Goal: Task Accomplishment & Management: Complete application form

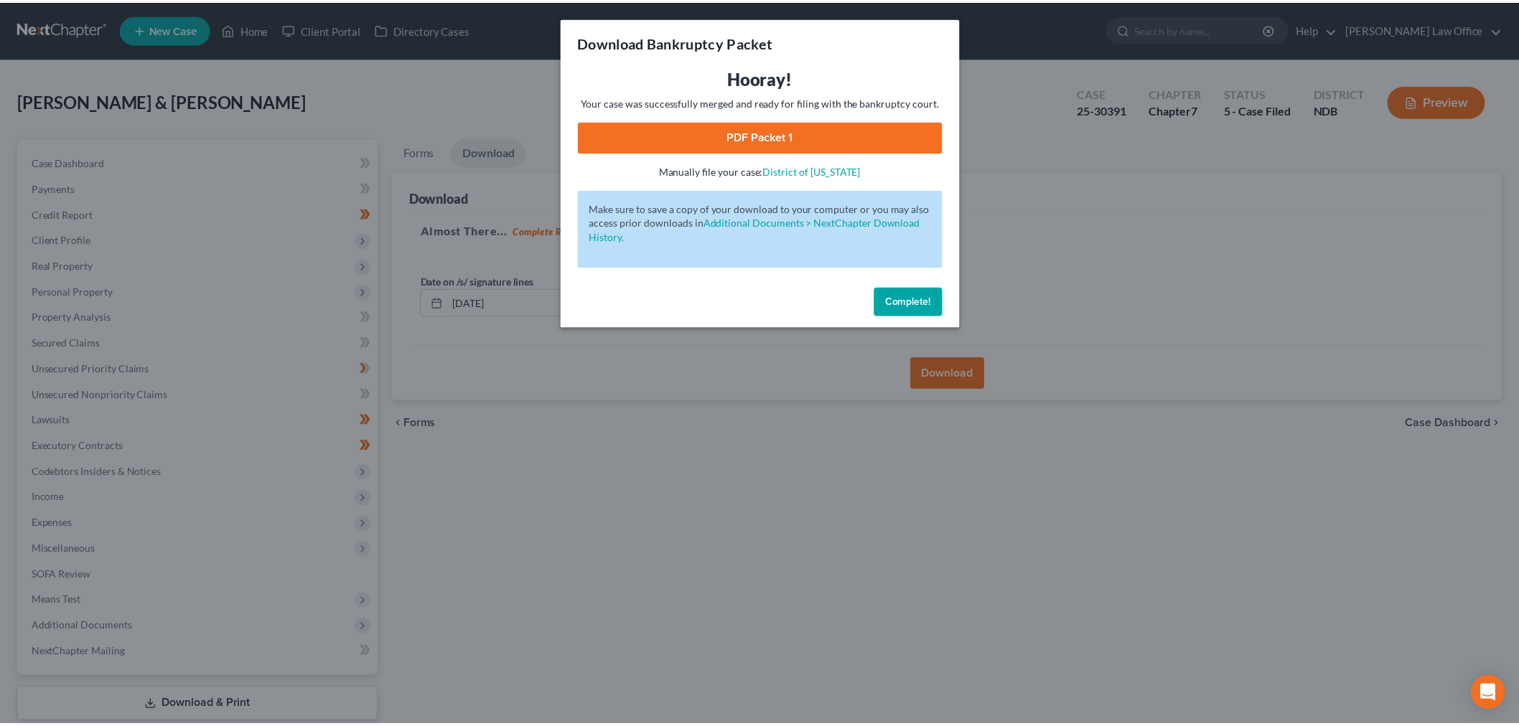
scroll to position [87, 0]
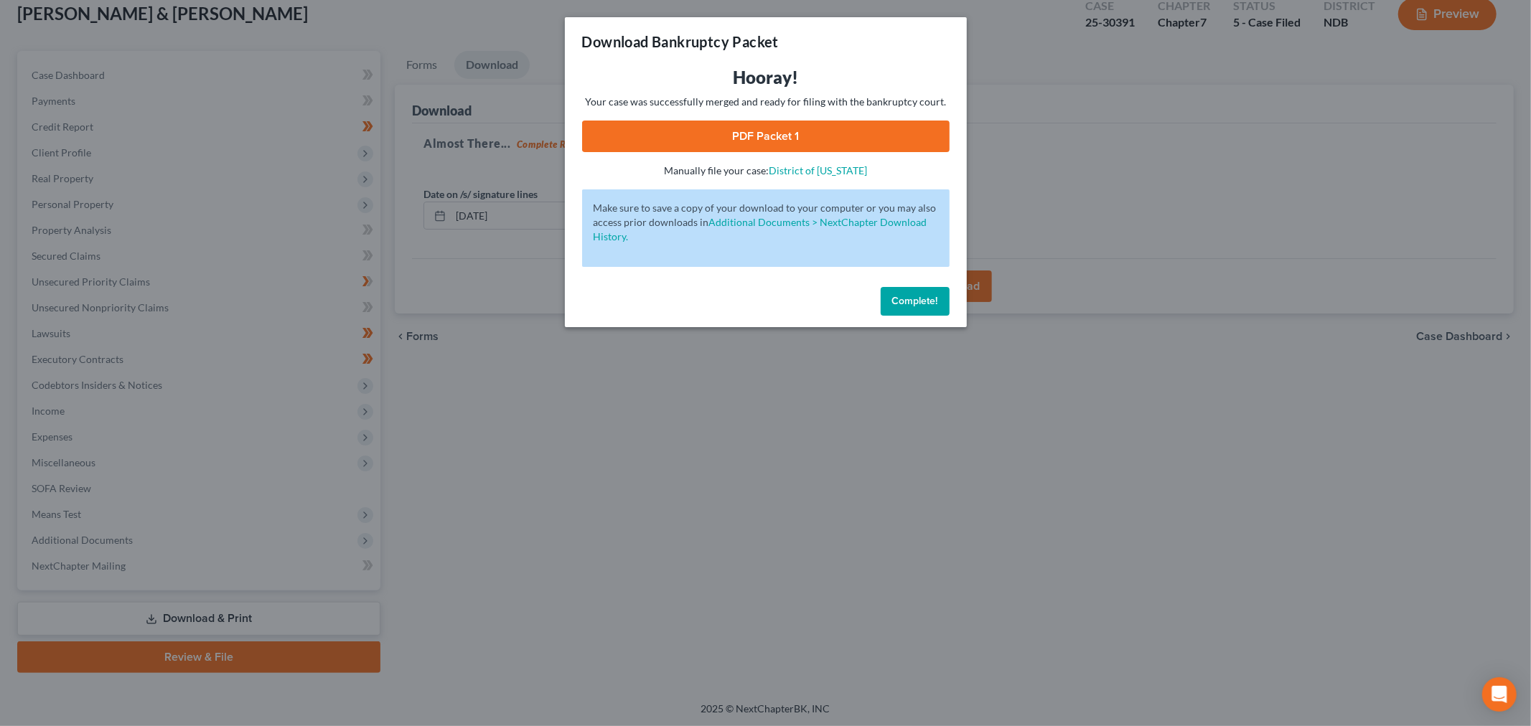
drag, startPoint x: 917, startPoint y: 309, endPoint x: 700, endPoint y: 352, distance: 221.0
click at [916, 309] on button "Complete!" at bounding box center [915, 301] width 69 height 29
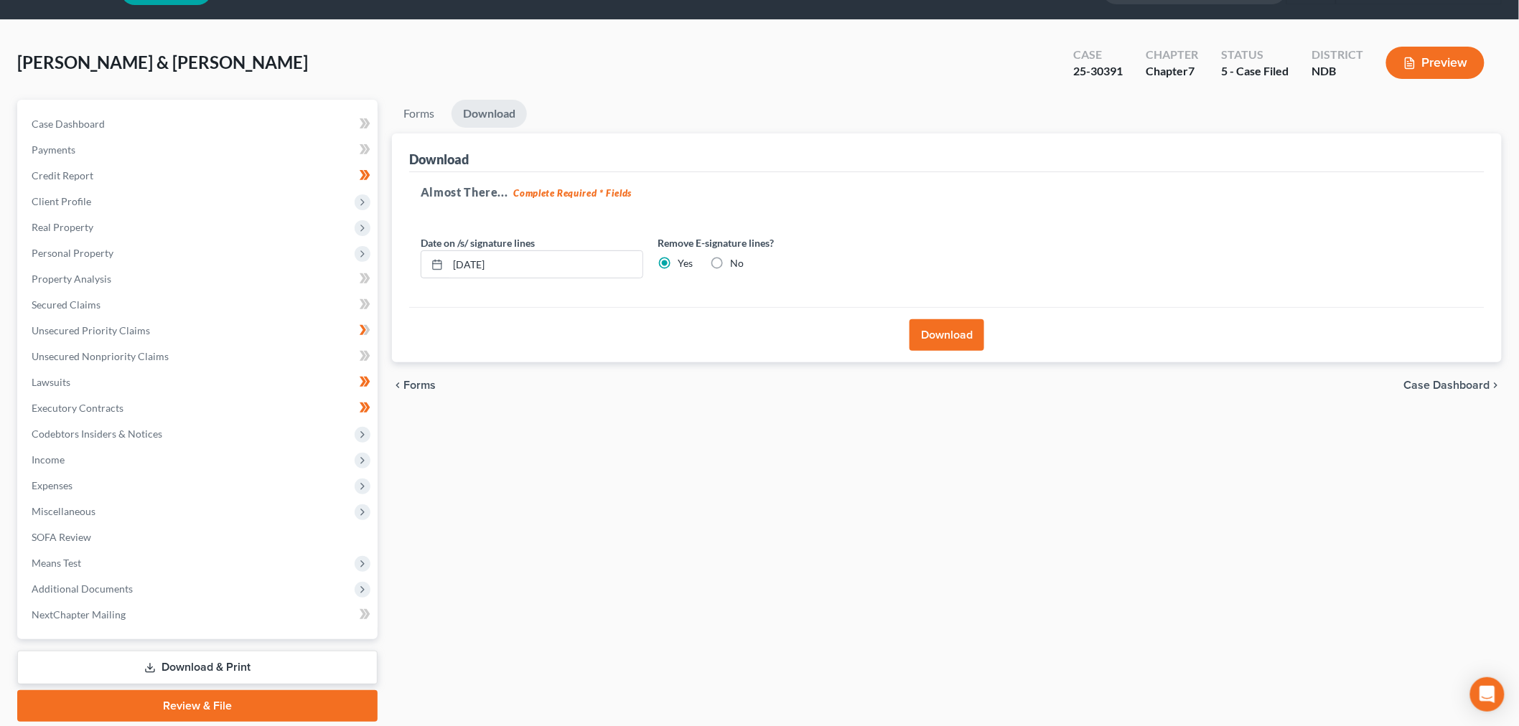
scroll to position [0, 0]
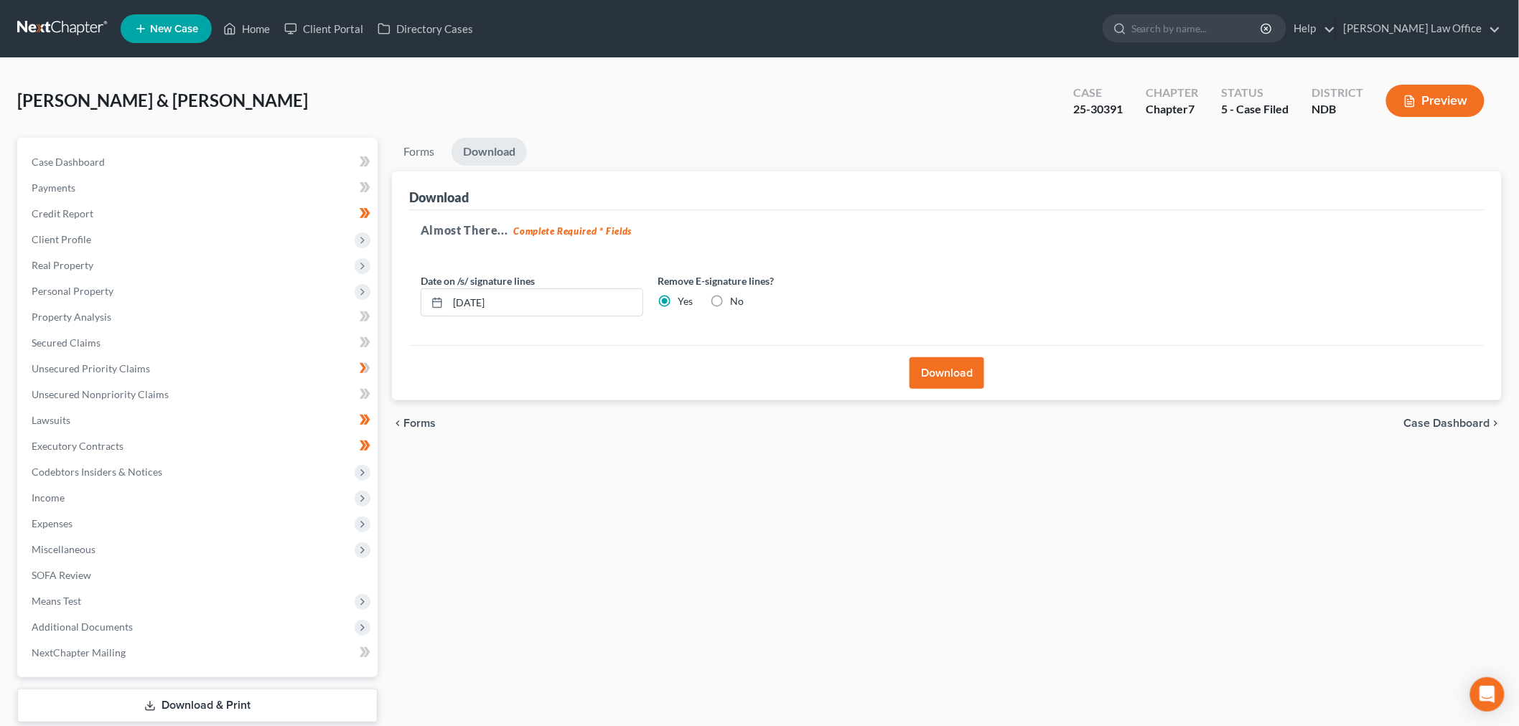
click at [730, 300] on label "No" at bounding box center [737, 301] width 14 height 14
click at [736, 300] on input "No" at bounding box center [740, 298] width 9 height 9
radio input "true"
radio input "false"
click at [937, 375] on button "Download" at bounding box center [946, 373] width 75 height 32
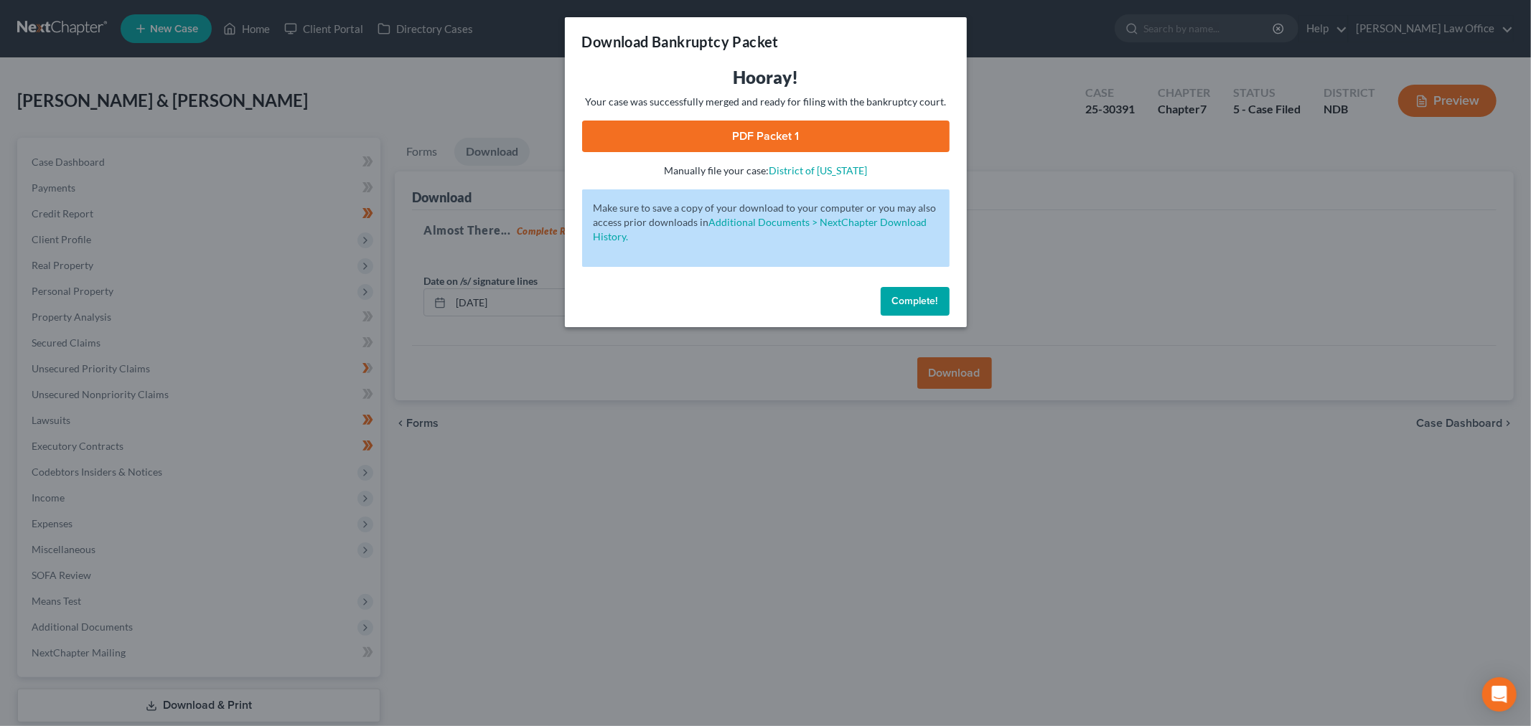
click at [833, 131] on link "PDF Packet 1" at bounding box center [765, 137] width 367 height 32
click at [901, 309] on button "Complete!" at bounding box center [915, 301] width 69 height 29
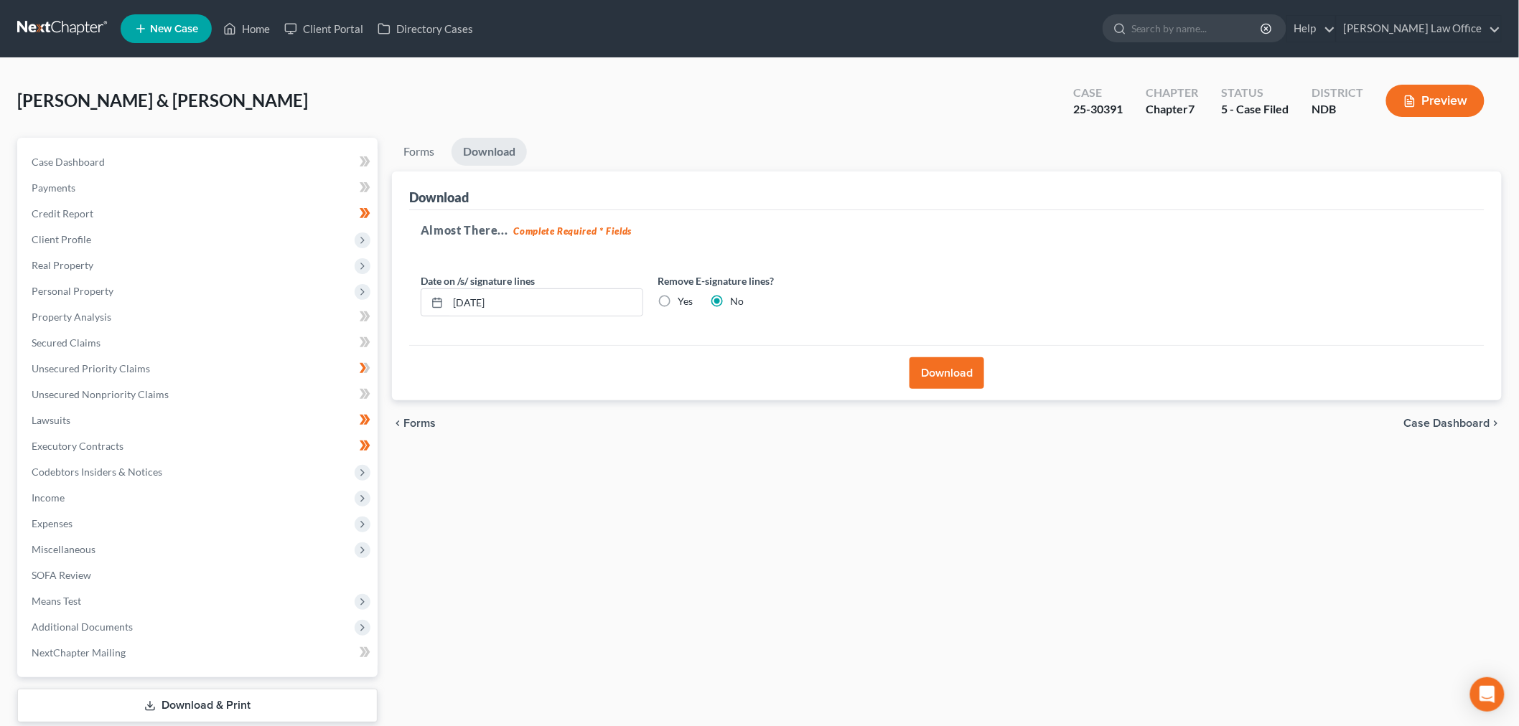
click at [227, 698] on link "Download & Print" at bounding box center [197, 706] width 360 height 34
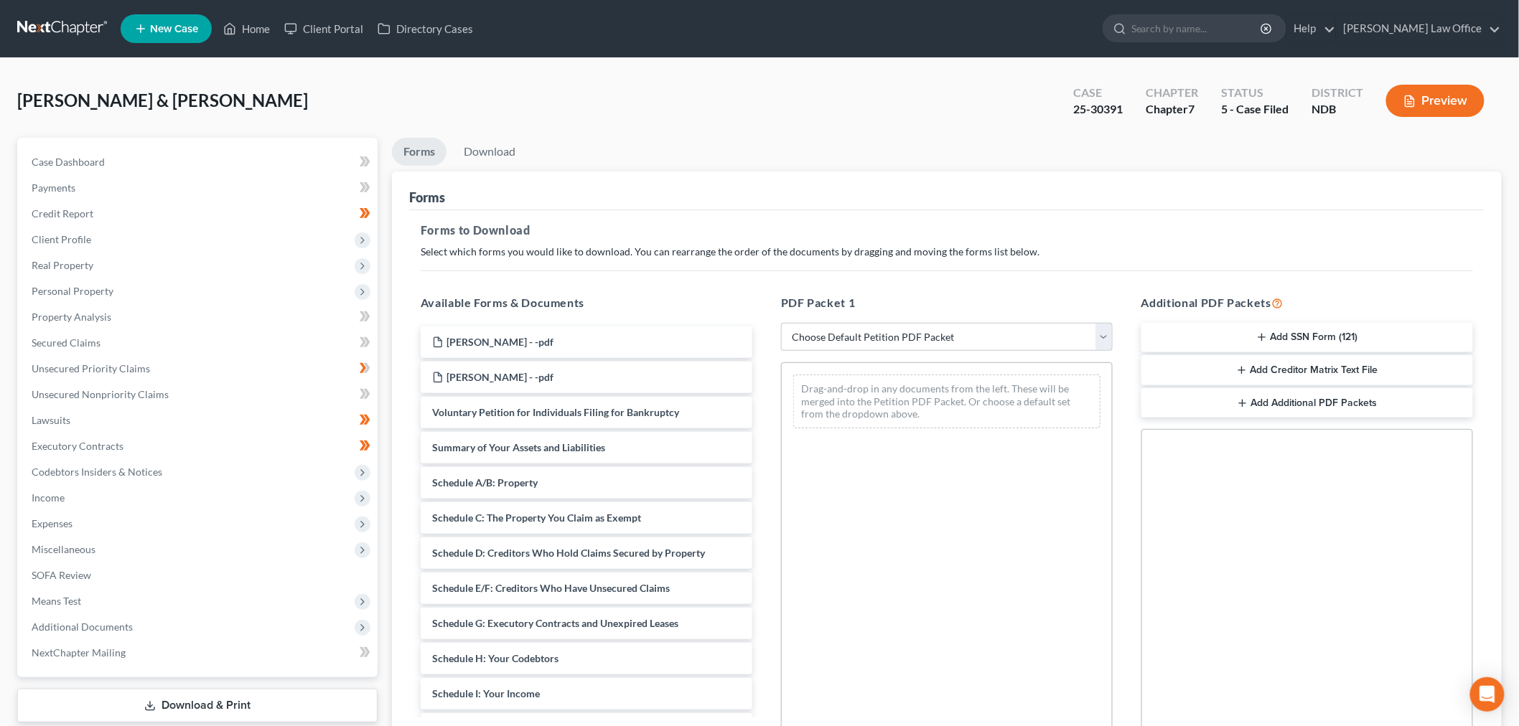
click at [55, 27] on link at bounding box center [63, 29] width 92 height 26
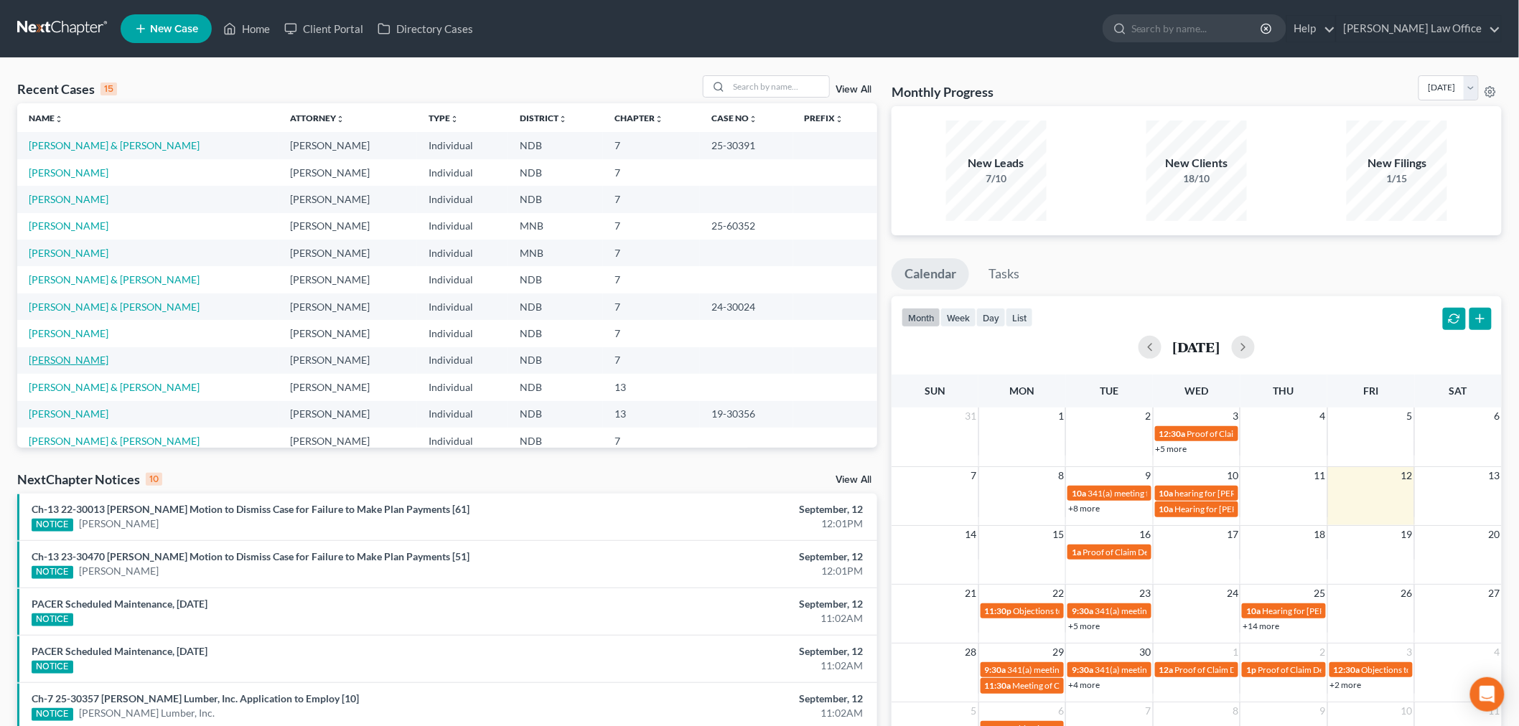
click at [65, 360] on link "Vos, James" at bounding box center [69, 360] width 80 height 12
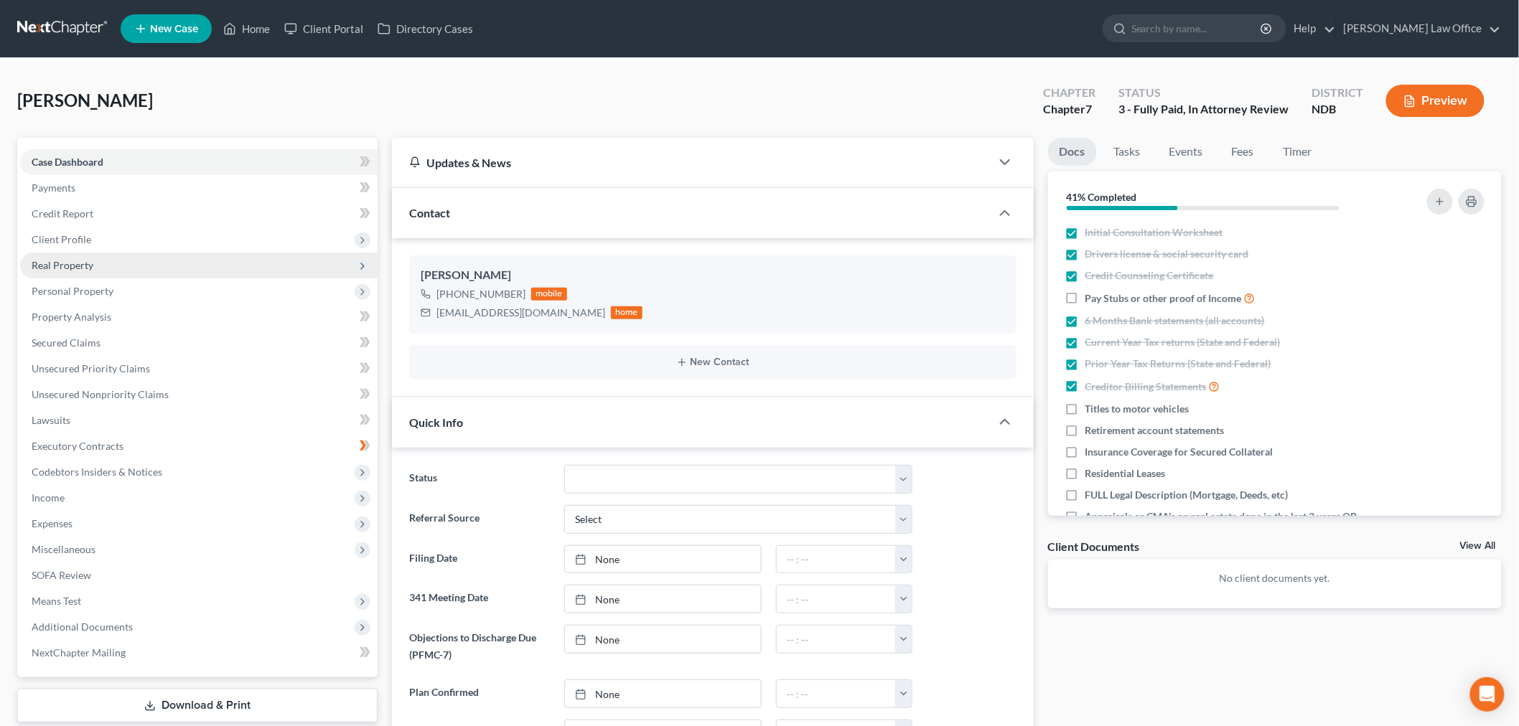
click at [73, 261] on span "Real Property" at bounding box center [63, 265] width 62 height 12
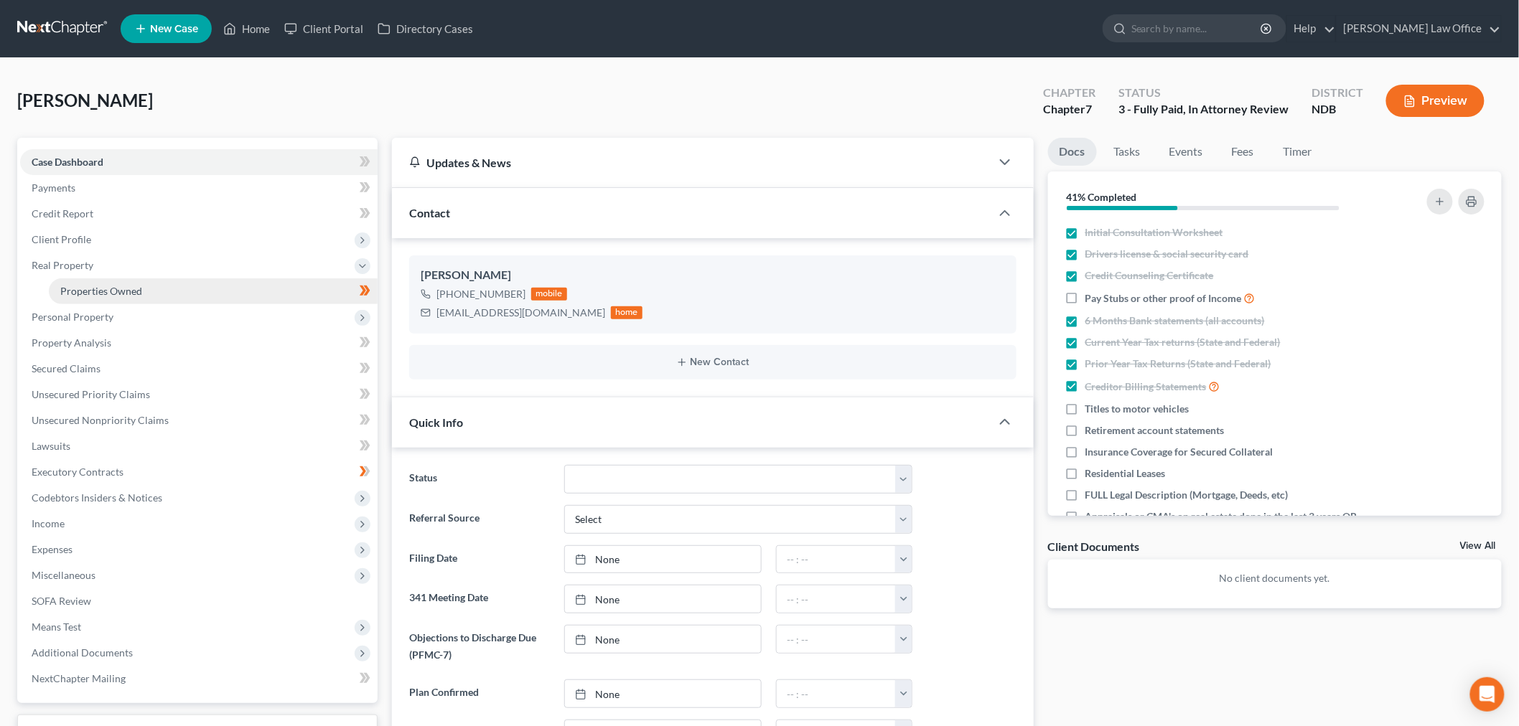
click at [91, 287] on span "Properties Owned" at bounding box center [101, 291] width 82 height 12
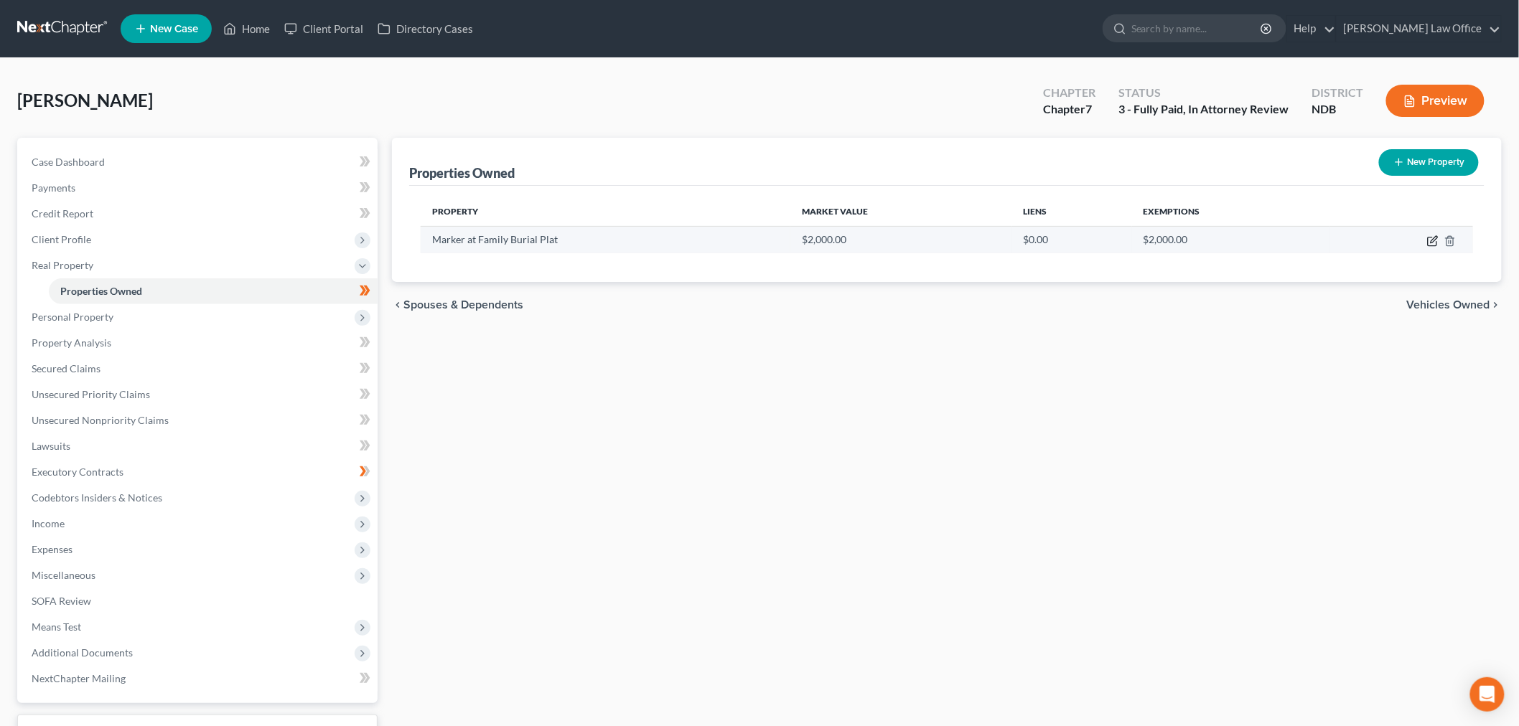
click at [1430, 239] on icon "button" at bounding box center [1432, 240] width 11 height 11
select select "29"
select select "0"
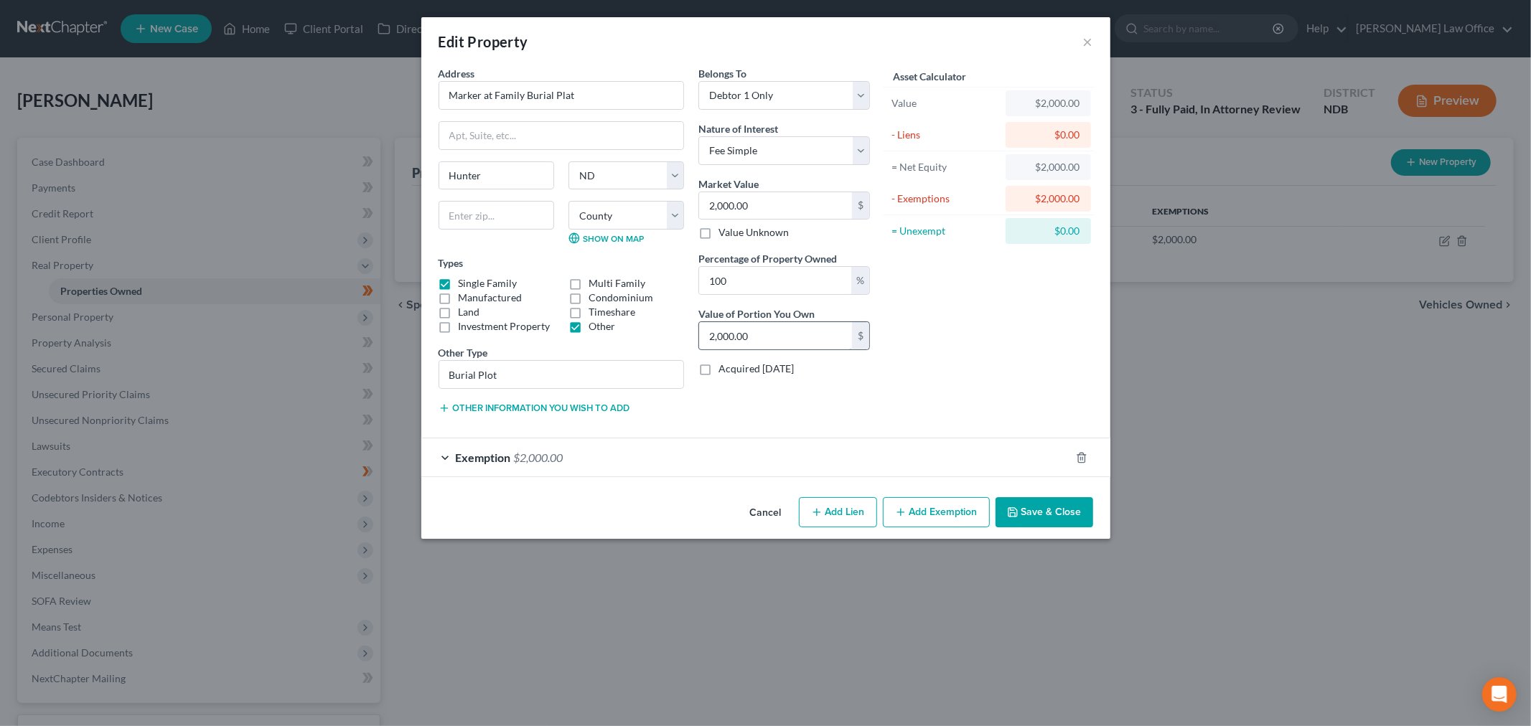
click at [774, 336] on input "2,000.00" at bounding box center [775, 335] width 153 height 27
click at [769, 203] on input "2,000.00" at bounding box center [775, 205] width 153 height 27
type input "1"
type input "1.00"
type input "10"
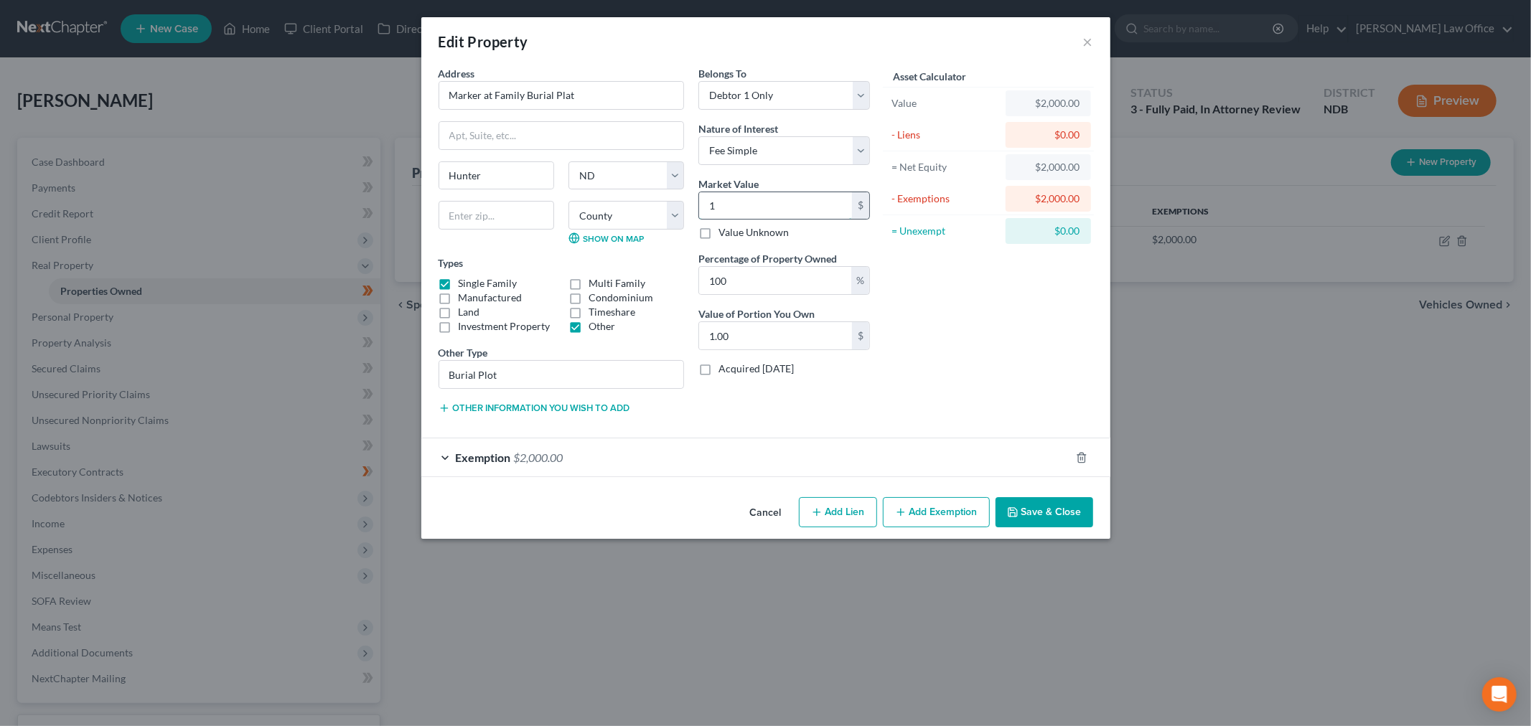
type input "10.00"
type input "102"
type input "102.00"
type input "1029"
type input "1,029.00"
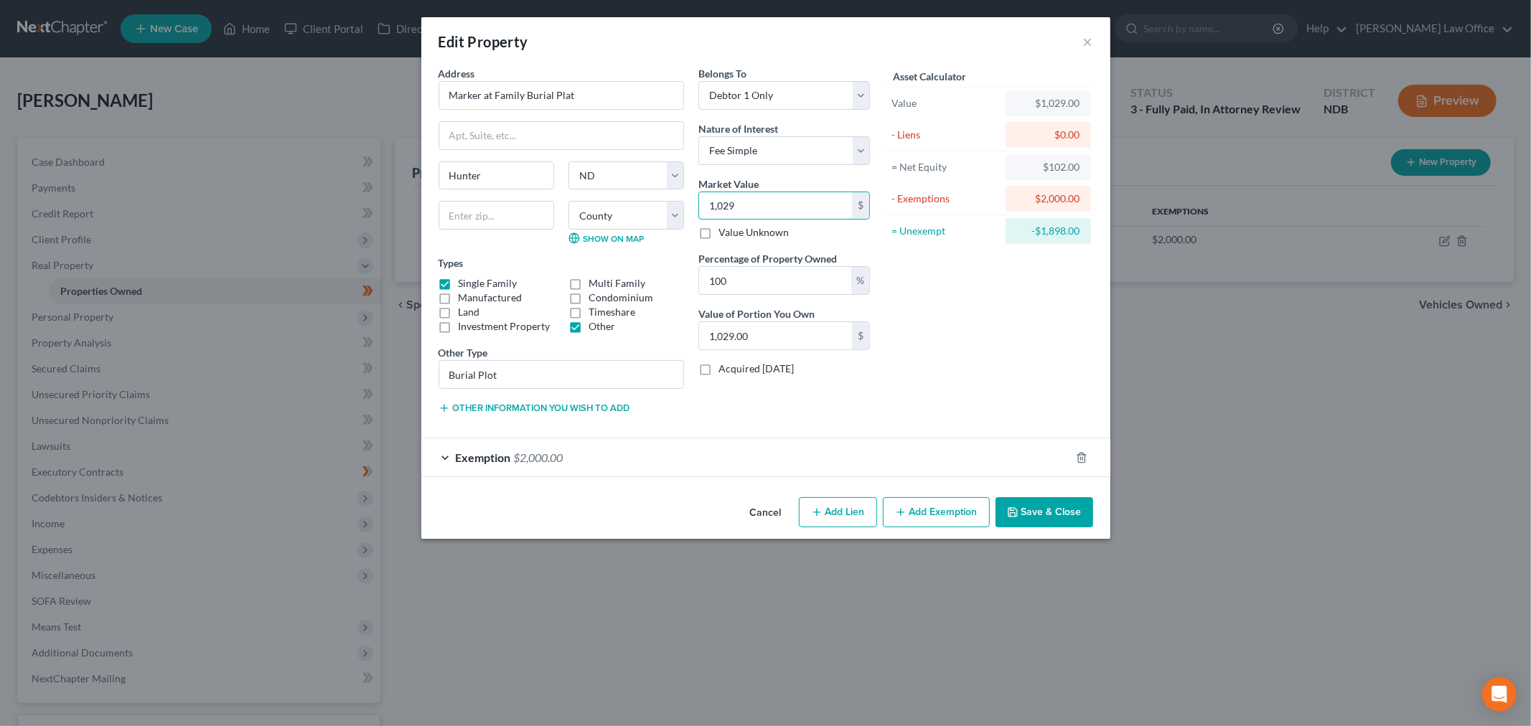
type input "1,029"
click at [804, 462] on div "Exemption $2,000.00" at bounding box center [745, 457] width 649 height 38
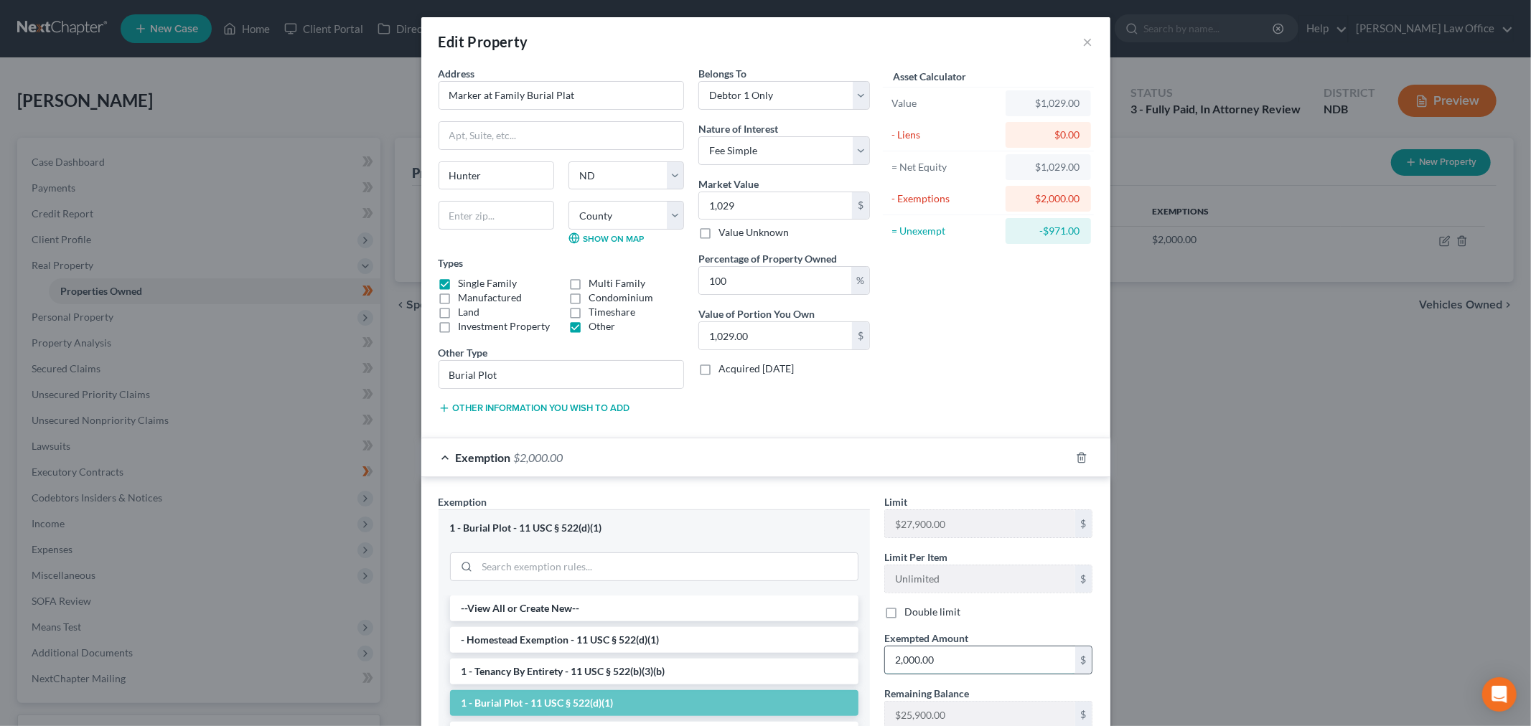
drag, startPoint x: 967, startPoint y: 660, endPoint x: 959, endPoint y: 647, distance: 15.5
click at [967, 658] on input "2,000.00" at bounding box center [980, 660] width 190 height 27
type input "1,029"
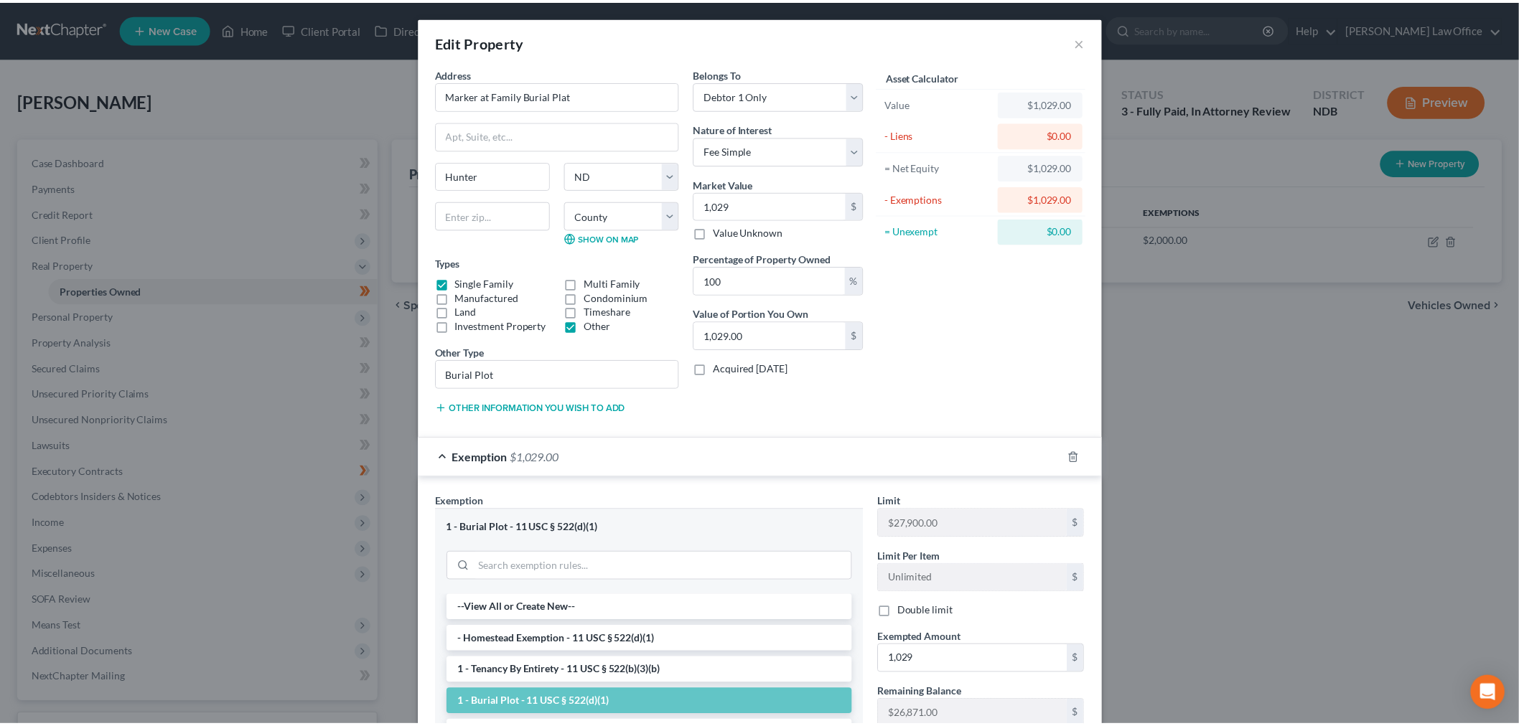
scroll to position [202, 0]
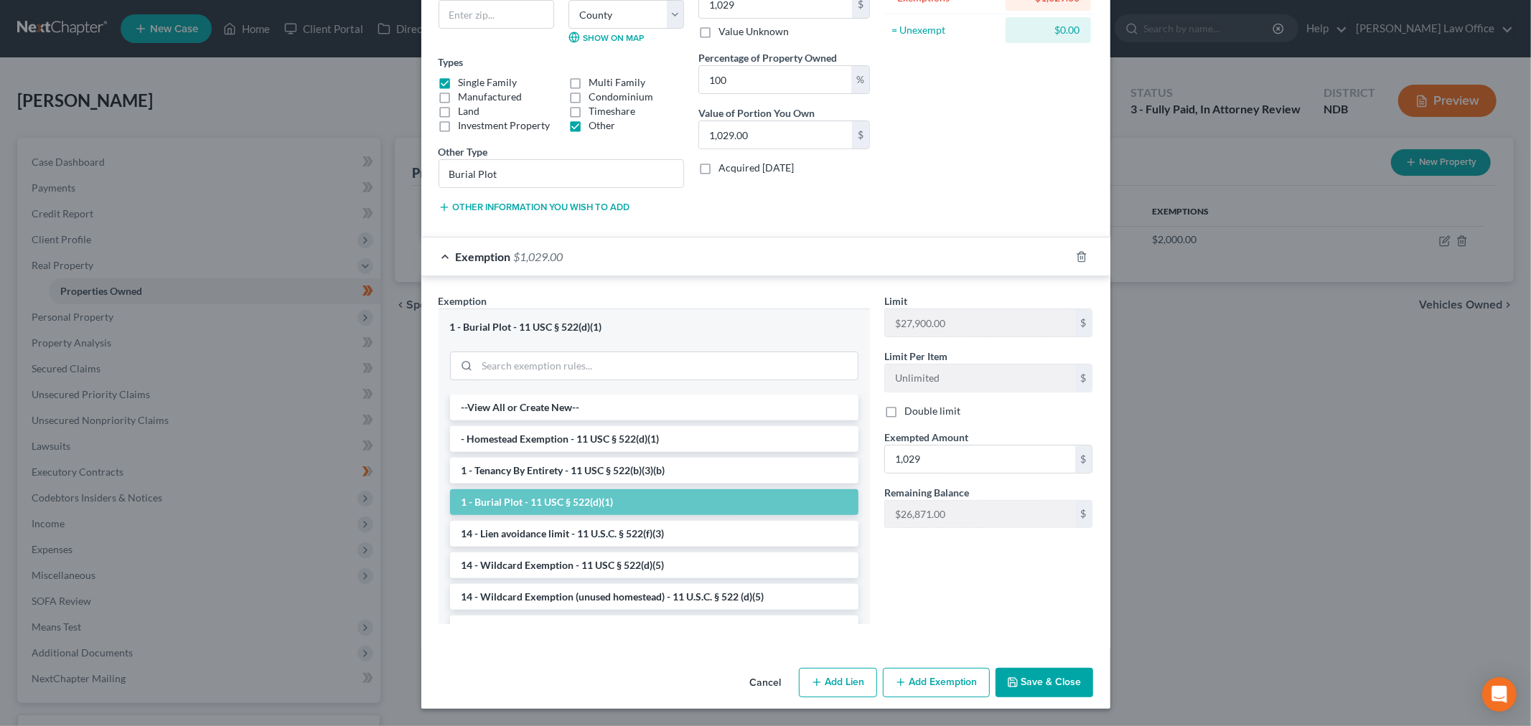
click at [1041, 678] on button "Save & Close" at bounding box center [1044, 683] width 98 height 30
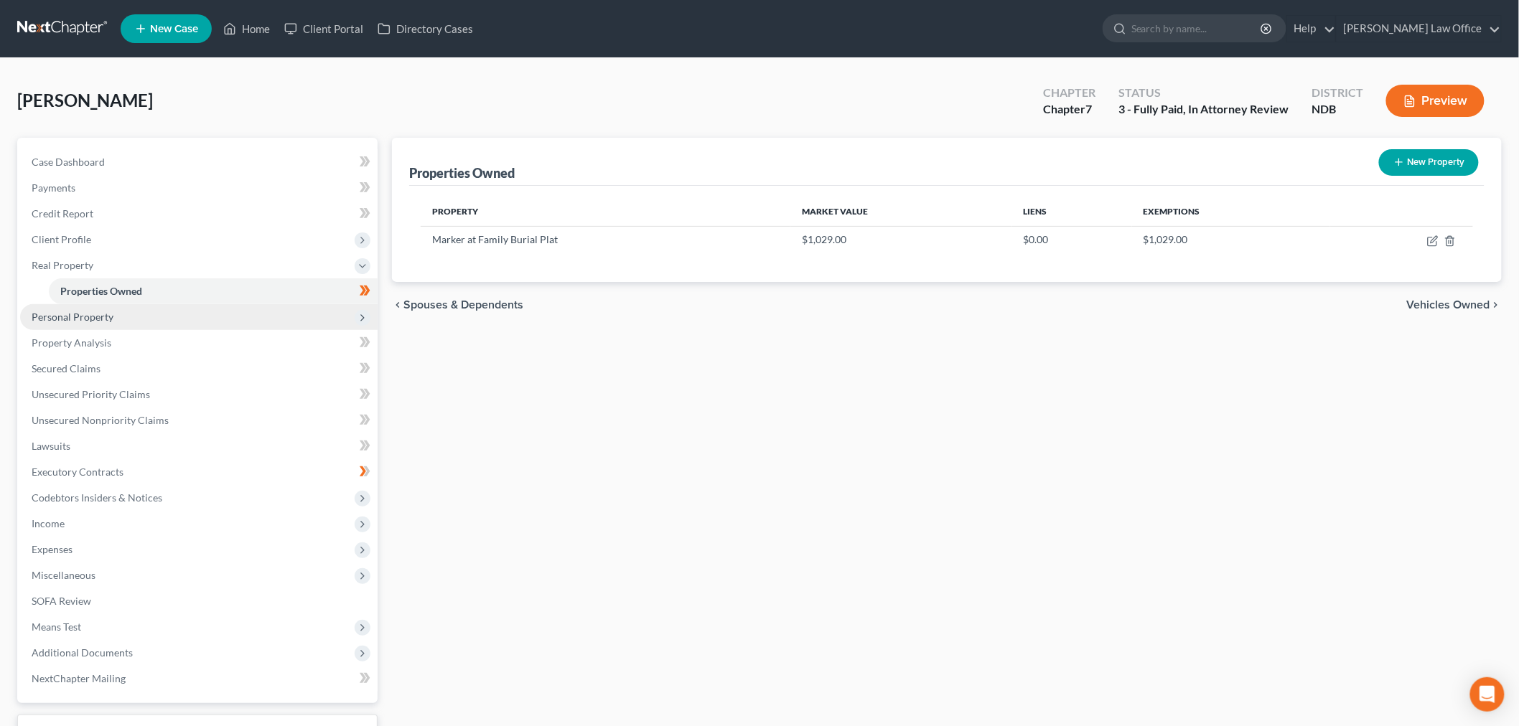
click at [88, 313] on span "Personal Property" at bounding box center [73, 317] width 82 height 12
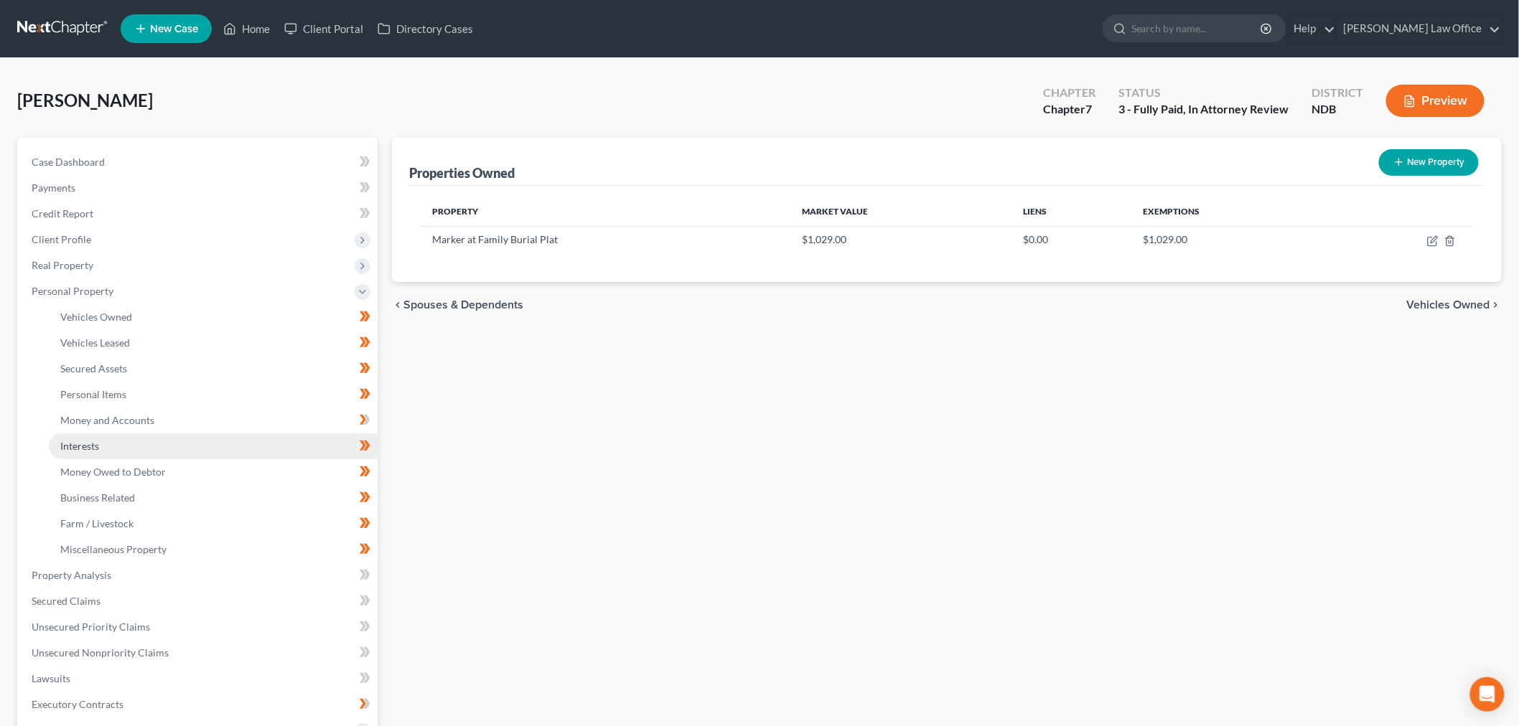
click at [106, 442] on link "Interests" at bounding box center [213, 446] width 329 height 26
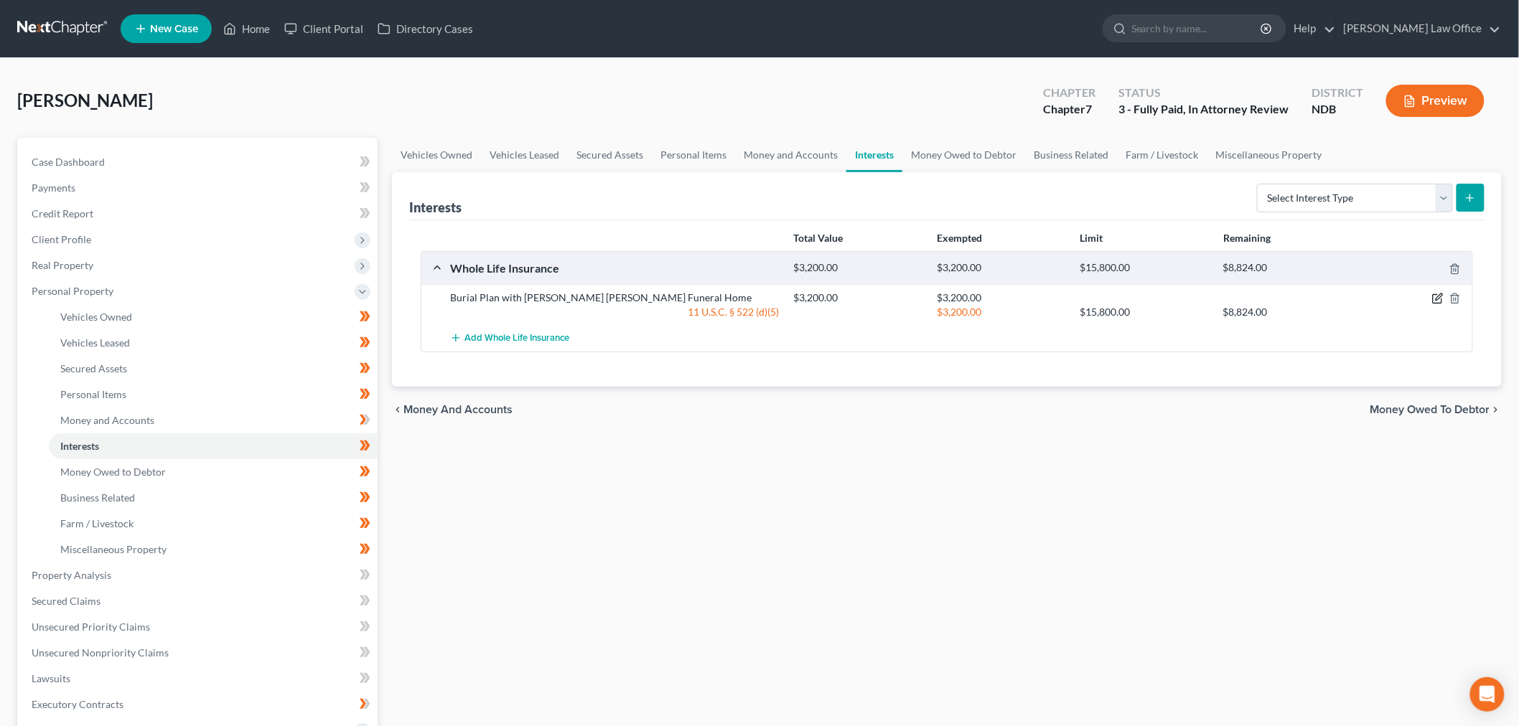
click at [1437, 295] on icon "button" at bounding box center [1437, 298] width 11 height 11
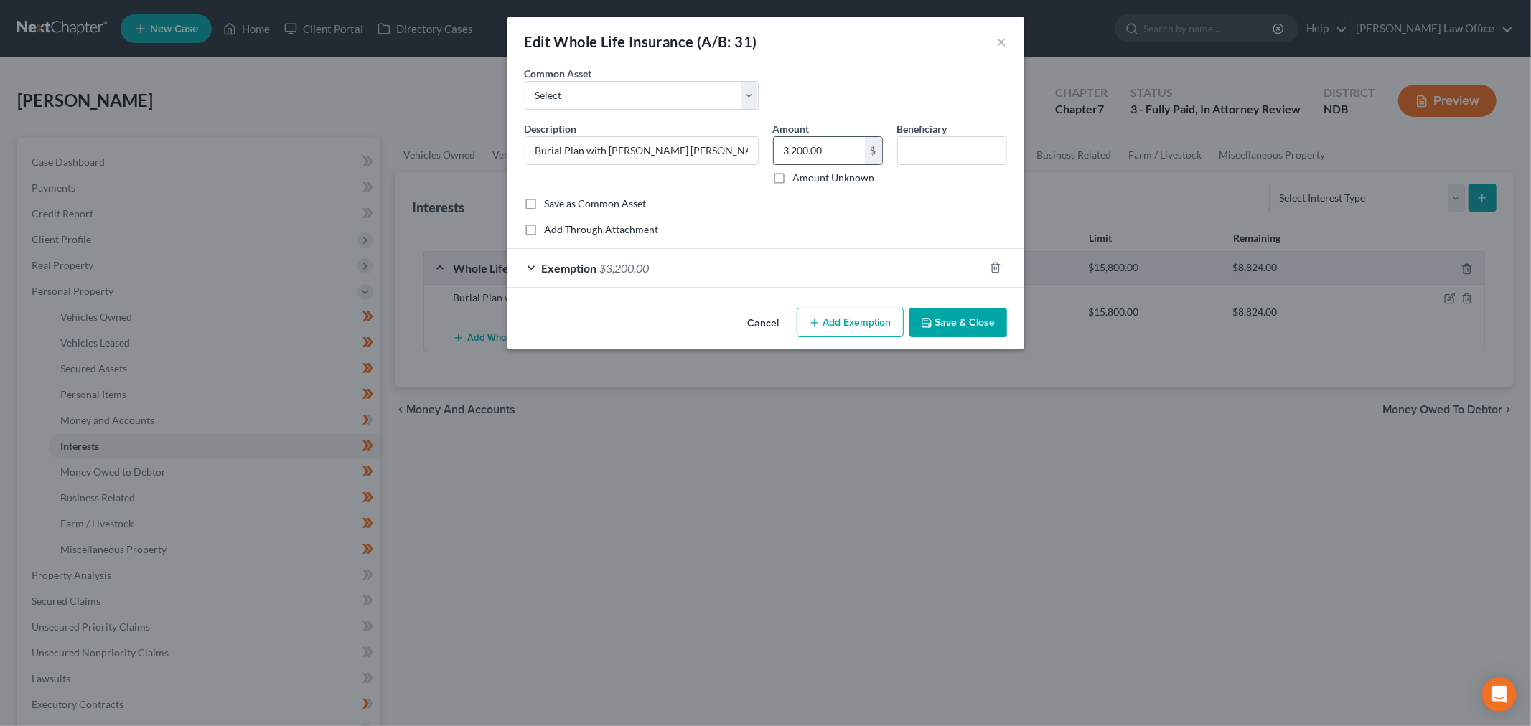
click at [847, 151] on input "3,200.00" at bounding box center [819, 150] width 91 height 27
type input "2,669.58"
drag, startPoint x: 619, startPoint y: 266, endPoint x: 634, endPoint y: 276, distance: 18.1
click at [619, 267] on span "$3,200.00" at bounding box center [625, 268] width 50 height 14
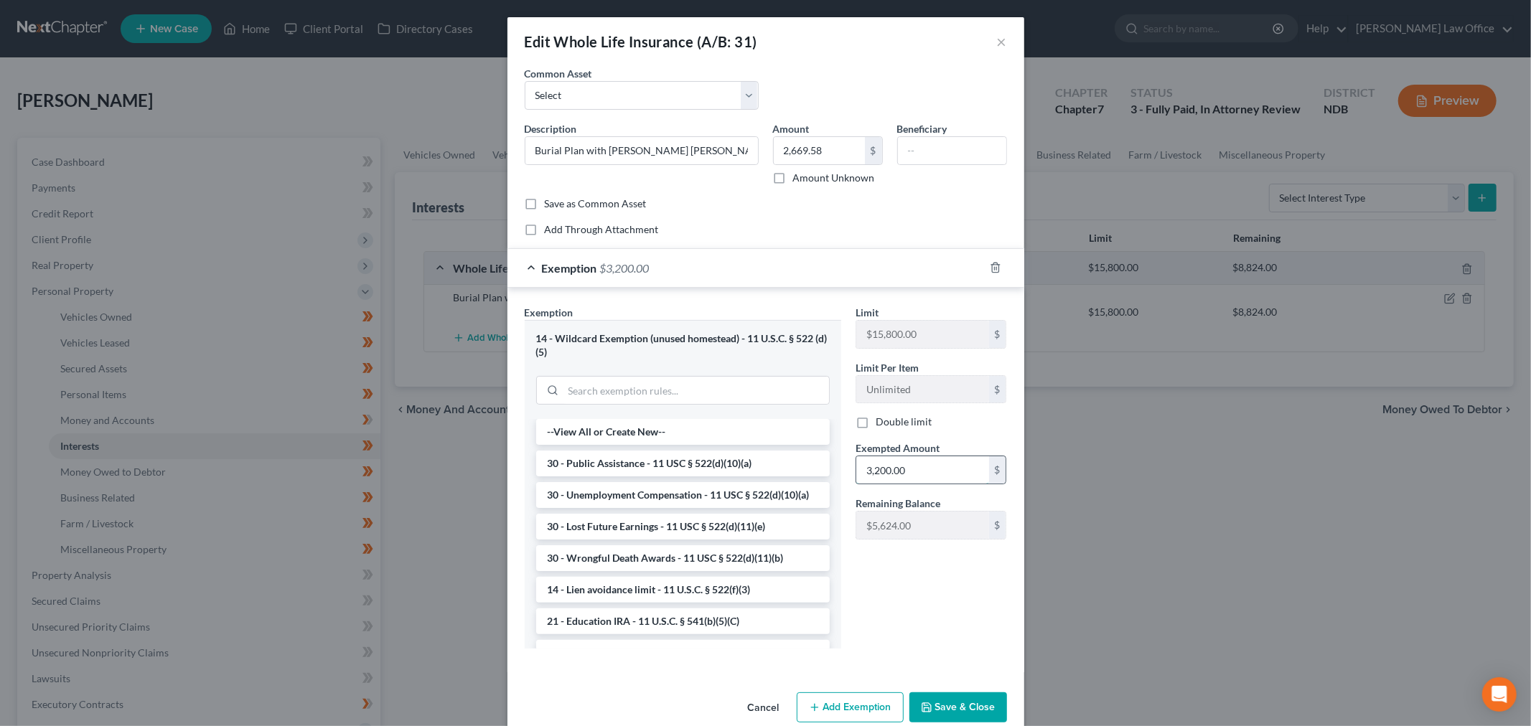
paste input "alexediaz71@gmail.com"
type input "7"
click at [842, 151] on input "2,669.58" at bounding box center [819, 150] width 91 height 27
click at [934, 482] on input "text" at bounding box center [922, 469] width 133 height 27
paste input "2,669.58"
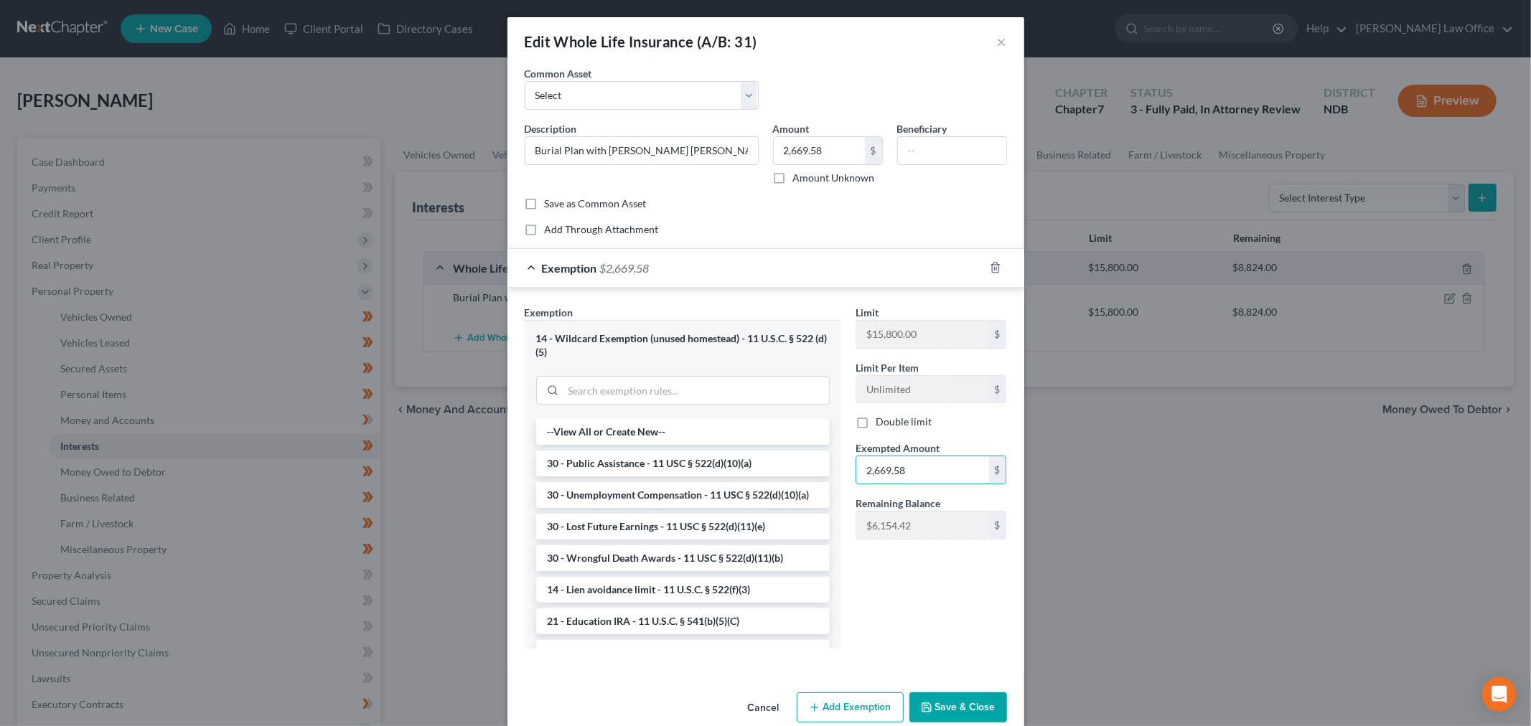
type input "2,669.58"
click at [927, 704] on icon "button" at bounding box center [926, 707] width 11 height 11
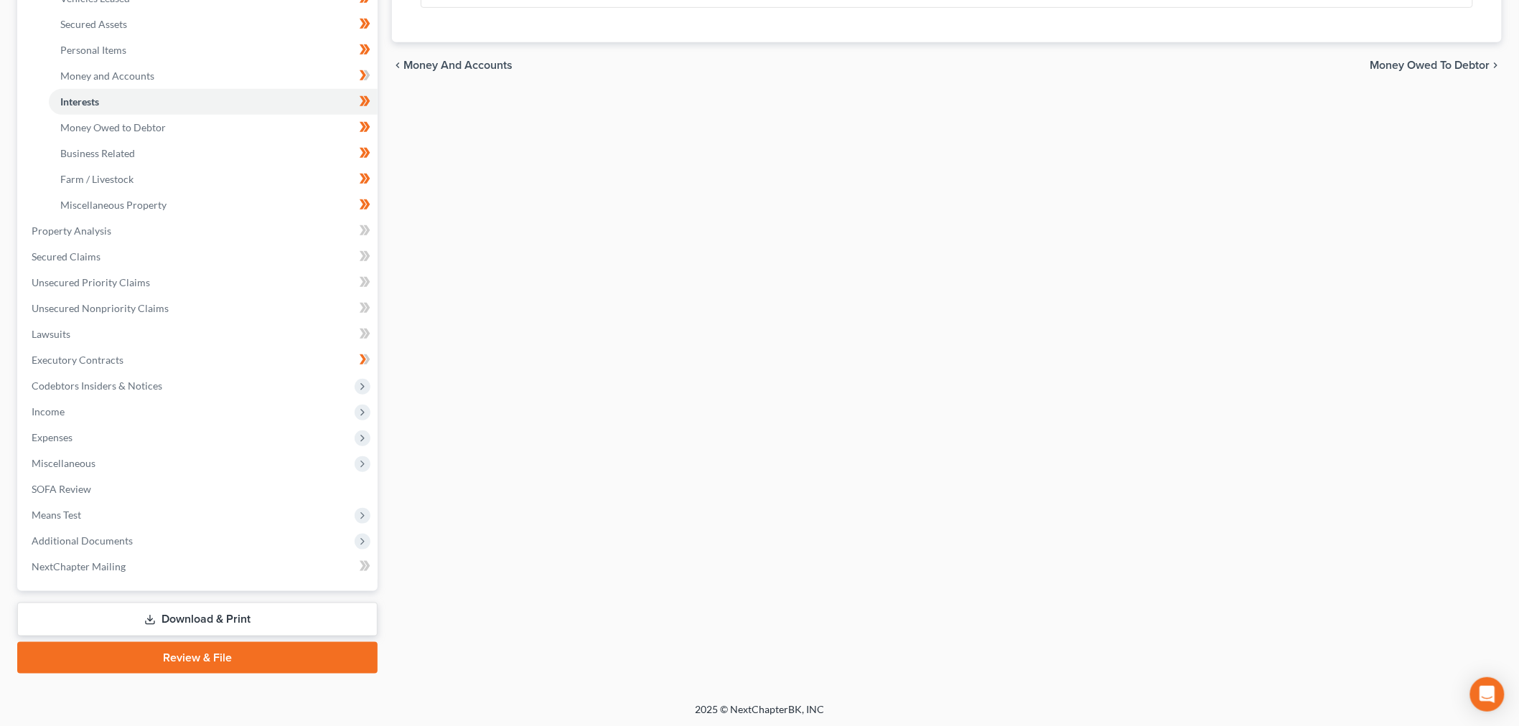
drag, startPoint x: 238, startPoint y: 611, endPoint x: 995, endPoint y: 673, distance: 758.9
click at [238, 611] on link "Download & Print" at bounding box center [197, 620] width 360 height 34
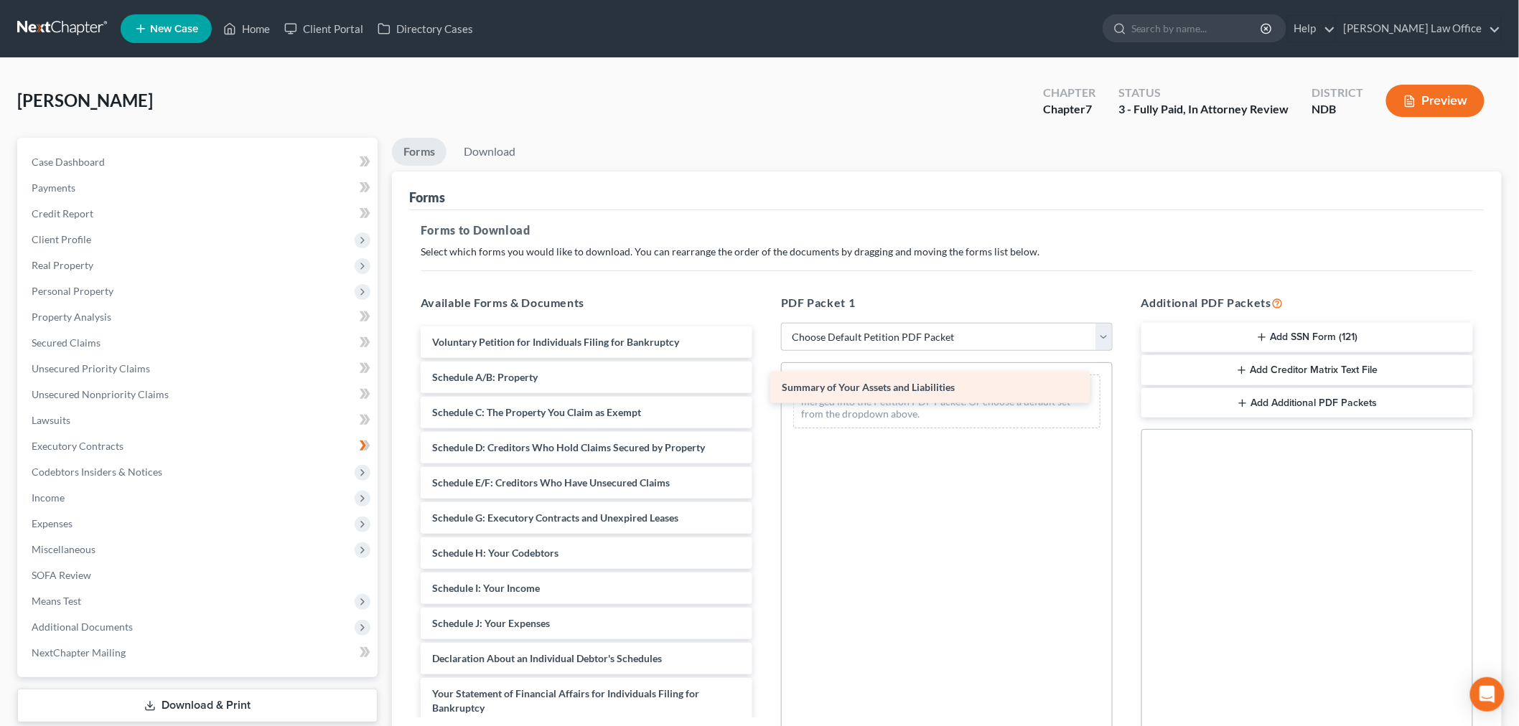
drag, startPoint x: 576, startPoint y: 378, endPoint x: 898, endPoint y: 376, distance: 322.2
click at [764, 375] on div "Summary of Your Assets and Liabilities Voluntary Petition for Individuals Filin…" at bounding box center [586, 645] width 355 height 637
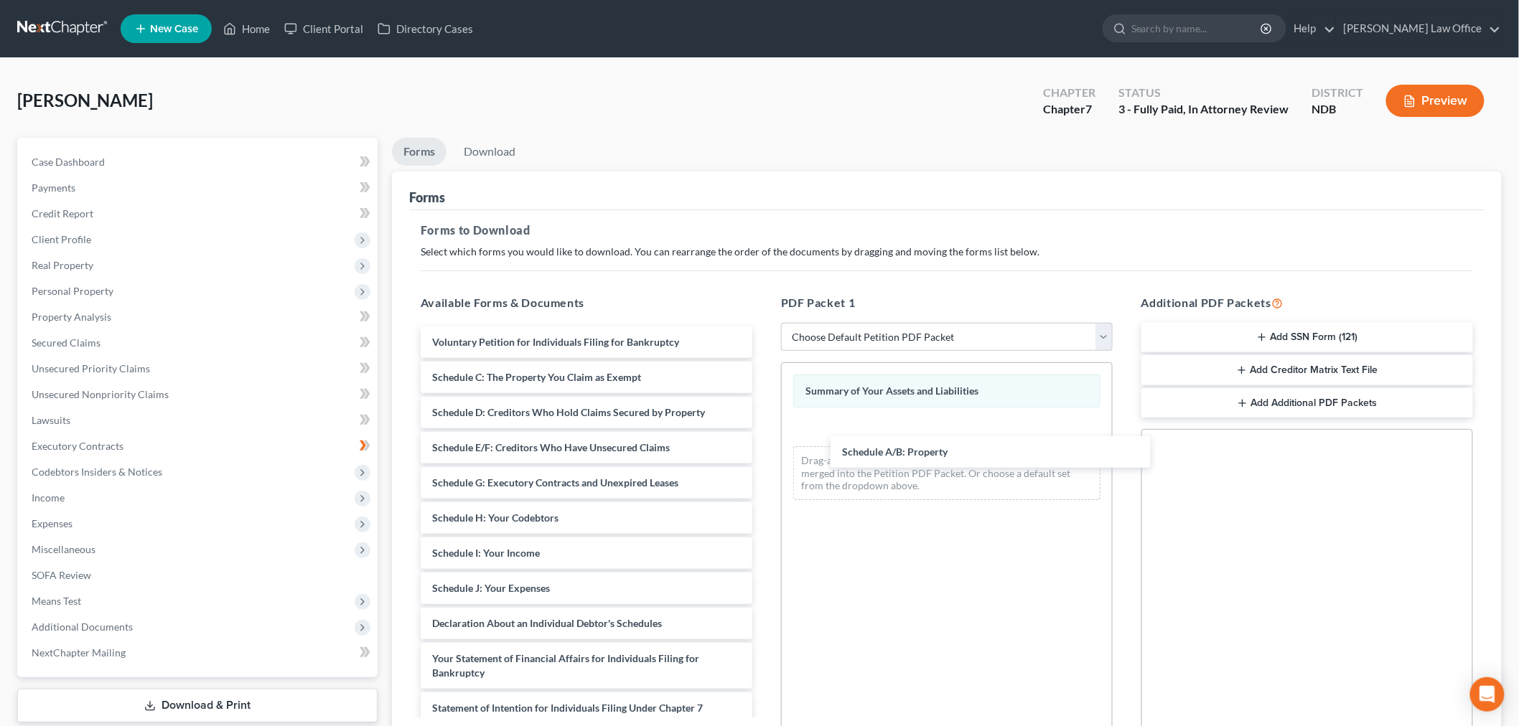
drag, startPoint x: 525, startPoint y: 371, endPoint x: 785, endPoint y: 446, distance: 270.5
click at [764, 419] on div "Schedule A/B: Property Voluntary Petition for Individuals Filing for Bankruptcy…" at bounding box center [586, 628] width 355 height 602
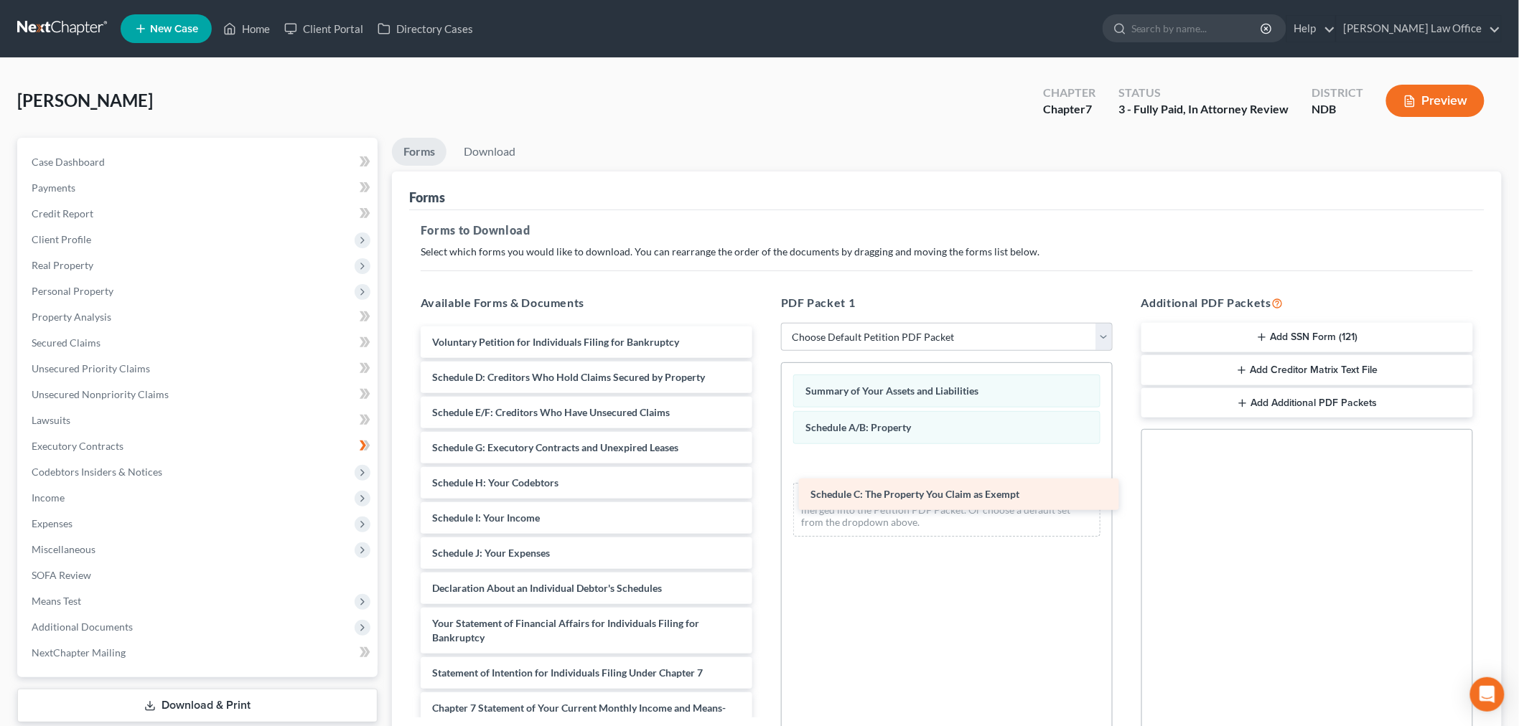
drag, startPoint x: 527, startPoint y: 374, endPoint x: 883, endPoint y: 465, distance: 368.1
click at [764, 460] on div "Schedule C: The Property You Claim as Exempt Voluntary Petition for Individuals…" at bounding box center [586, 610] width 355 height 567
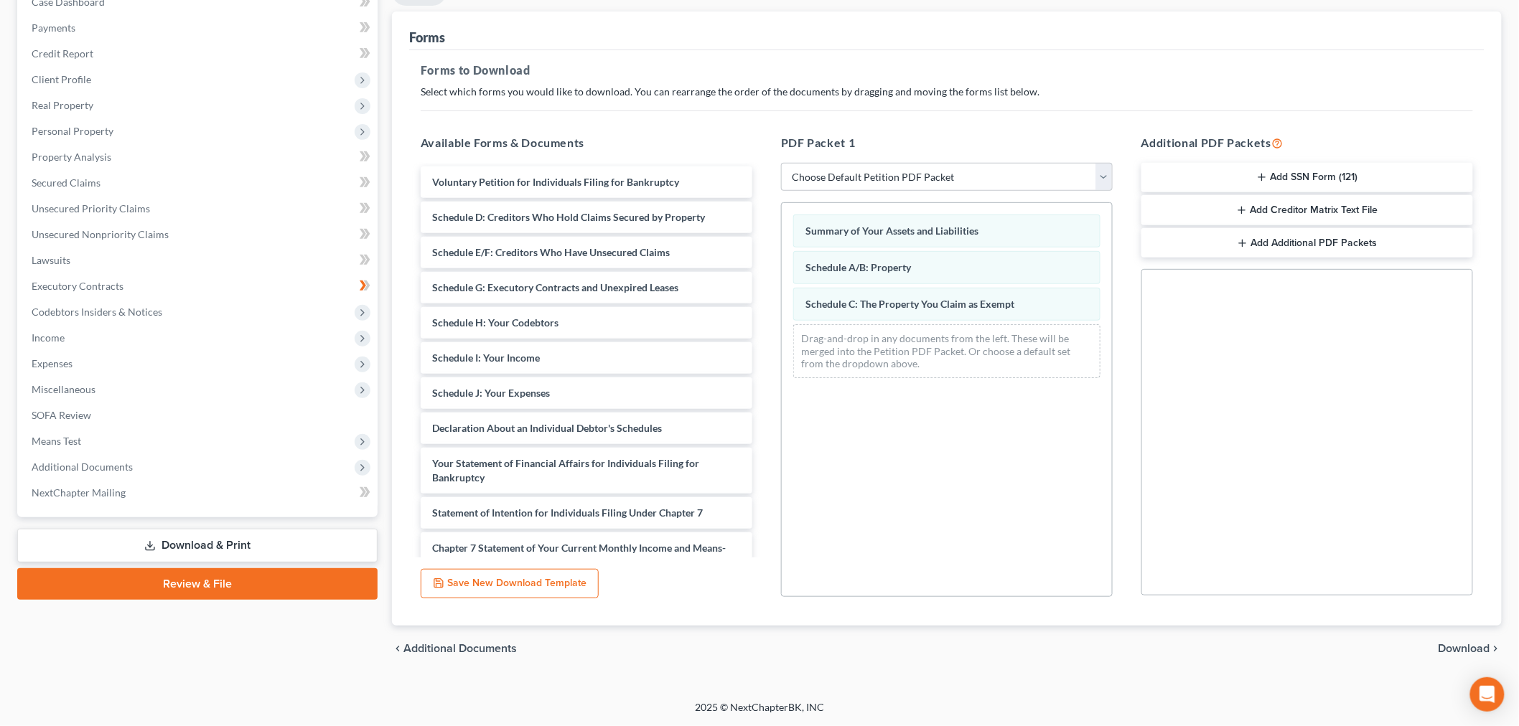
click at [1458, 647] on span "Download" at bounding box center [1464, 648] width 52 height 11
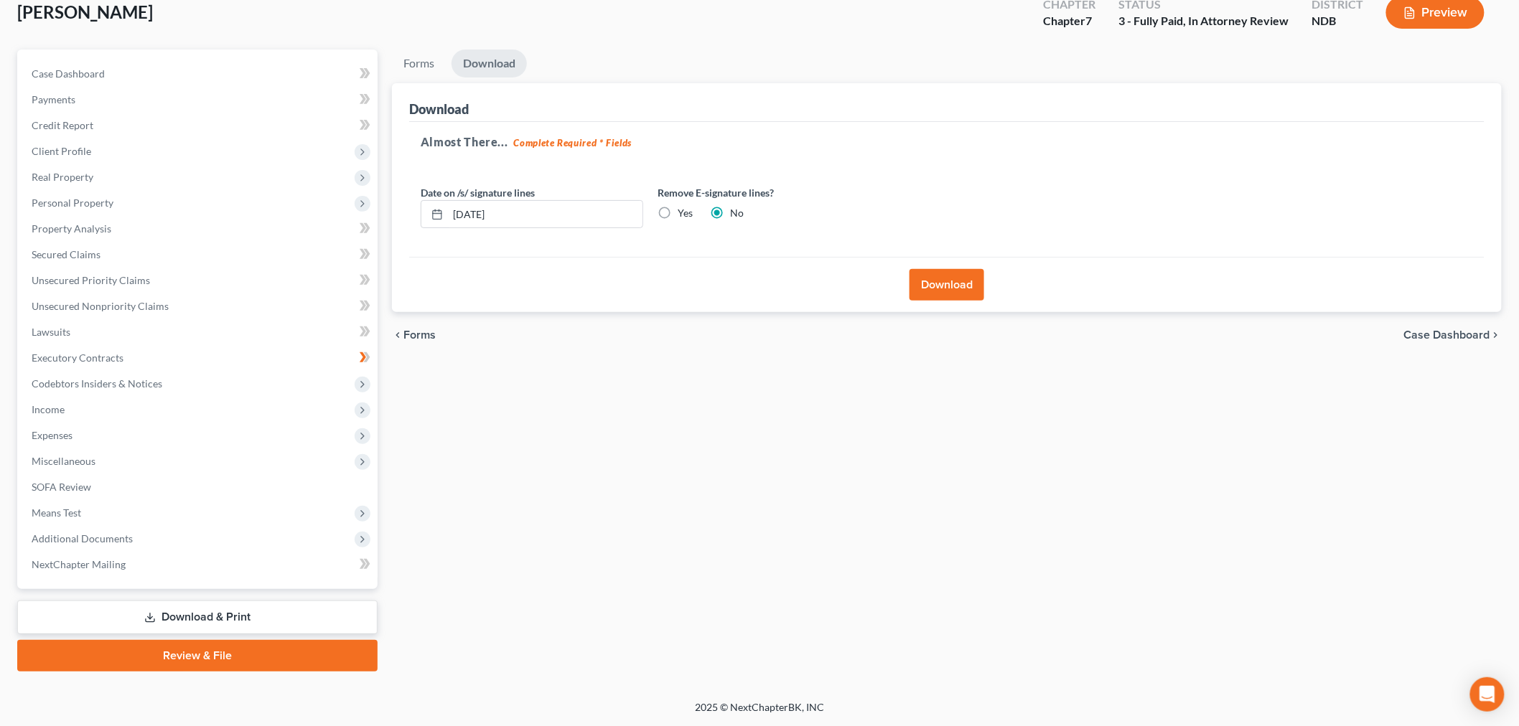
scroll to position [87, 0]
drag, startPoint x: 962, startPoint y: 295, endPoint x: 102, endPoint y: 332, distance: 861.3
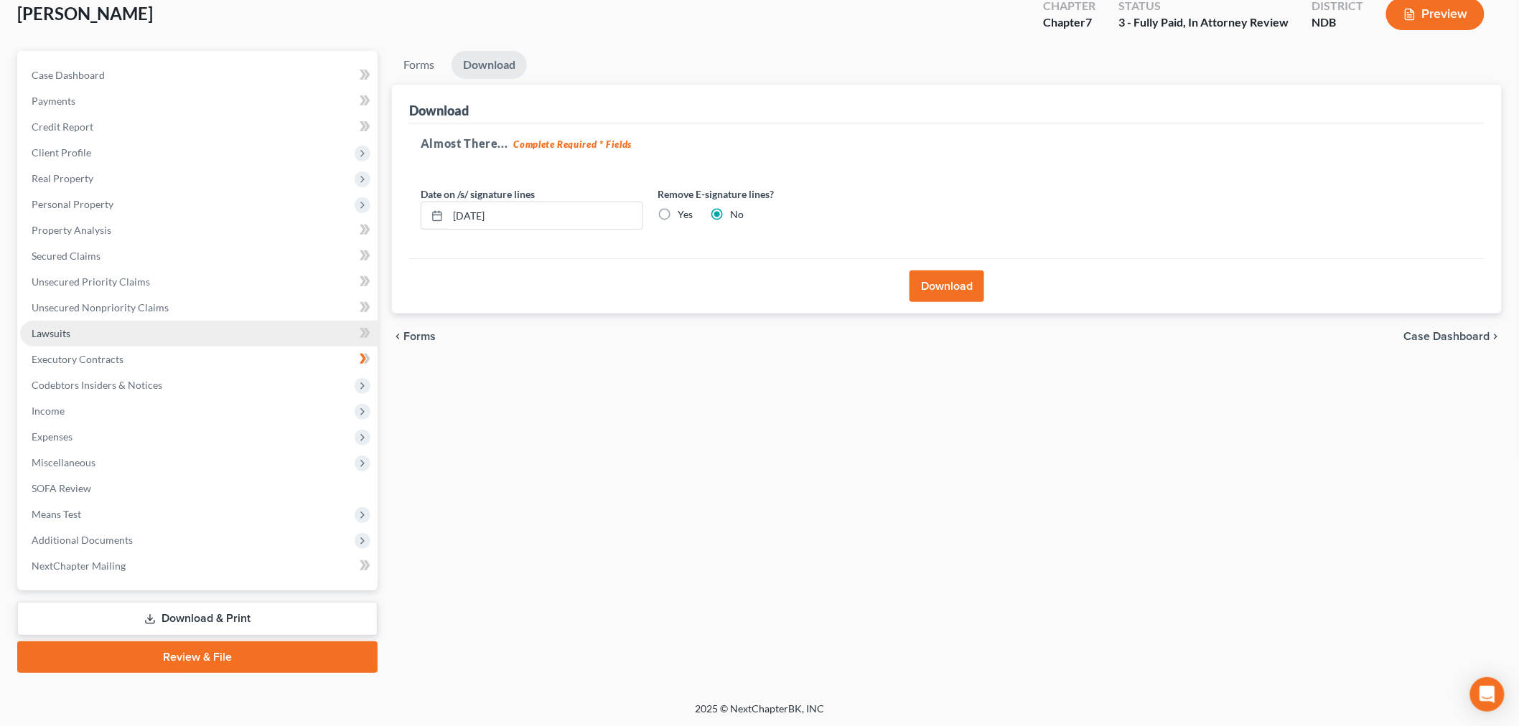
click at [962, 295] on button "Download" at bounding box center [946, 287] width 75 height 32
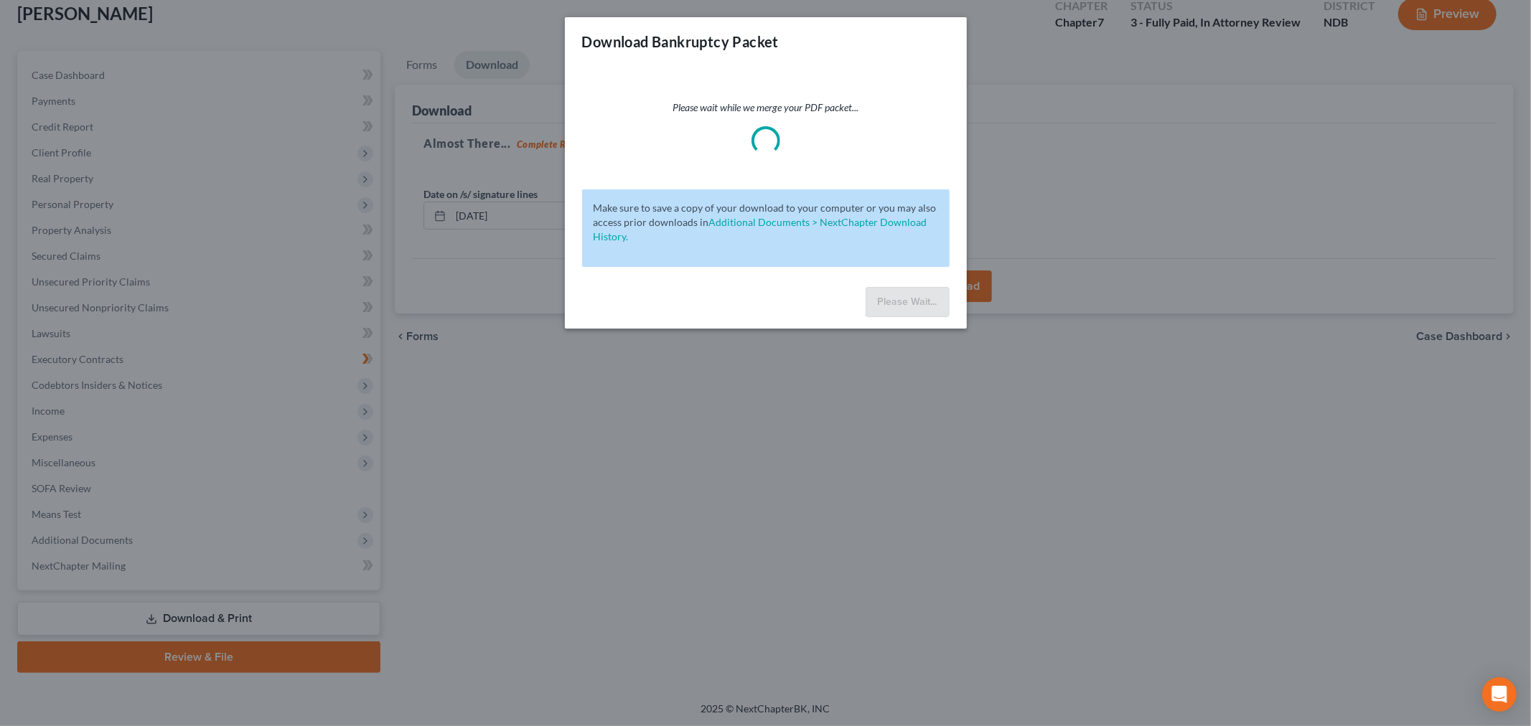
click at [607, 421] on div "Download Bankruptcy Packet Please wait while we merge your PDF packet... Make s…" at bounding box center [765, 363] width 1531 height 726
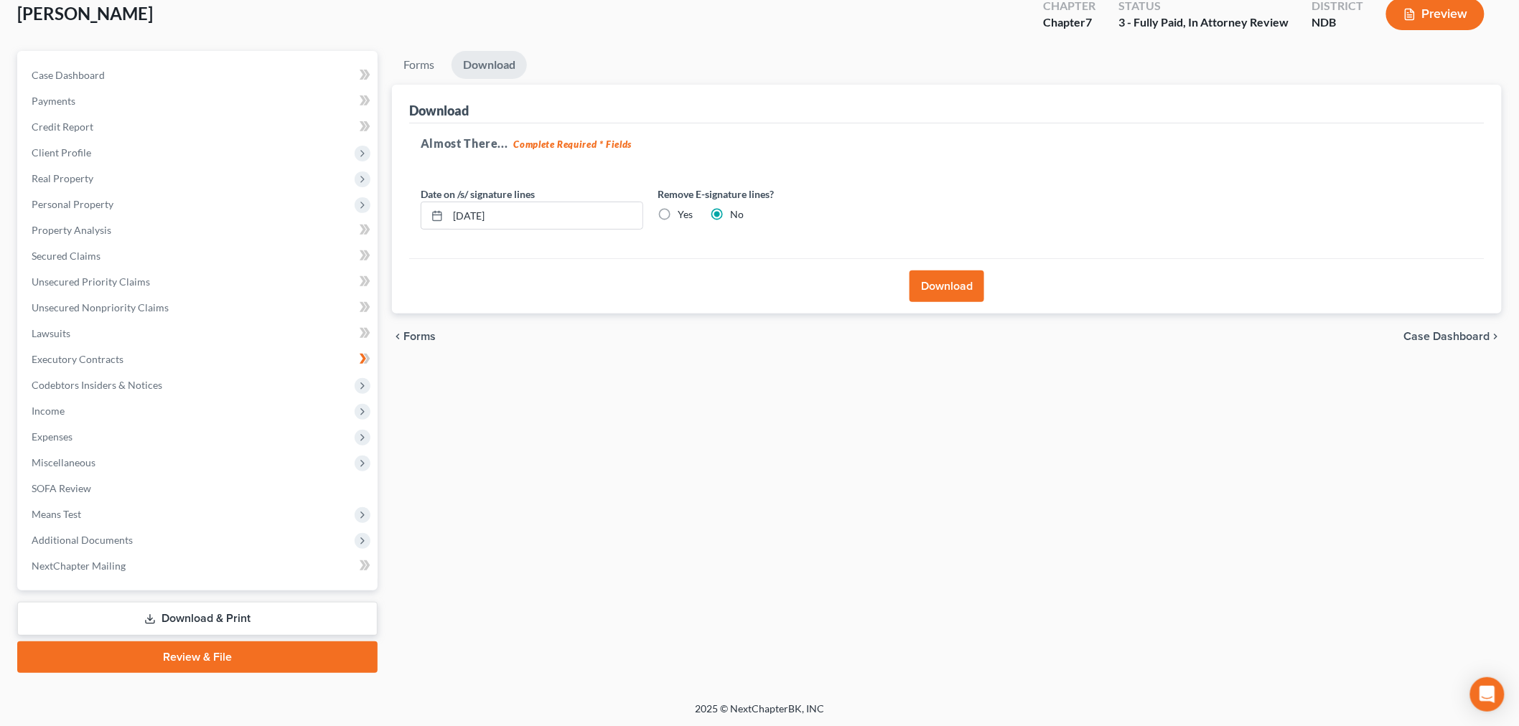
click at [225, 626] on link "Download & Print" at bounding box center [197, 619] width 360 height 34
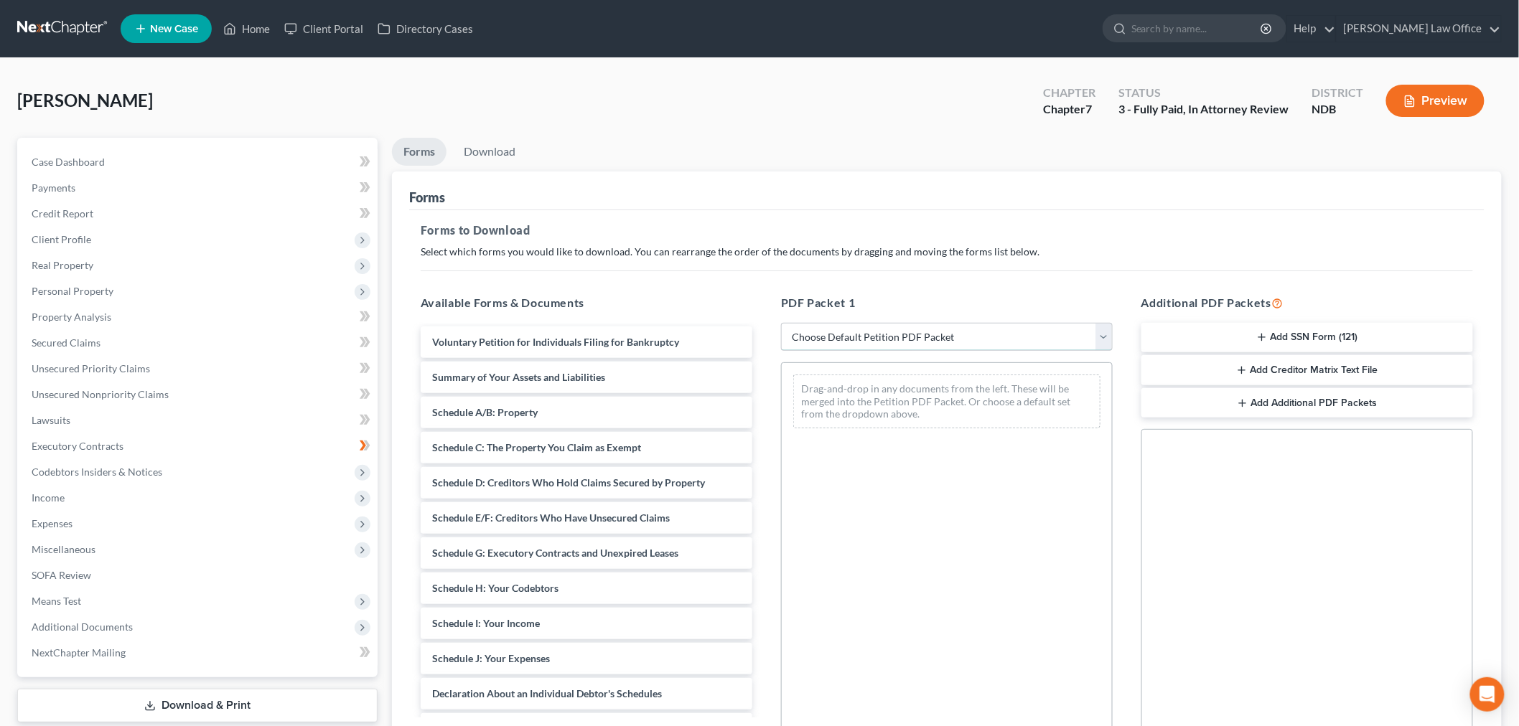
click at [865, 327] on select "Choose Default Petition PDF Packet Complete Bankruptcy Petition (all forms and …" at bounding box center [947, 337] width 332 height 29
select select "0"
click at [781, 323] on select "Choose Default Petition PDF Packet Complete Bankruptcy Petition (all forms and …" at bounding box center [947, 337] width 332 height 29
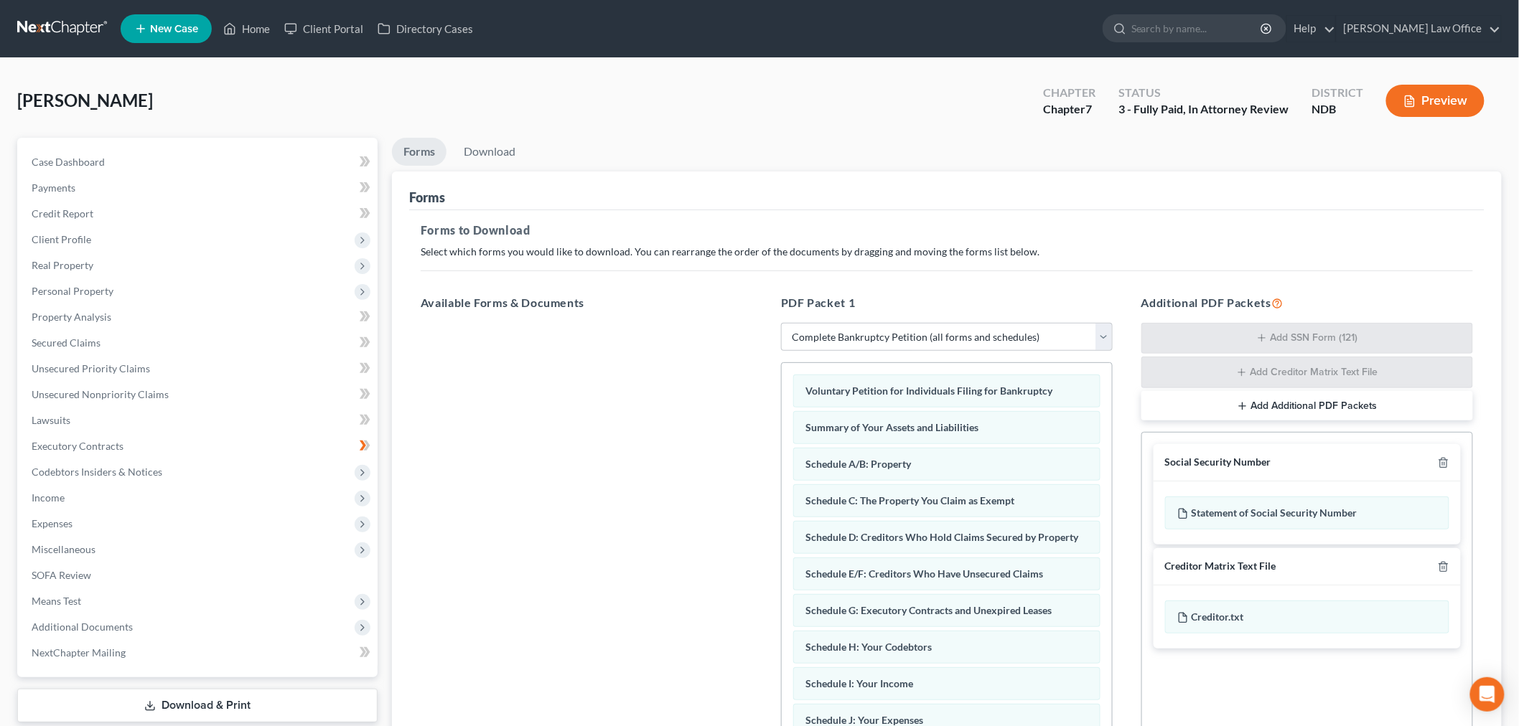
click at [1453, 467] on div "Social Security Number" at bounding box center [1306, 462] width 307 height 37
drag, startPoint x: 1445, startPoint y: 467, endPoint x: 1252, endPoint y: 380, distance: 211.7
click at [1444, 467] on icon "button" at bounding box center [1442, 462] width 11 height 11
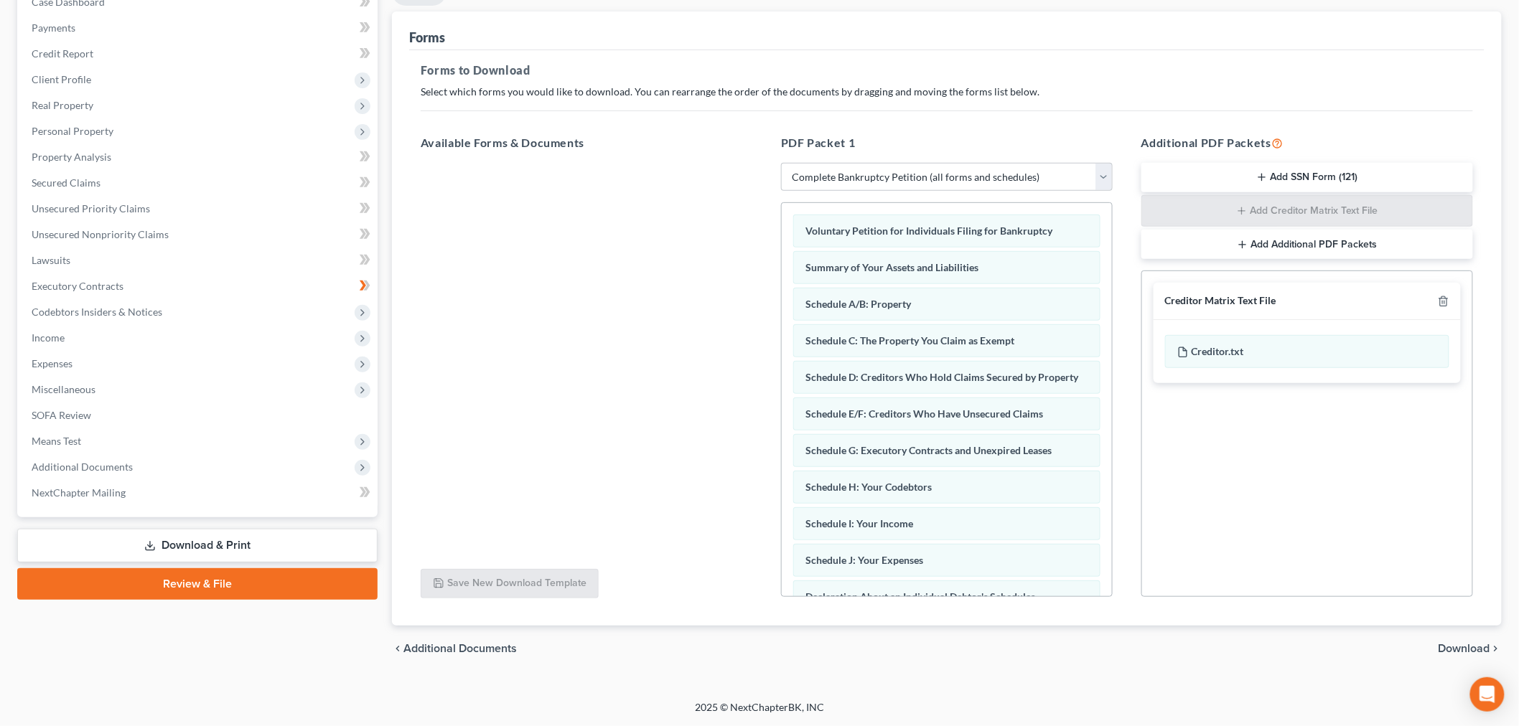
click at [1472, 646] on span "Download" at bounding box center [1464, 648] width 52 height 11
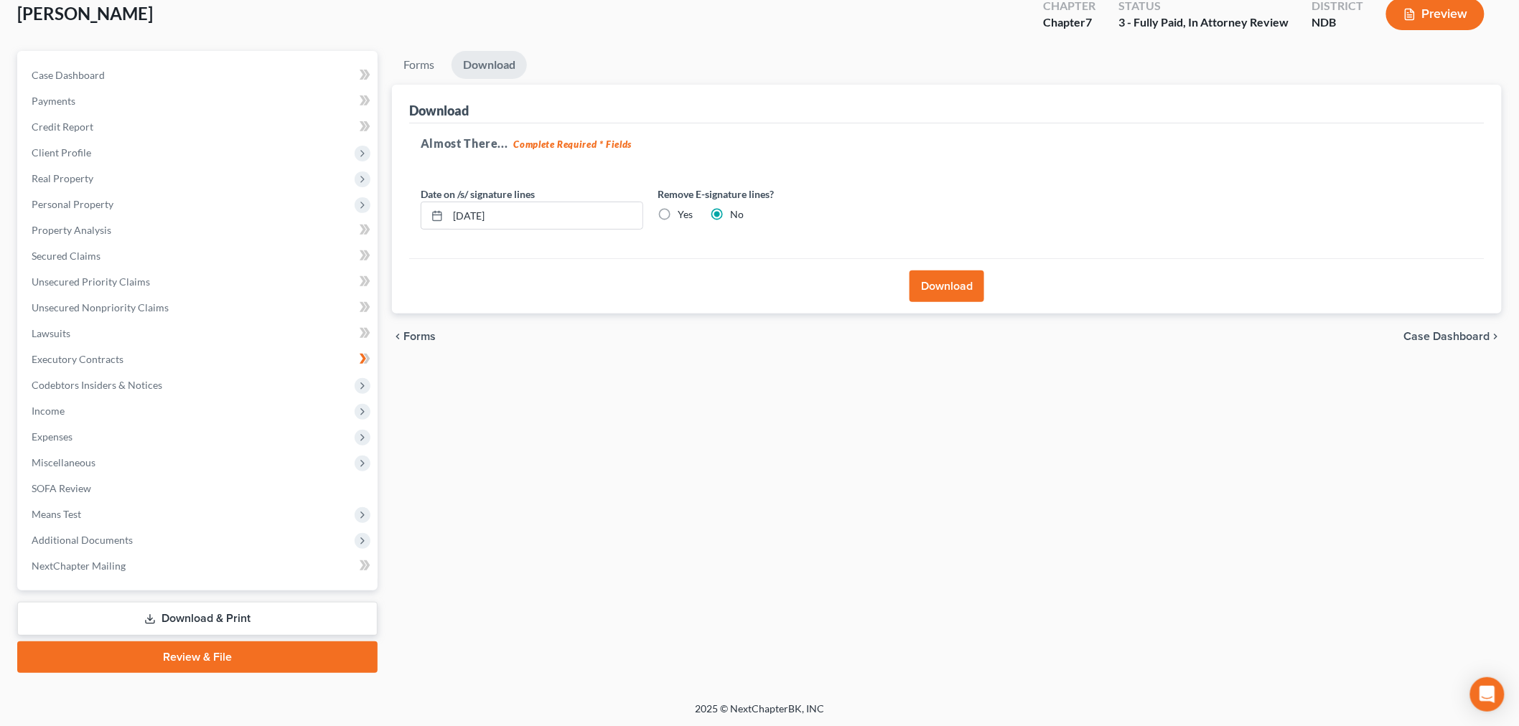
click at [677, 214] on label "Yes" at bounding box center [684, 214] width 15 height 14
click at [683, 214] on input "Yes" at bounding box center [687, 211] width 9 height 9
radio input "true"
drag, startPoint x: 578, startPoint y: 210, endPoint x: 589, endPoint y: 223, distance: 16.8
click at [578, 211] on input "[DATE]" at bounding box center [545, 215] width 194 height 27
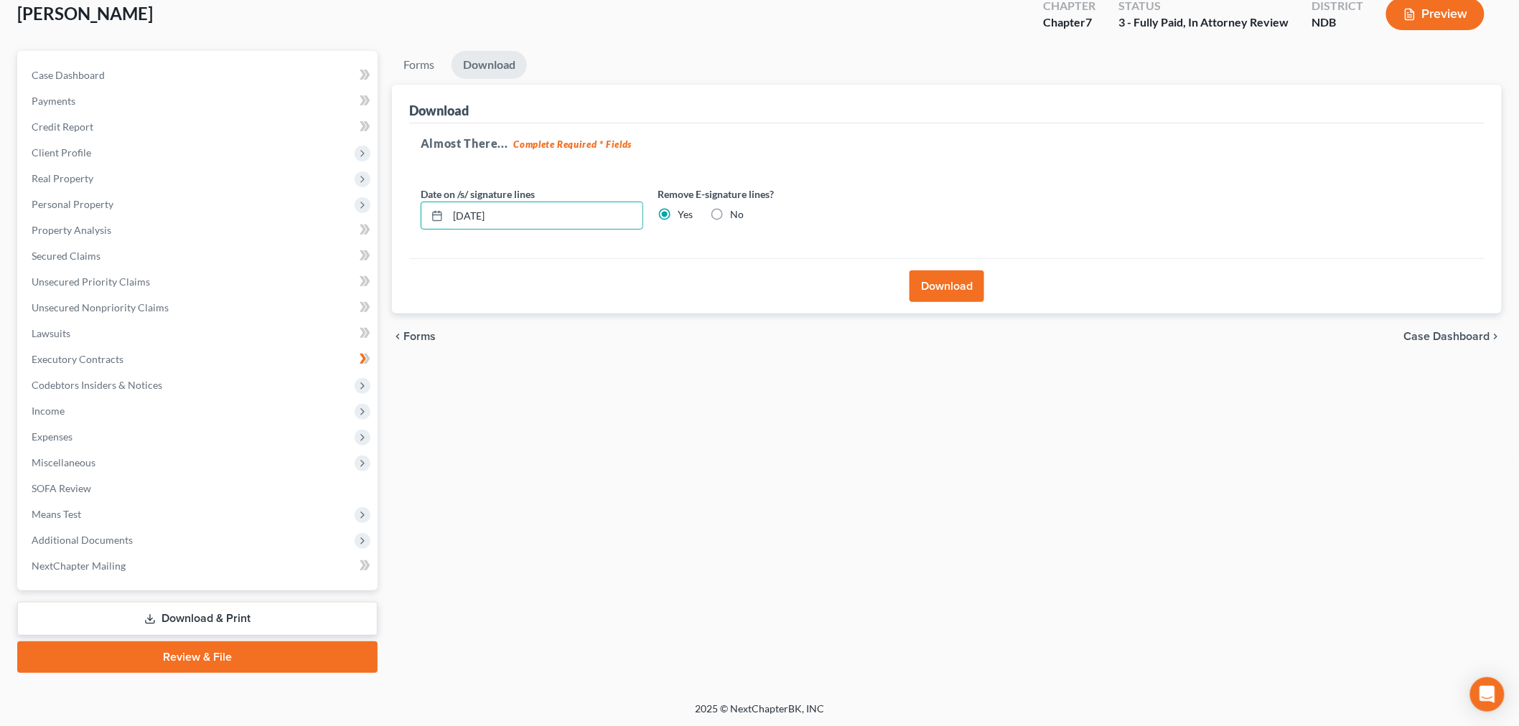
click at [730, 211] on label "No" at bounding box center [737, 214] width 14 height 14
click at [736, 211] on input "No" at bounding box center [740, 211] width 9 height 9
radio input "true"
radio input "false"
click at [474, 209] on input "[DATE]" at bounding box center [545, 215] width 194 height 27
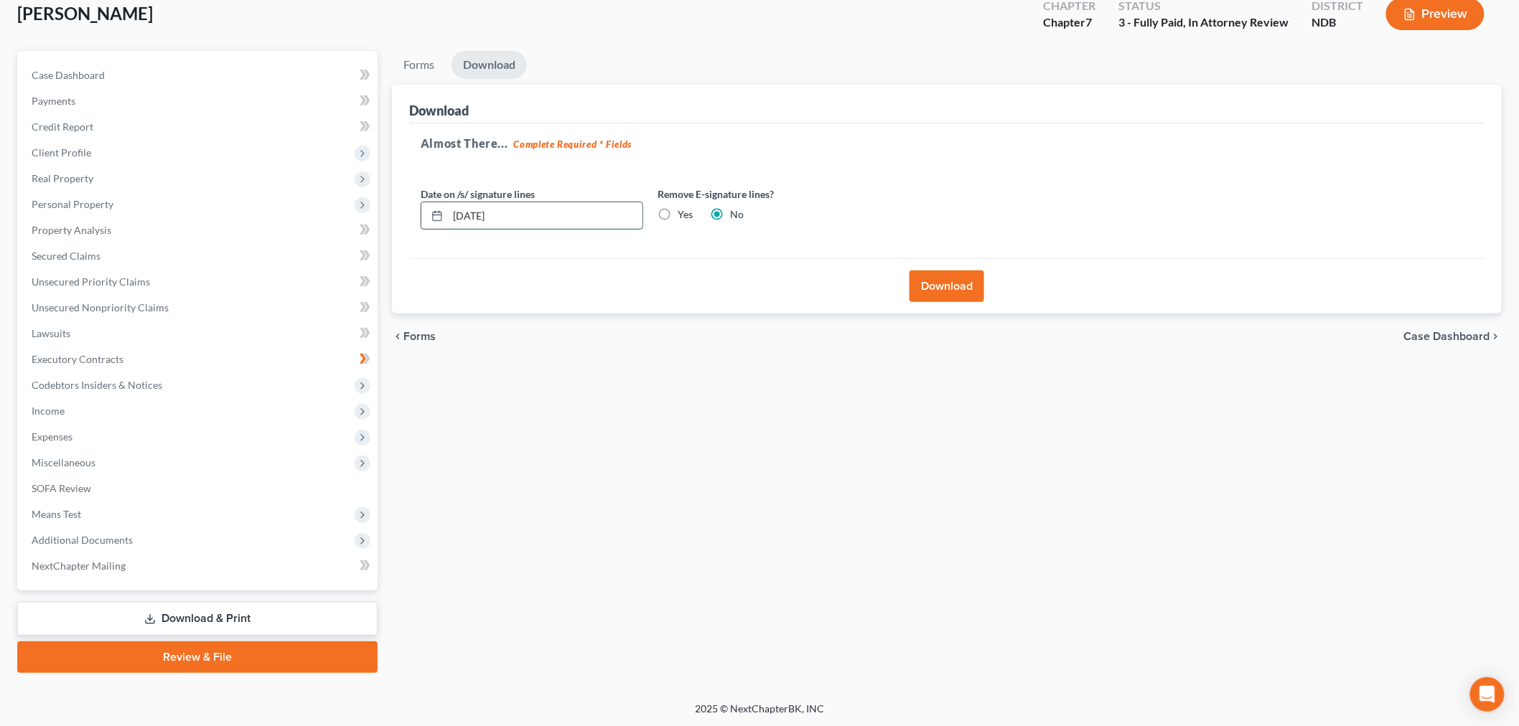
click at [482, 207] on input "[DATE]" at bounding box center [545, 215] width 194 height 27
type input "09/11/2025"
click at [934, 281] on button "Download" at bounding box center [946, 287] width 75 height 32
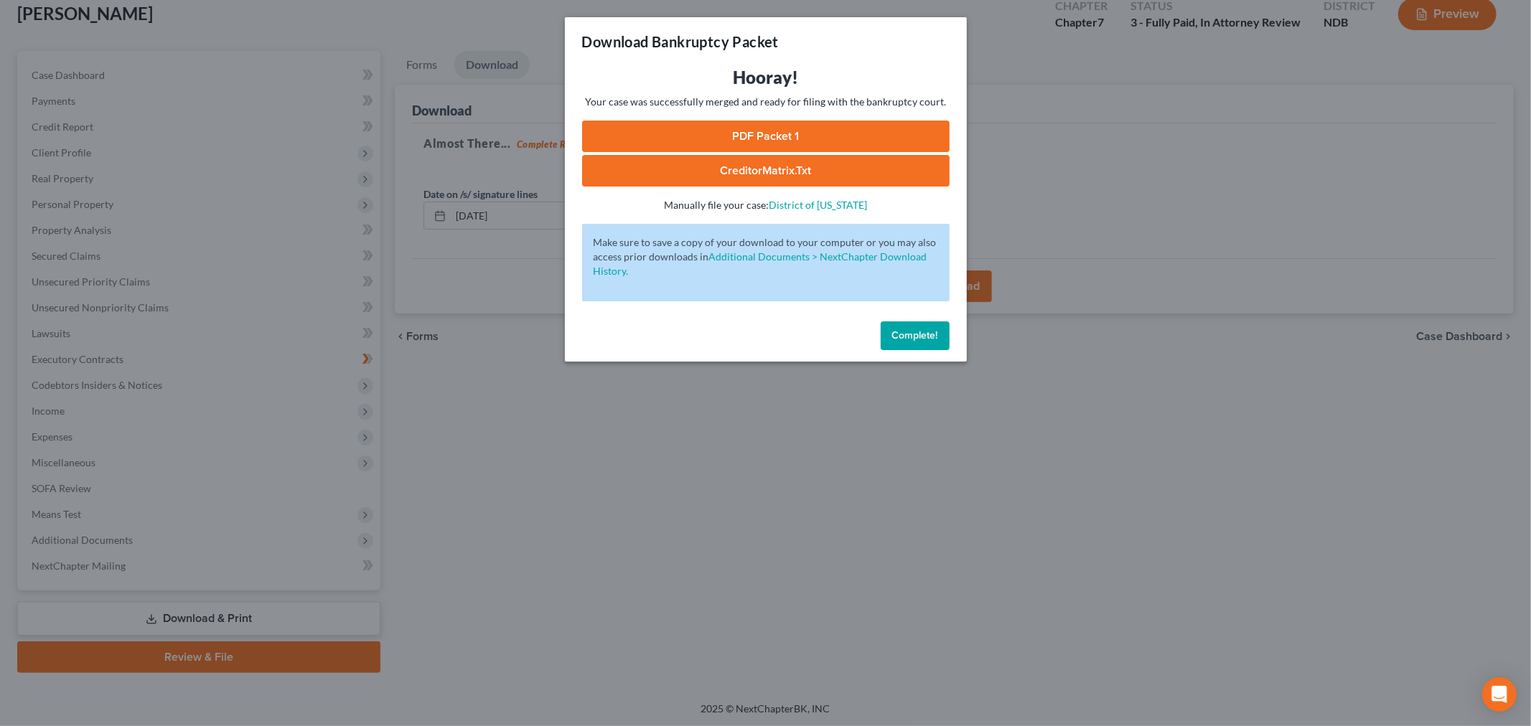
click at [714, 144] on link "PDF Packet 1" at bounding box center [765, 137] width 367 height 32
click at [915, 342] on button "Complete!" at bounding box center [915, 336] width 69 height 29
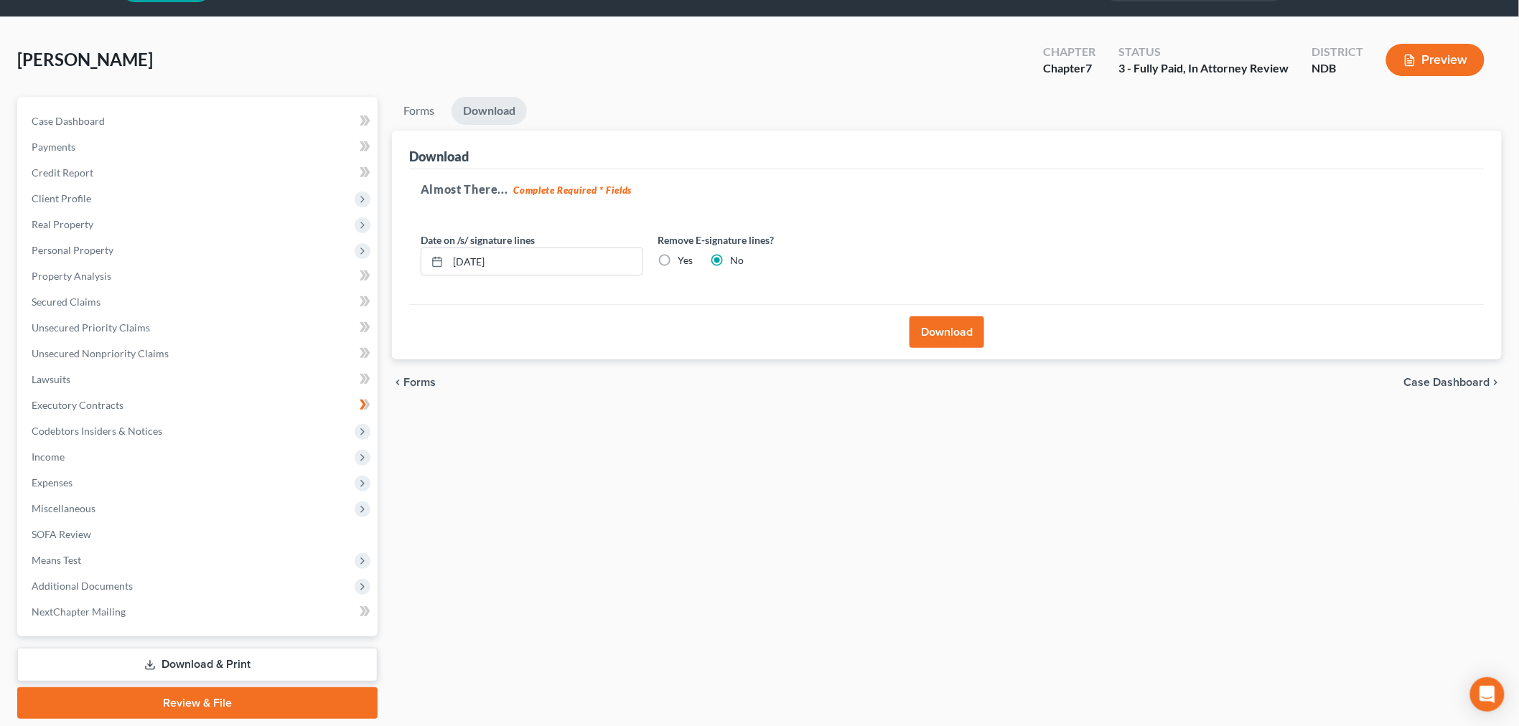
scroll to position [0, 0]
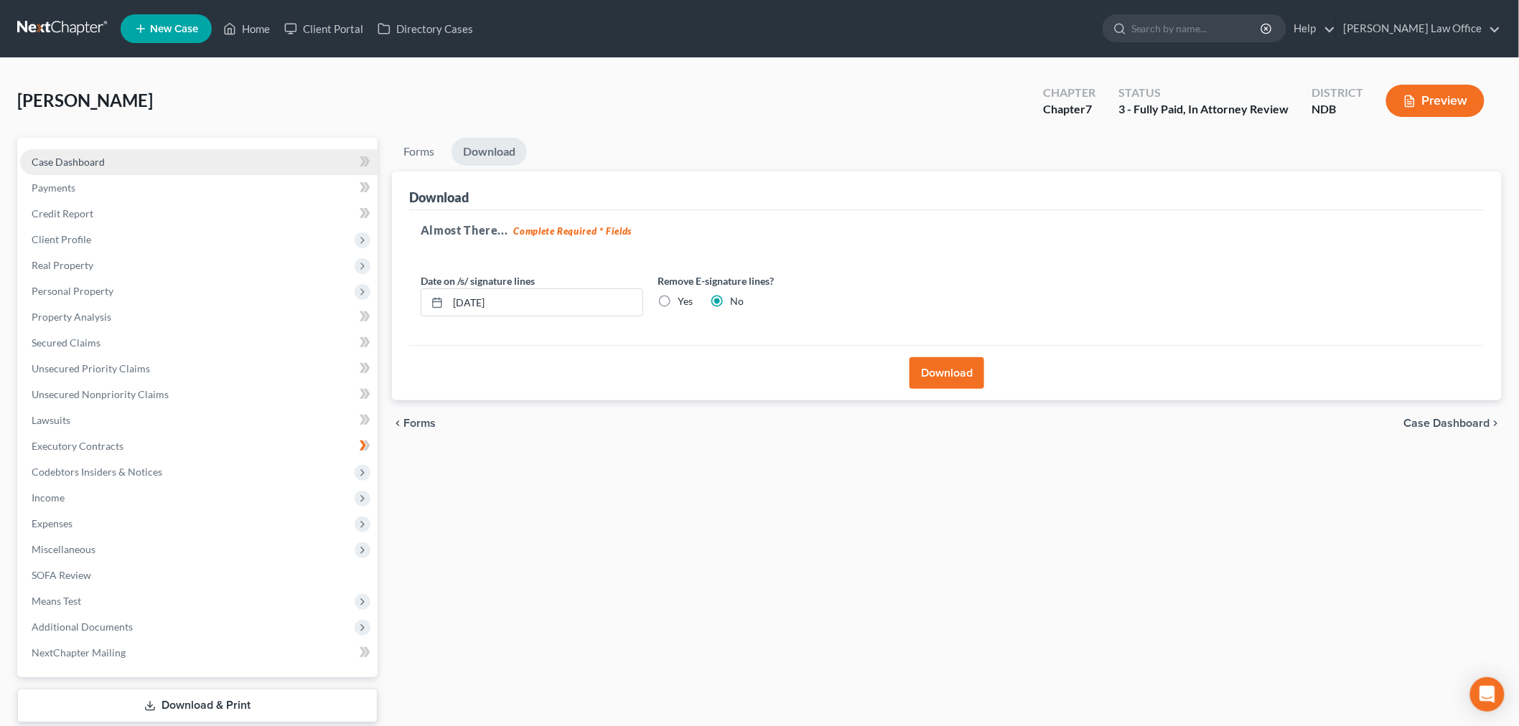
click at [98, 164] on span "Case Dashboard" at bounding box center [68, 162] width 73 height 12
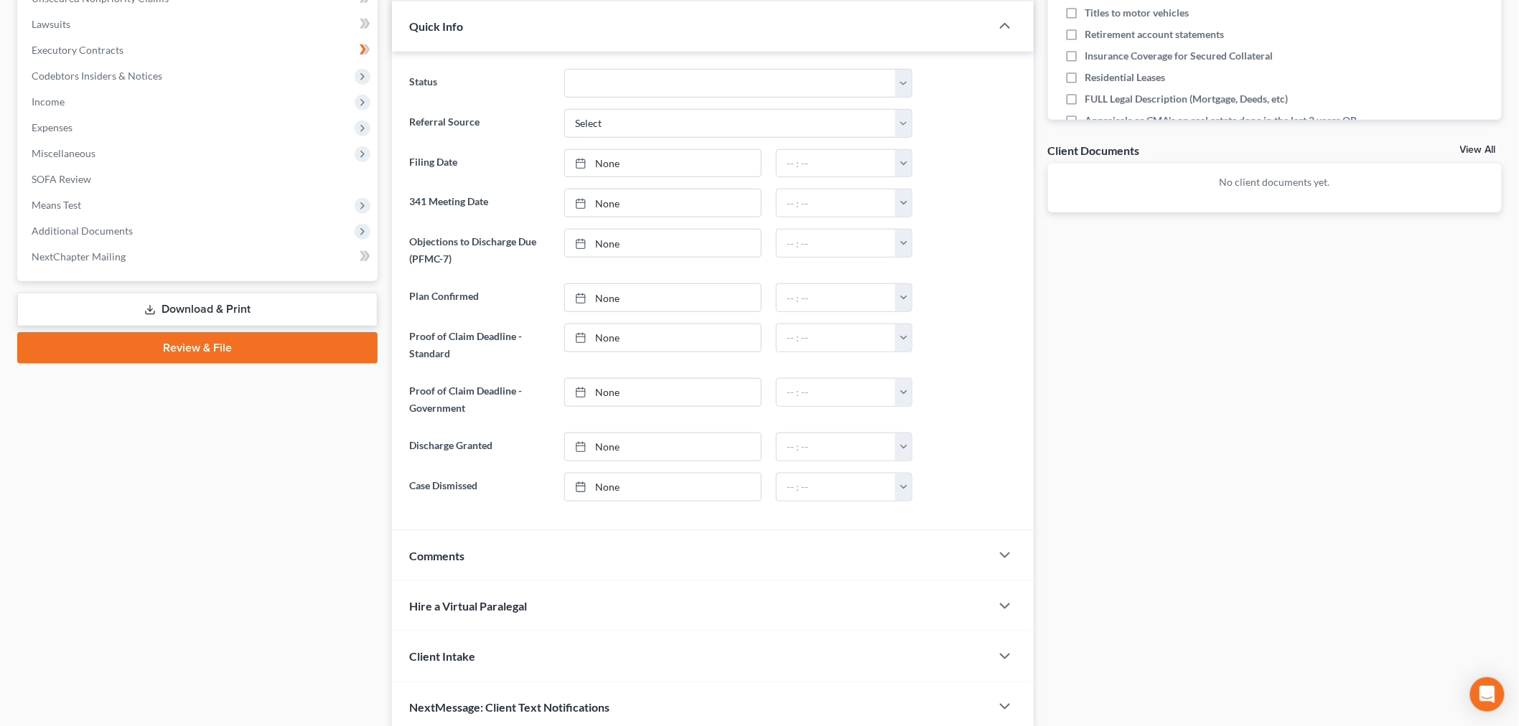
scroll to position [398, 0]
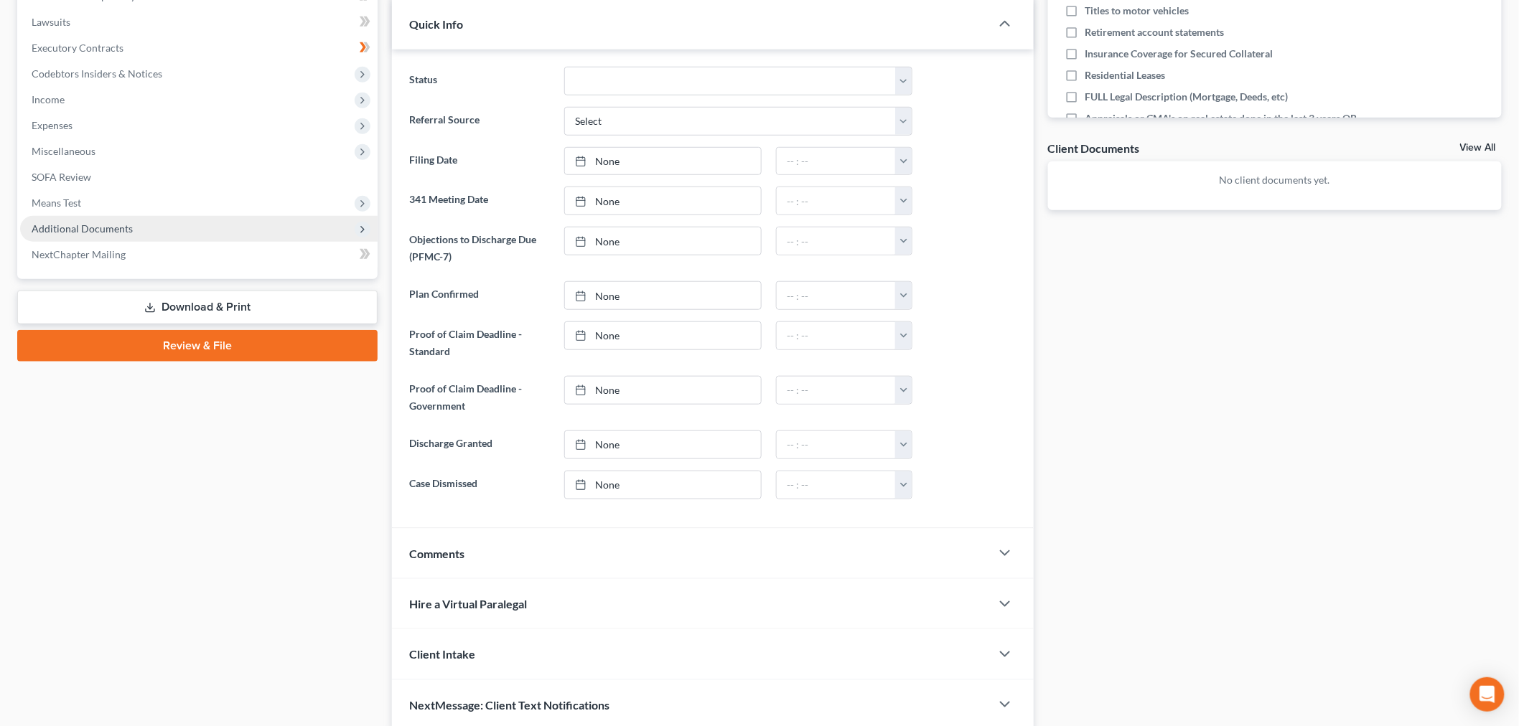
click at [113, 224] on span "Additional Documents" at bounding box center [82, 228] width 101 height 12
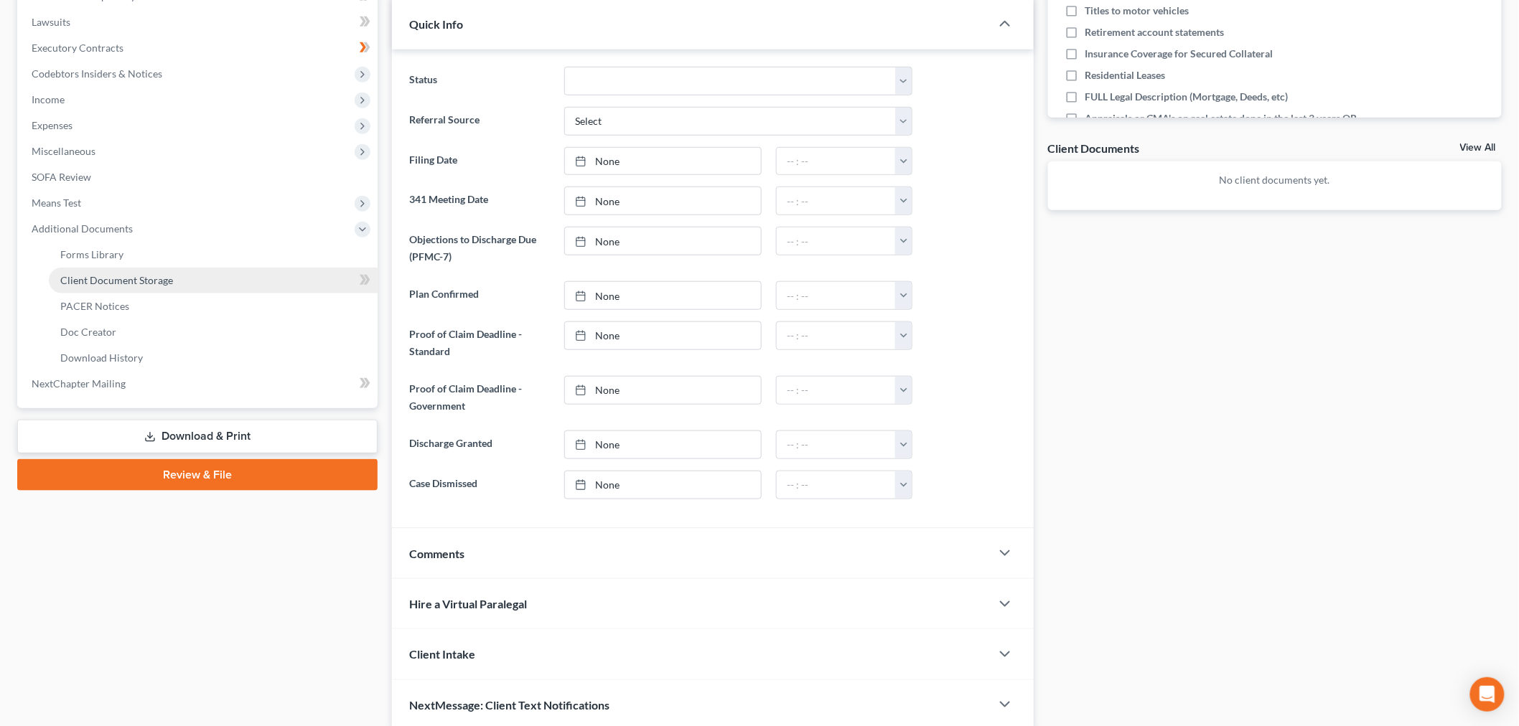
click at [131, 274] on span "Client Document Storage" at bounding box center [116, 280] width 113 height 12
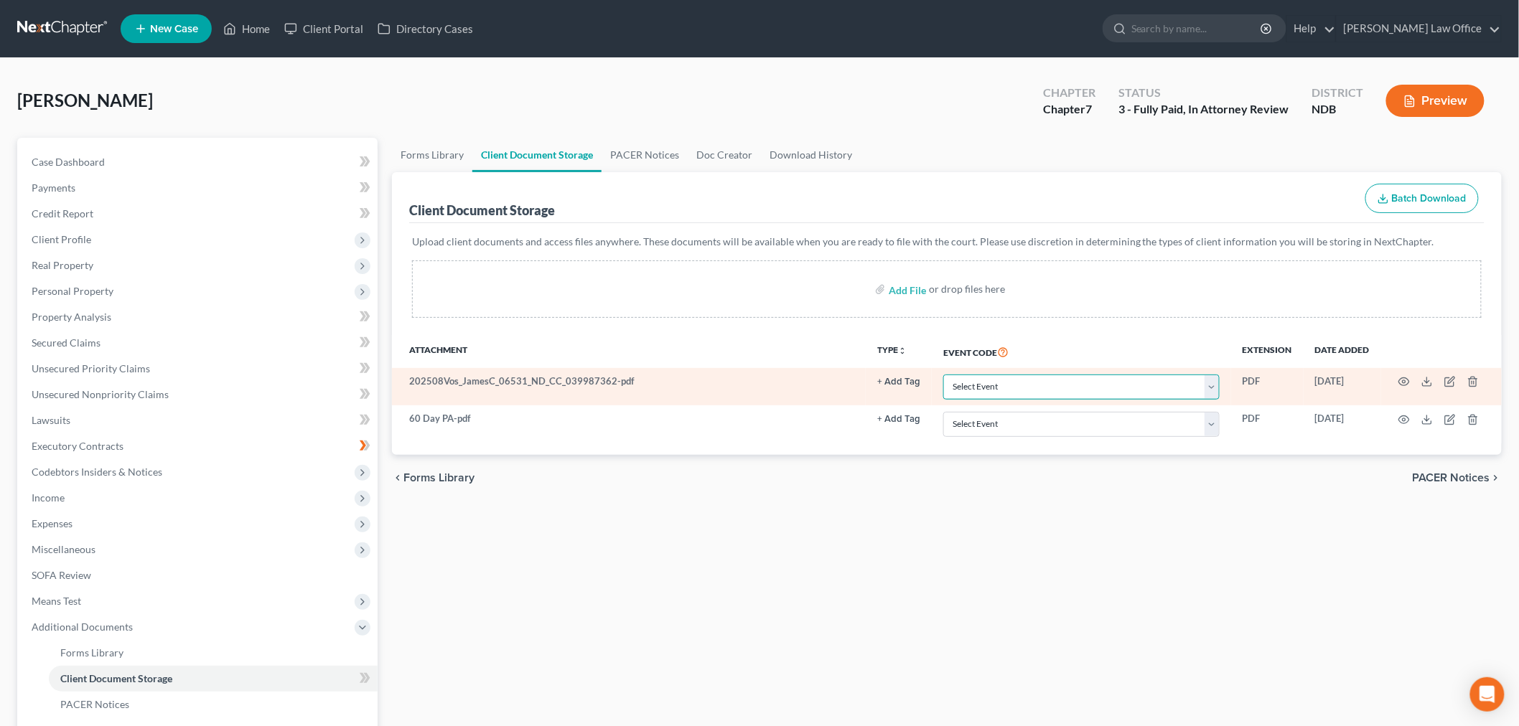
click at [1009, 381] on select "Select Event Certificate of Credit Counseling Chapter 13 Plan Pay Filing Fee in…" at bounding box center [1081, 387] width 276 height 25
select select "0"
click at [943, 375] on select "Select Event Certificate of Credit Counseling Chapter 13 Plan Pay Filing Fee in…" at bounding box center [1081, 387] width 276 height 25
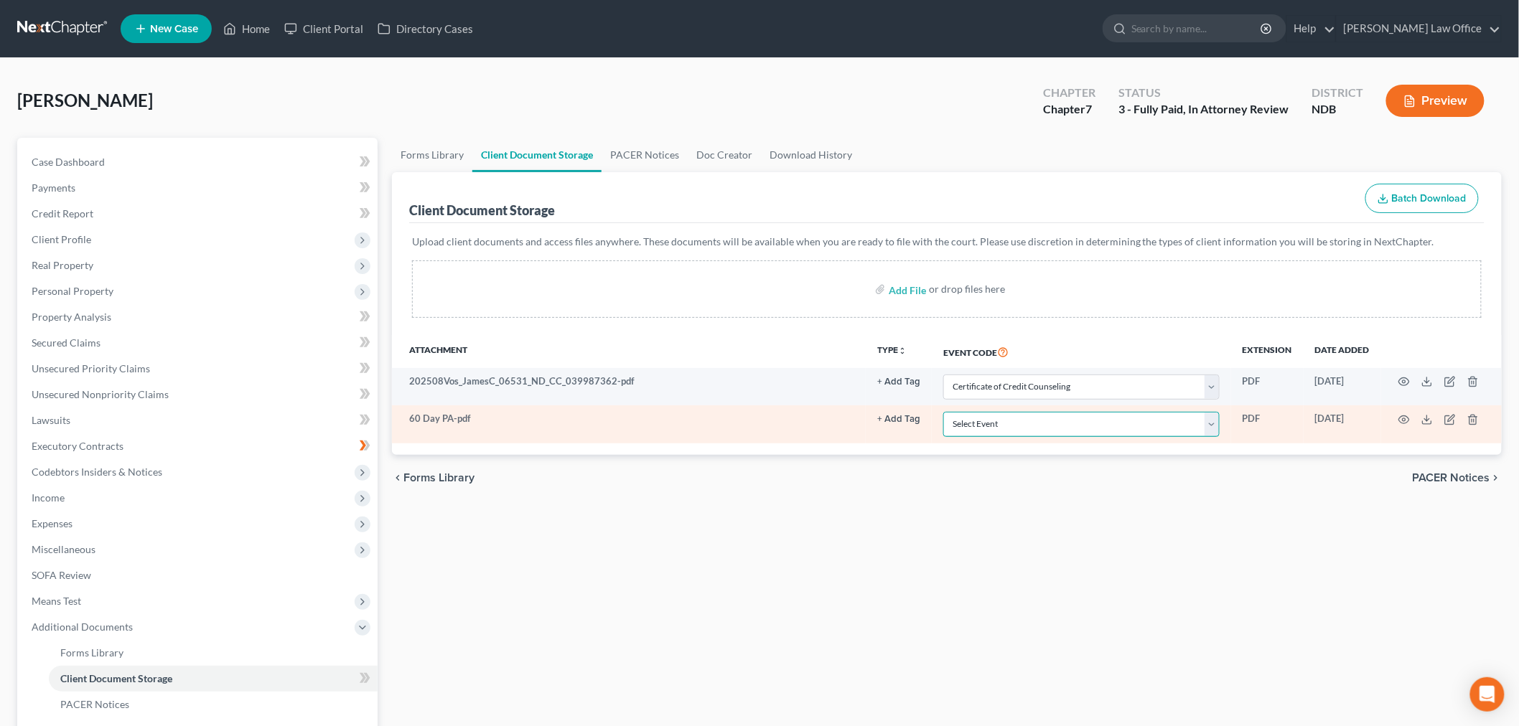
click at [996, 428] on select "Select Event Certificate of Credit Counseling Chapter 13 Plan Pay Filing Fee in…" at bounding box center [1081, 424] width 276 height 25
select select "3"
click at [943, 412] on select "Select Event Certificate of Credit Counseling Chapter 13 Plan Pay Filing Fee in…" at bounding box center [1081, 424] width 276 height 25
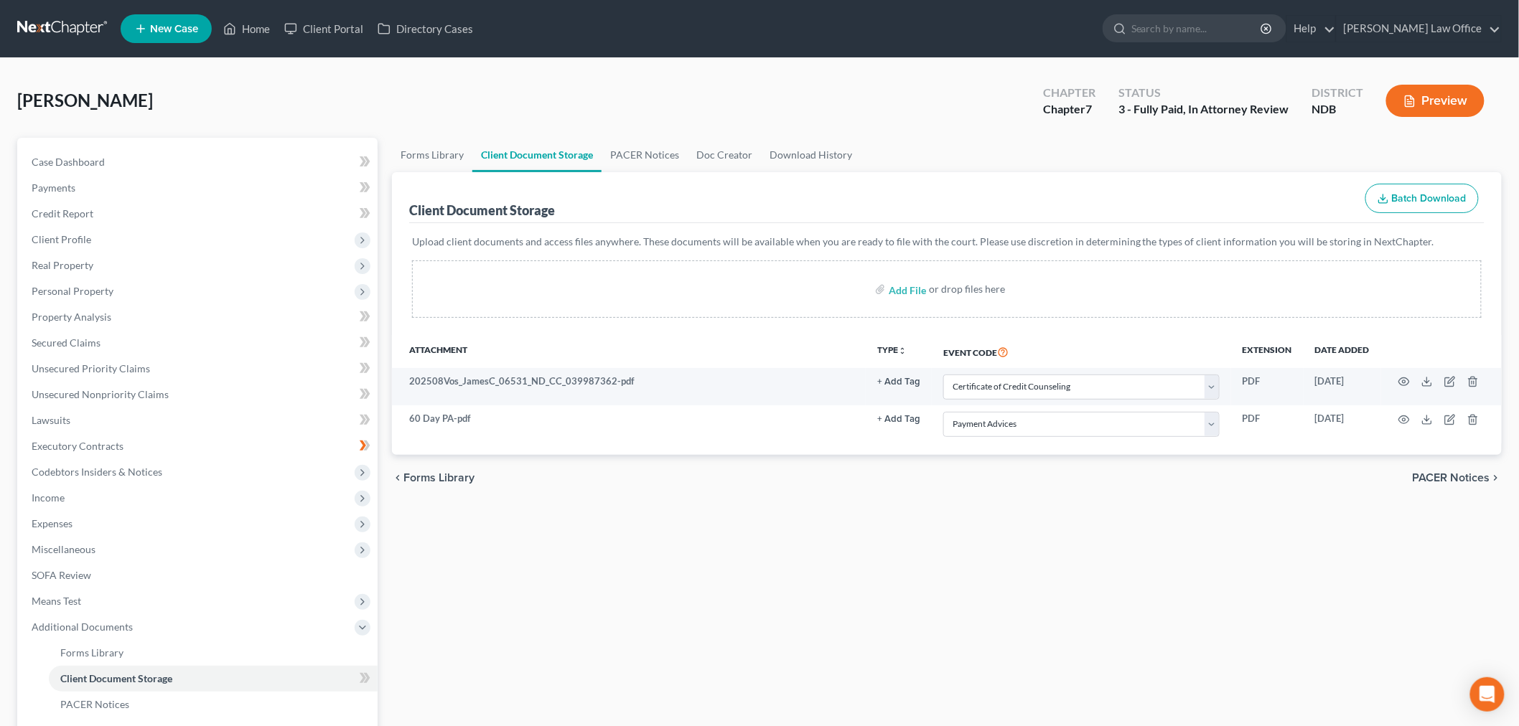
click at [737, 598] on div "Forms Library Client Document Storage PACER Notices Doc Creator Download Histor…" at bounding box center [947, 513] width 1124 height 751
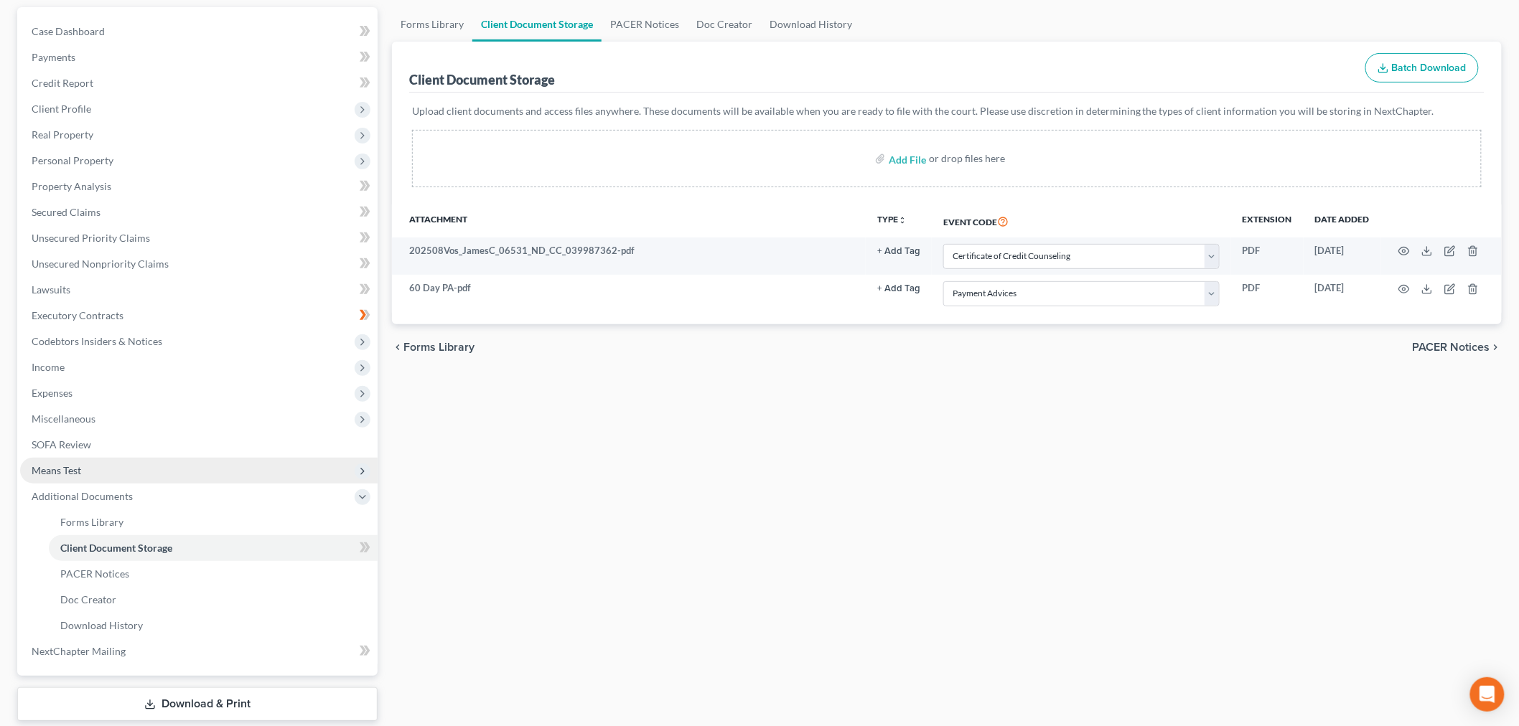
scroll to position [216, 0]
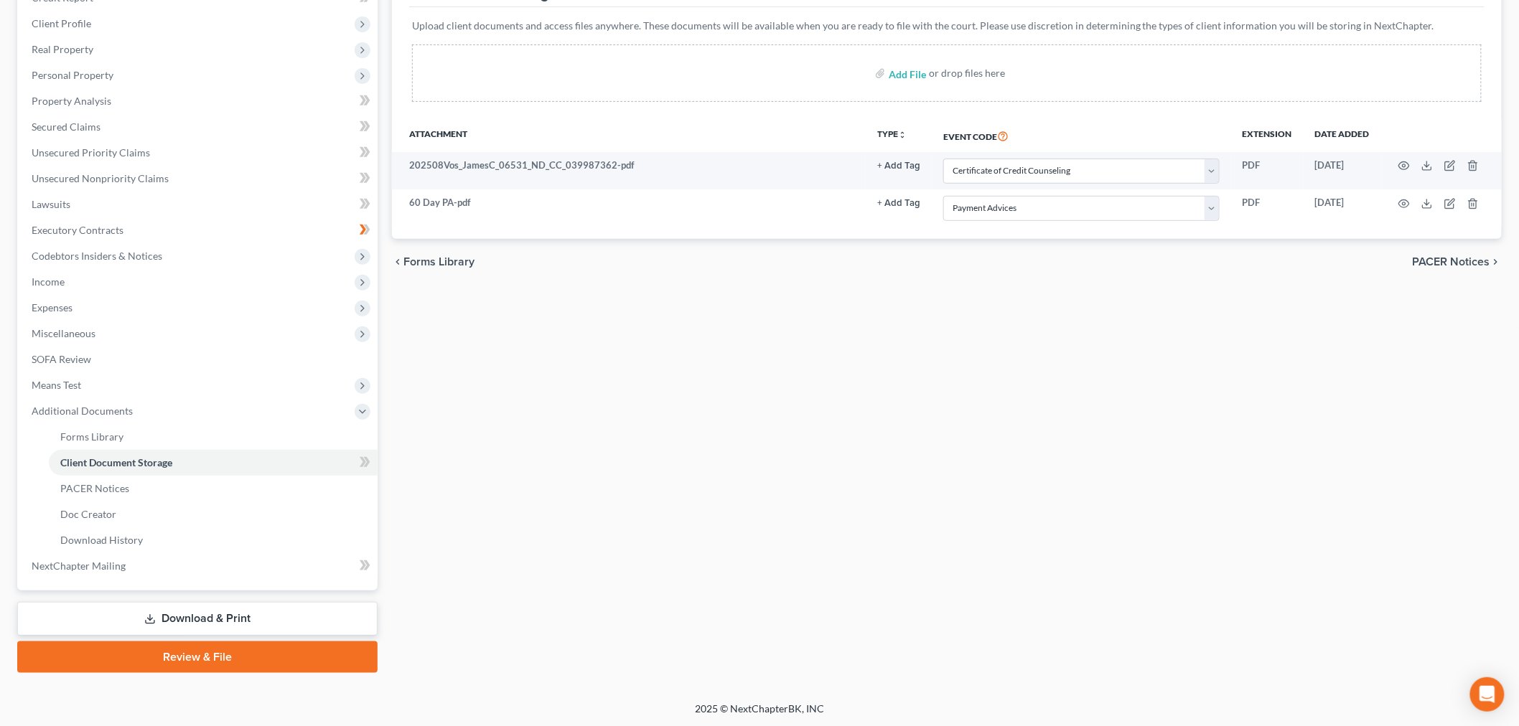
drag, startPoint x: 172, startPoint y: 650, endPoint x: 34, endPoint y: 632, distance: 139.7
click at [171, 650] on link "Review & File" at bounding box center [197, 658] width 360 height 32
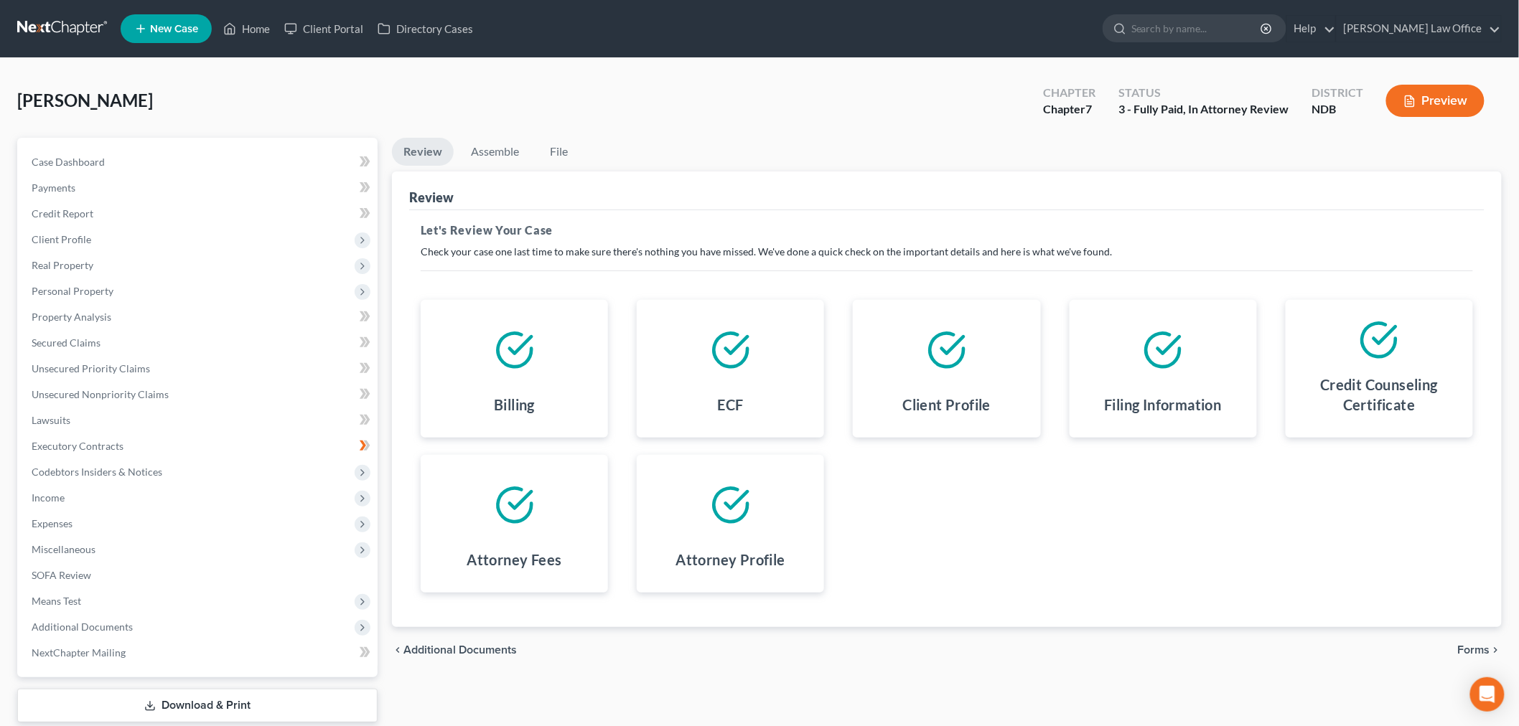
click at [1486, 649] on span "Forms" at bounding box center [1474, 649] width 32 height 11
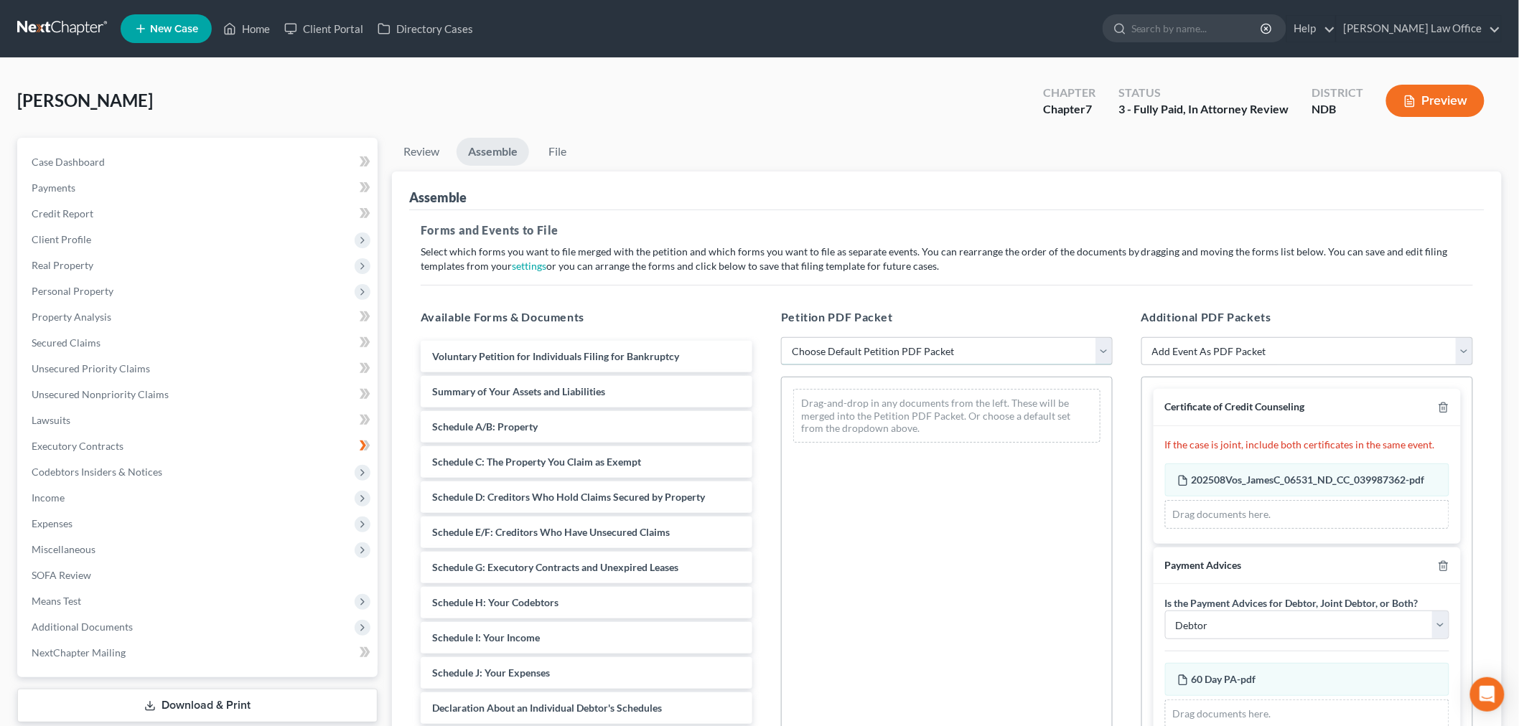
click at [887, 357] on select "Choose Default Petition PDF Packet Complete Bankruptcy Petition (all forms and …" at bounding box center [947, 351] width 332 height 29
click at [781, 337] on select "Choose Default Petition PDF Packet Complete Bankruptcy Petition (all forms and …" at bounding box center [947, 351] width 332 height 29
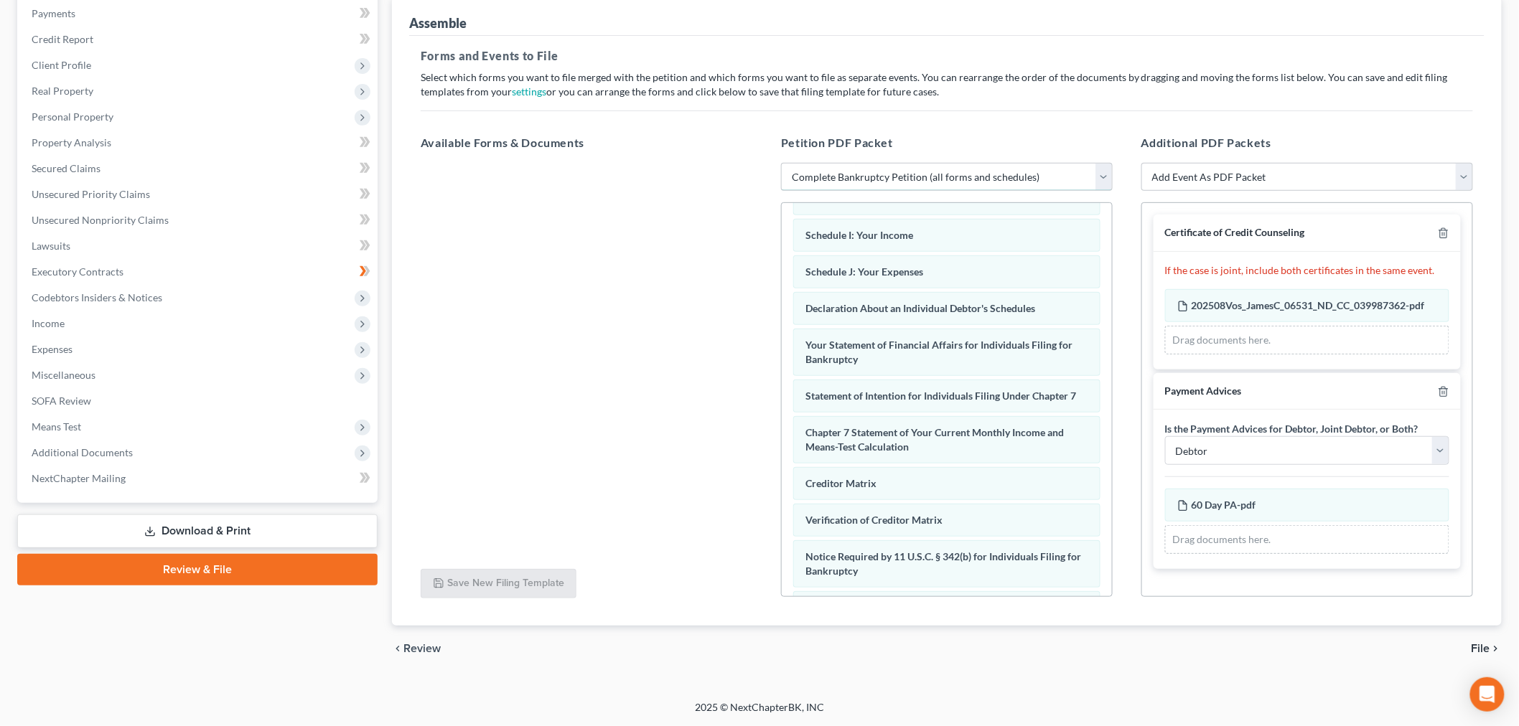
scroll to position [416, 0]
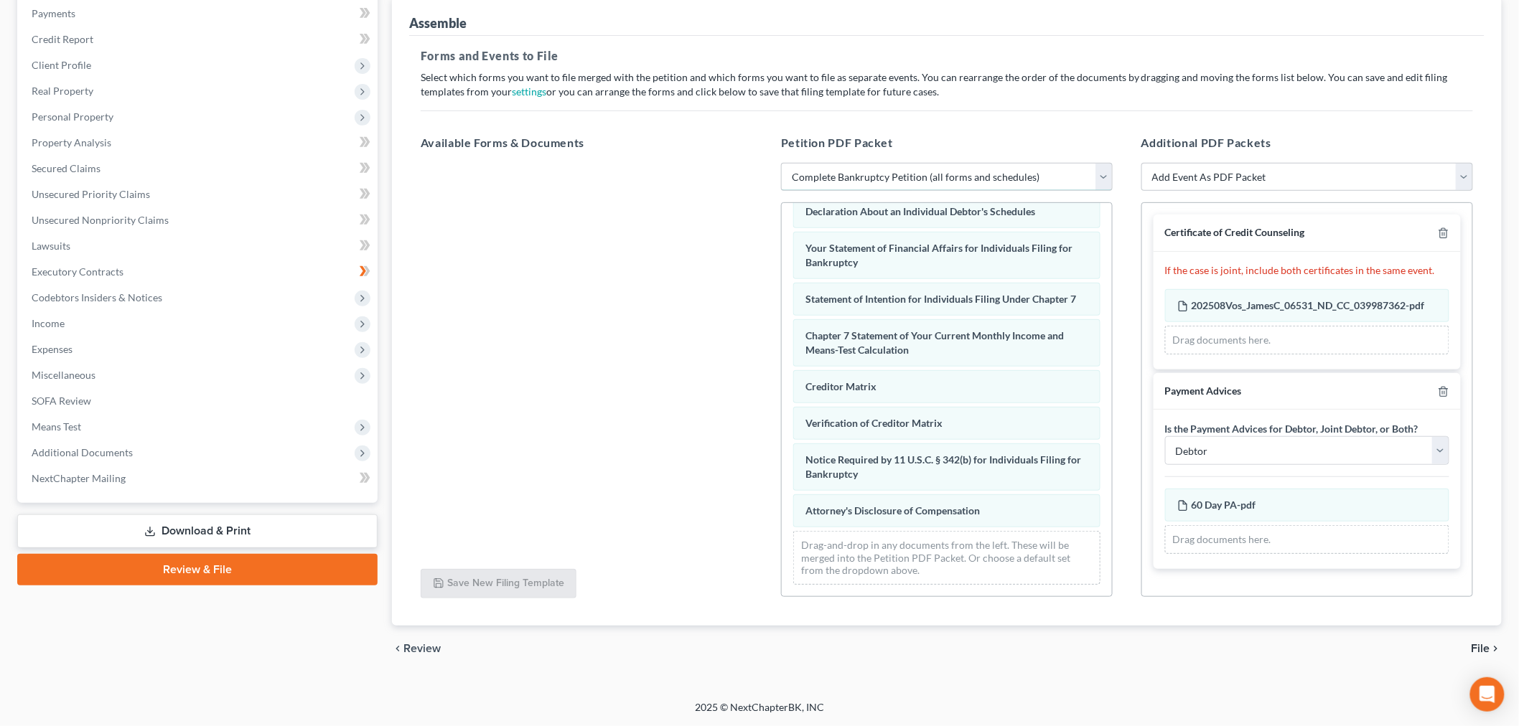
click at [899, 174] on select "Choose Default Petition PDF Packet Complete Bankruptcy Petition (all forms and …" at bounding box center [947, 177] width 332 height 29
select select "2"
click at [781, 163] on select "Choose Default Petition PDF Packet Complete Bankruptcy Petition (all forms and …" at bounding box center [947, 177] width 332 height 29
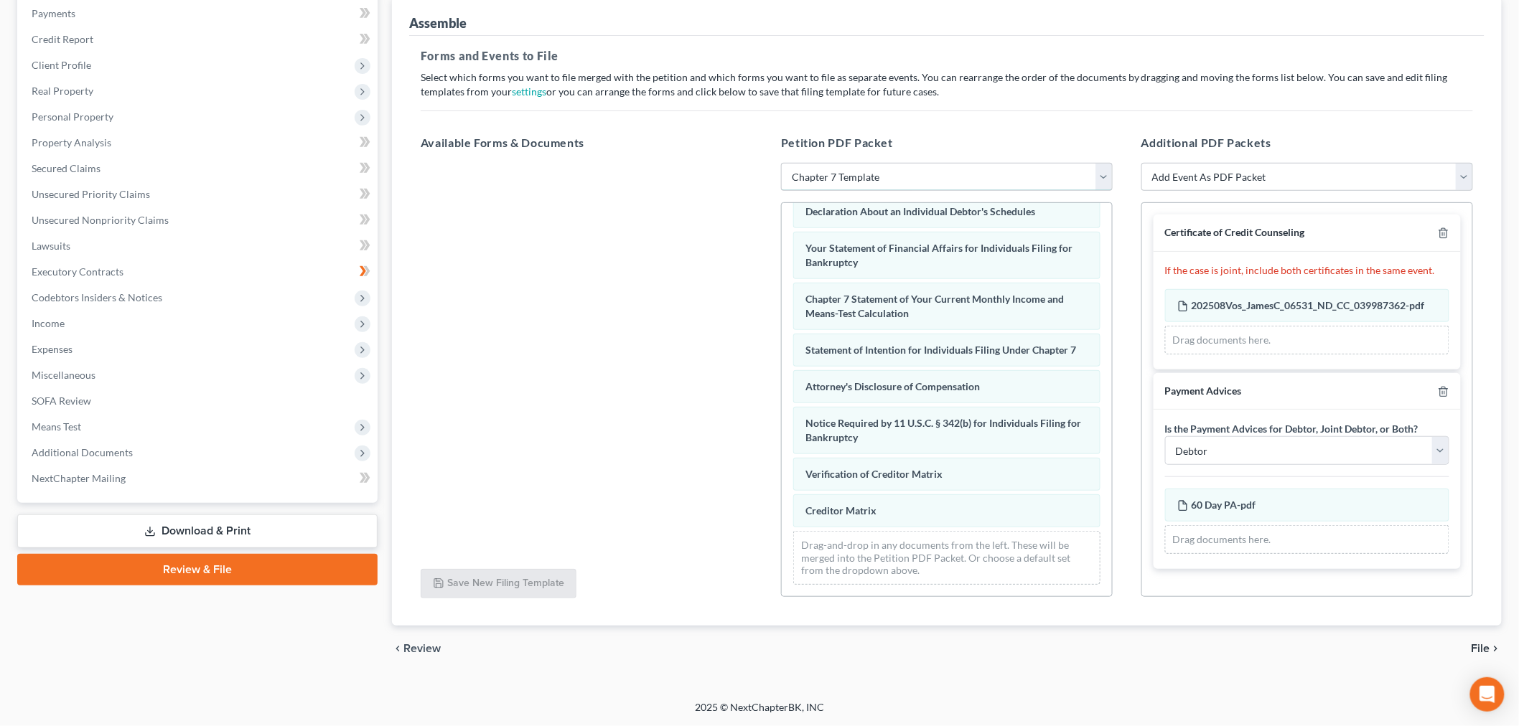
scroll to position [0, 0]
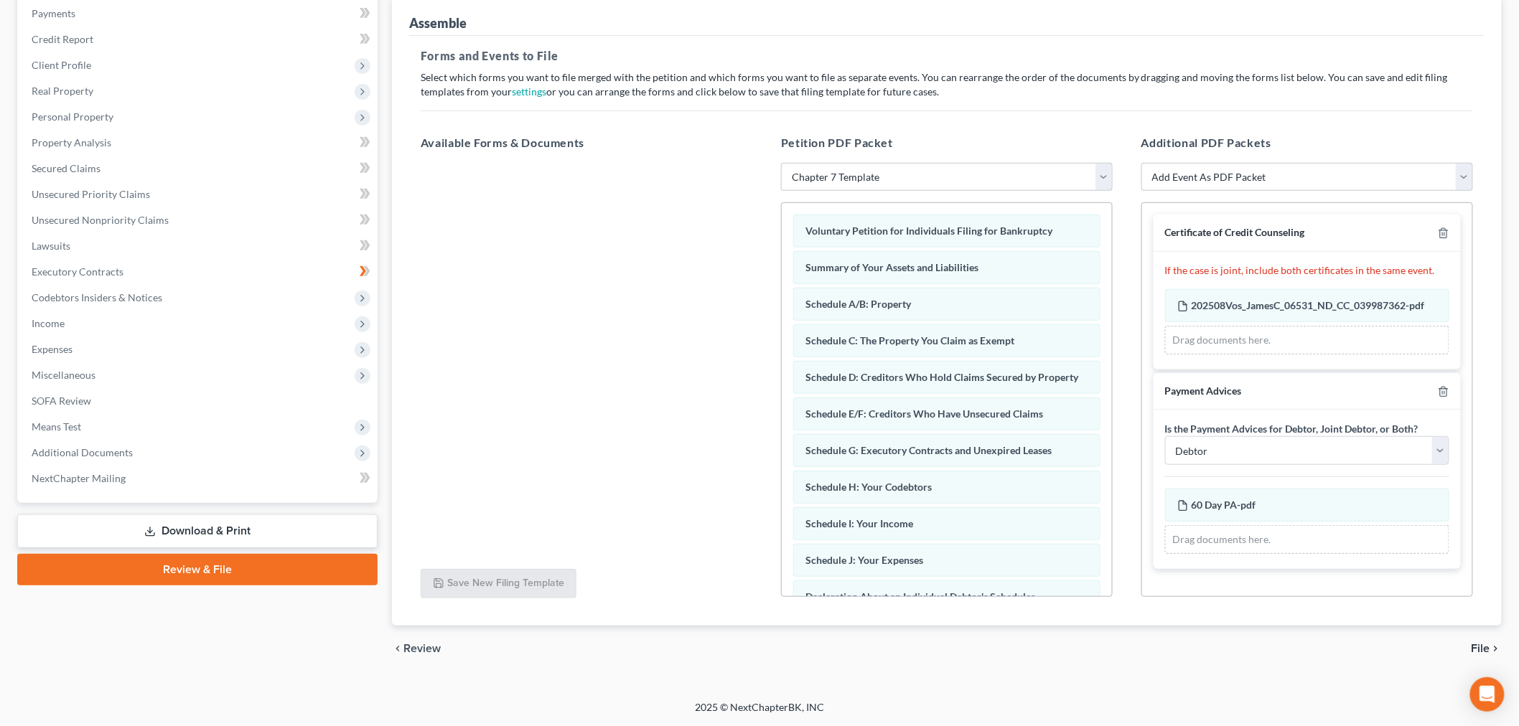
click at [1491, 644] on icon "chevron_right" at bounding box center [1495, 648] width 11 height 11
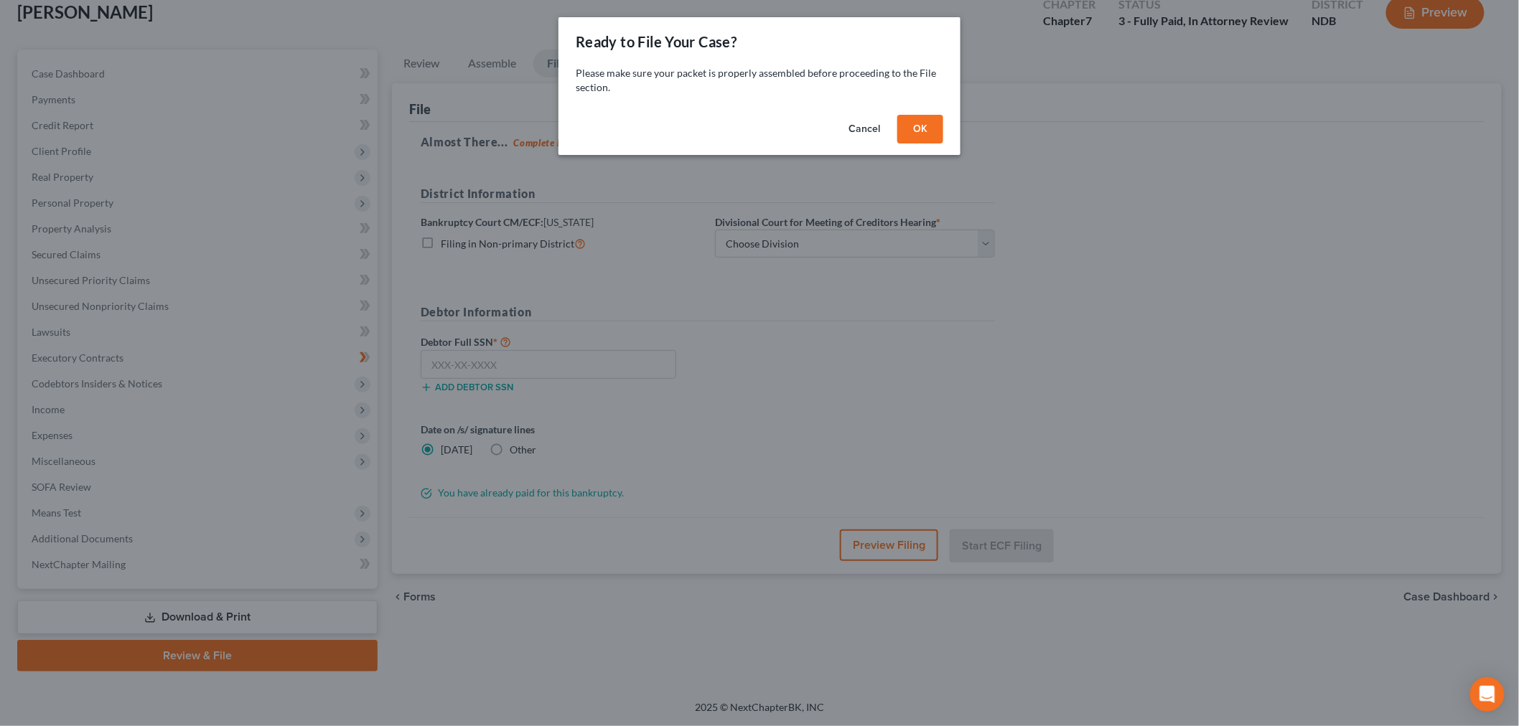
scroll to position [87, 0]
click at [932, 125] on button "OK" at bounding box center [927, 129] width 46 height 29
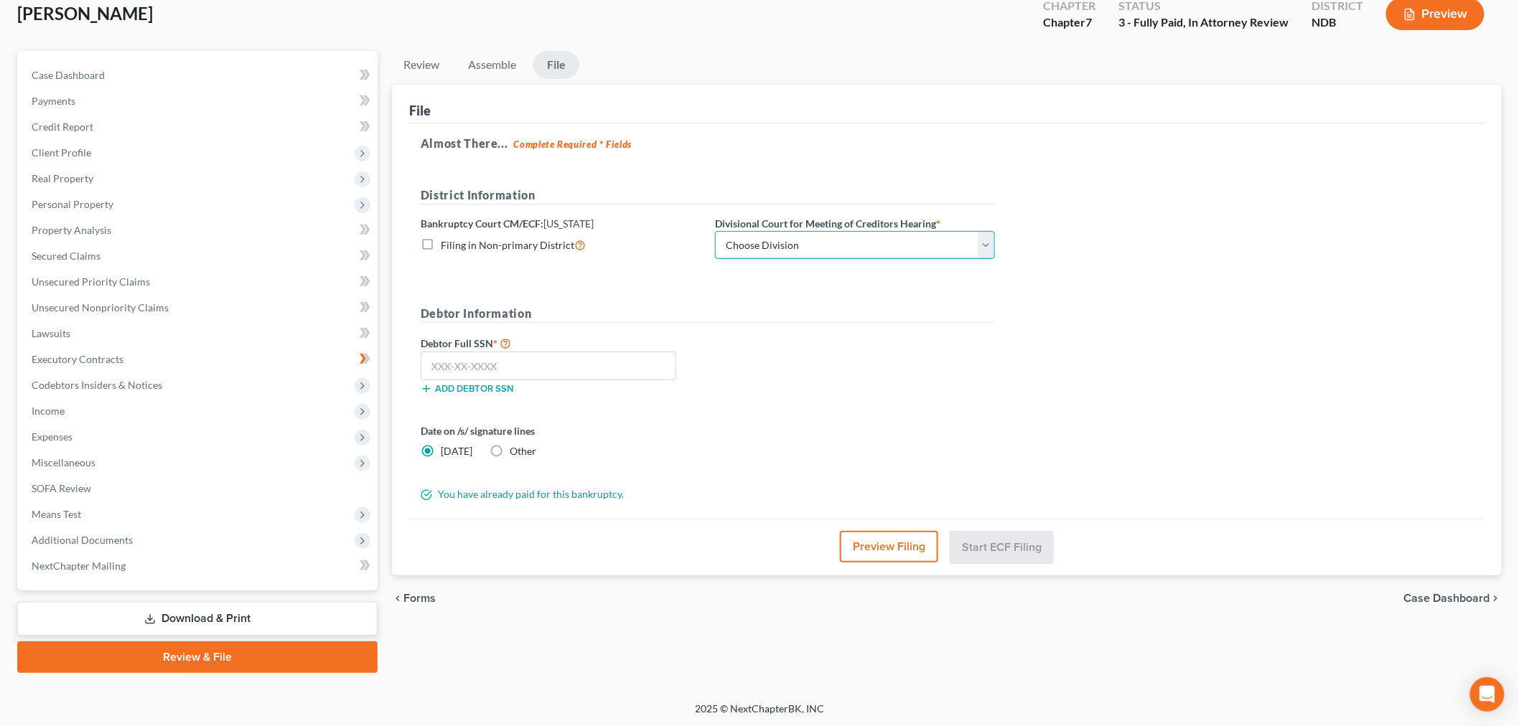
click at [811, 251] on select "Choose Division Fargo" at bounding box center [855, 245] width 280 height 29
select select "0"
click at [715, 231] on select "Choose Division Fargo" at bounding box center [855, 245] width 280 height 29
click at [553, 360] on input "text" at bounding box center [548, 366] width 255 height 29
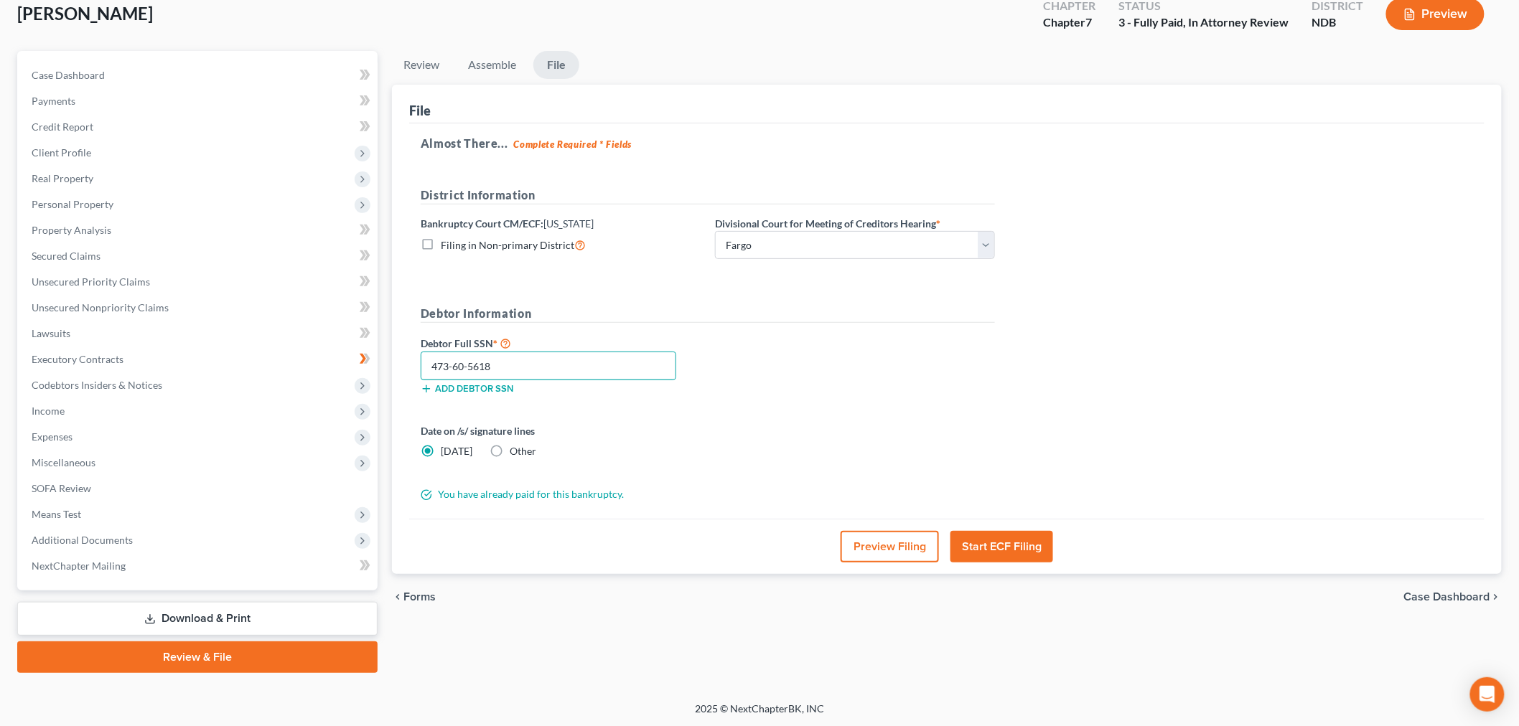
type input "473-60-5618"
click at [510, 452] on label "Other" at bounding box center [523, 451] width 27 height 14
click at [515, 452] on input "Other" at bounding box center [519, 448] width 9 height 9
radio input "true"
radio input "false"
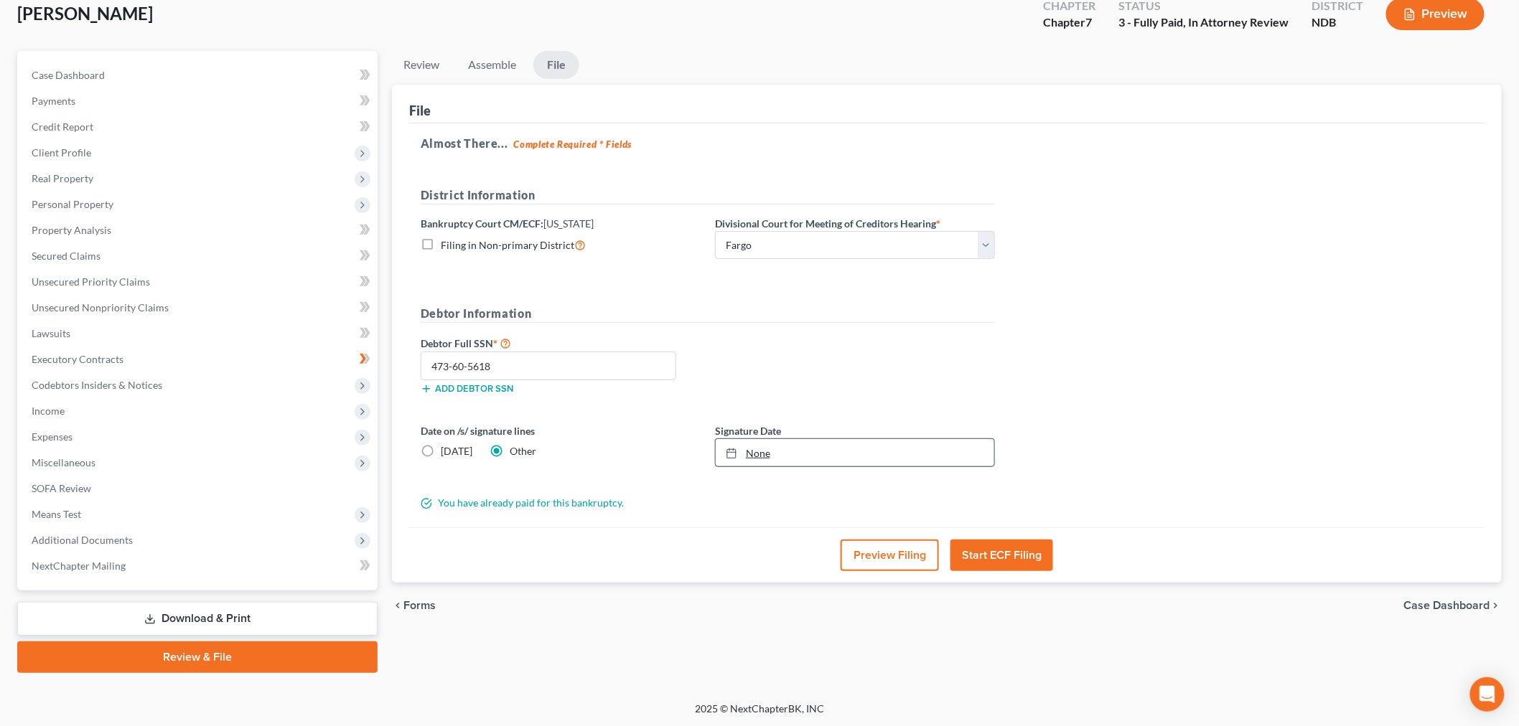
click at [766, 455] on link "None" at bounding box center [855, 452] width 278 height 27
click at [994, 551] on button "Start ECF Filing" at bounding box center [1001, 556] width 103 height 32
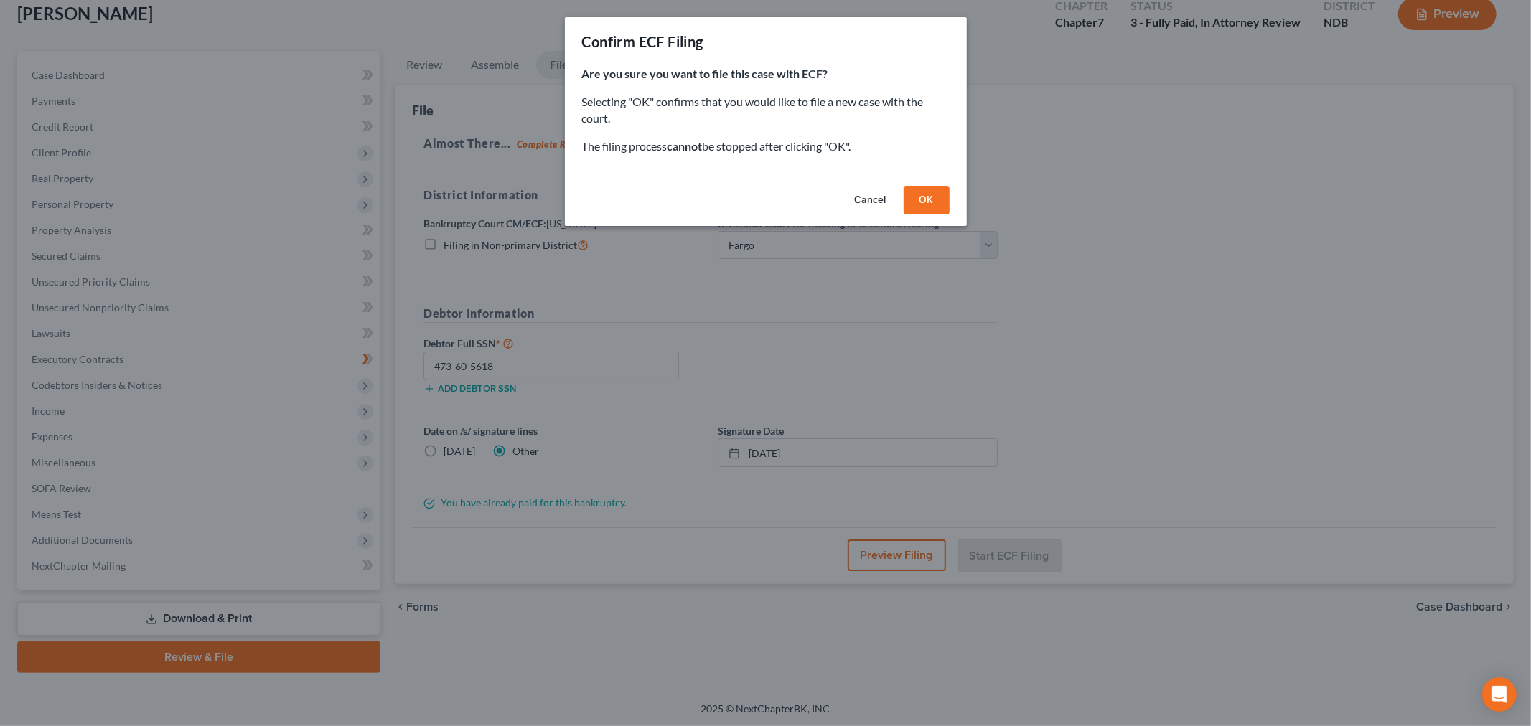
click at [948, 203] on button "OK" at bounding box center [927, 200] width 46 height 29
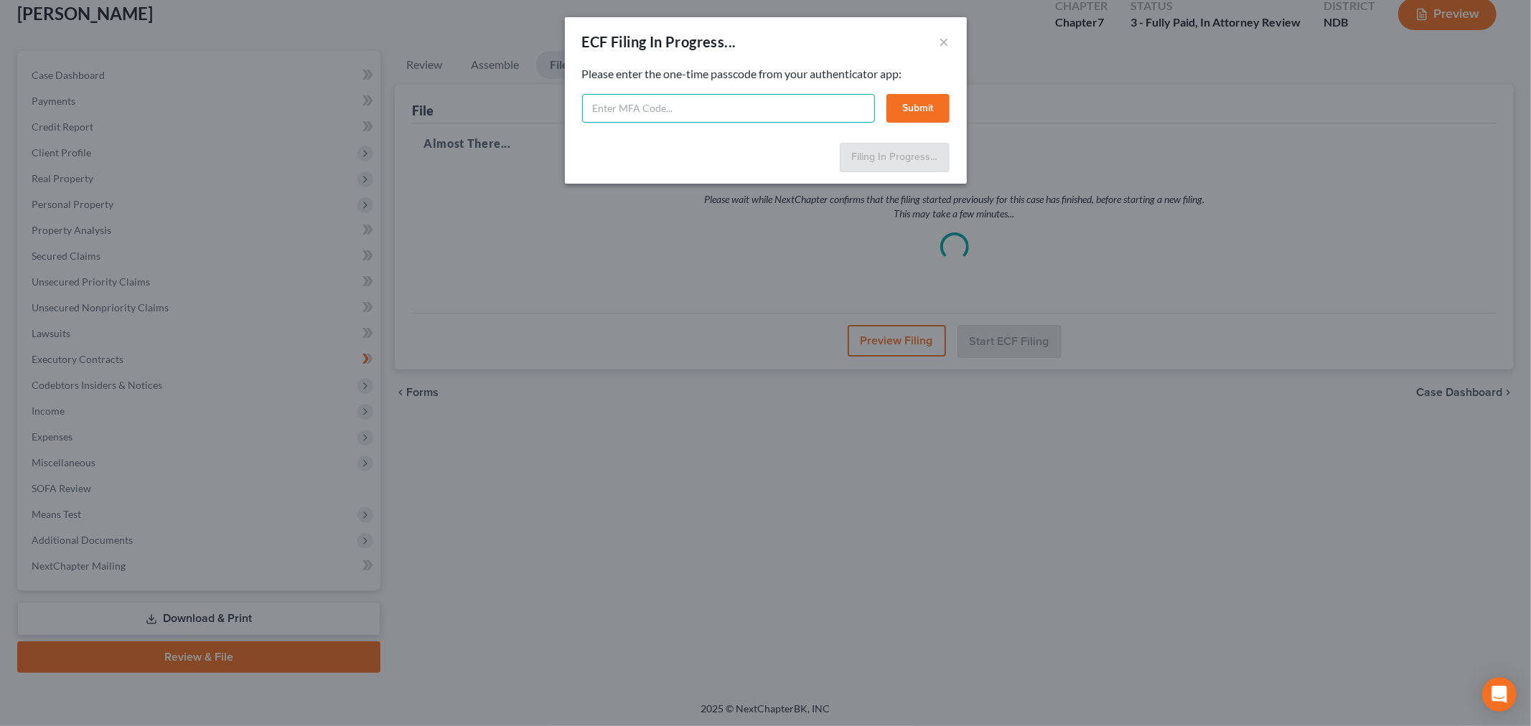
click at [703, 108] on input "text" at bounding box center [728, 108] width 293 height 29
type input "752170"
click at [911, 106] on button "Submit" at bounding box center [917, 108] width 63 height 29
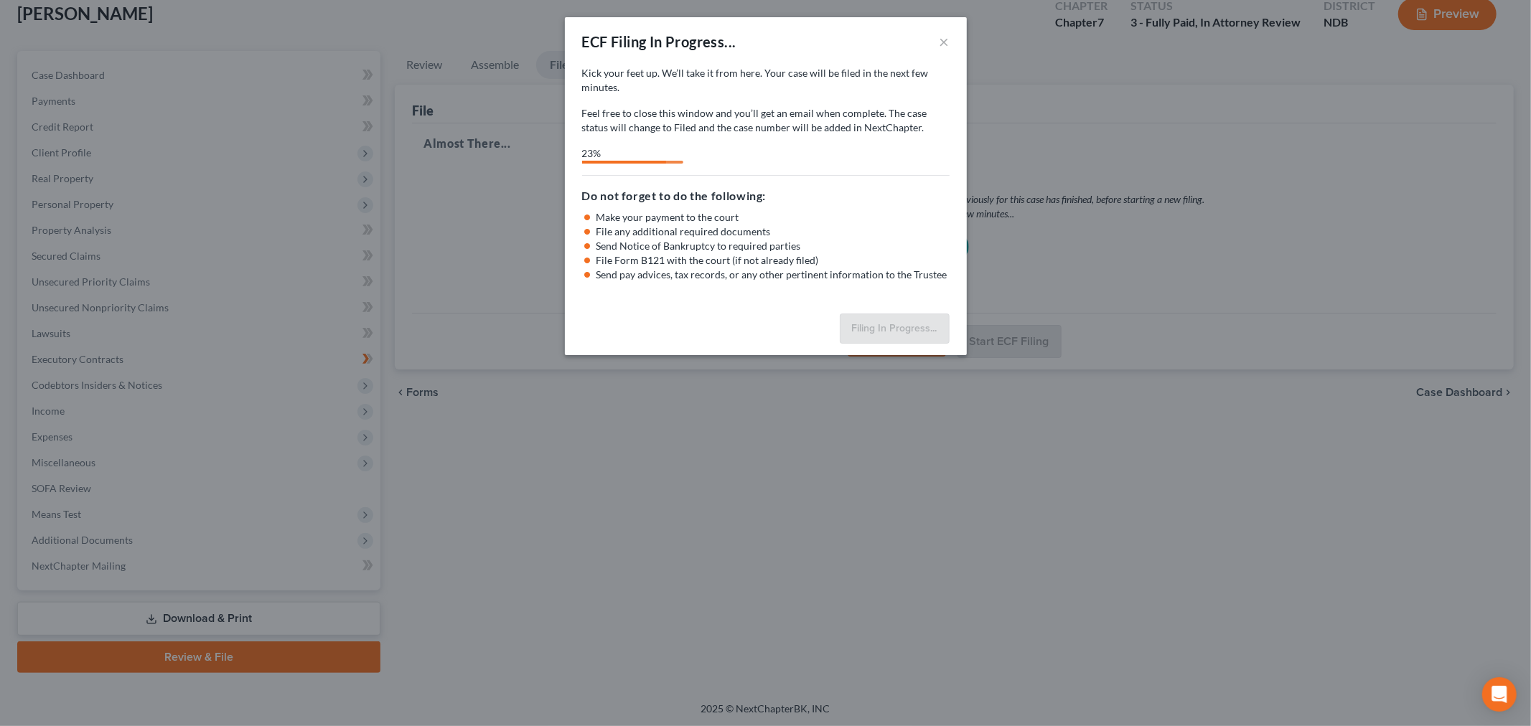
select select "0"
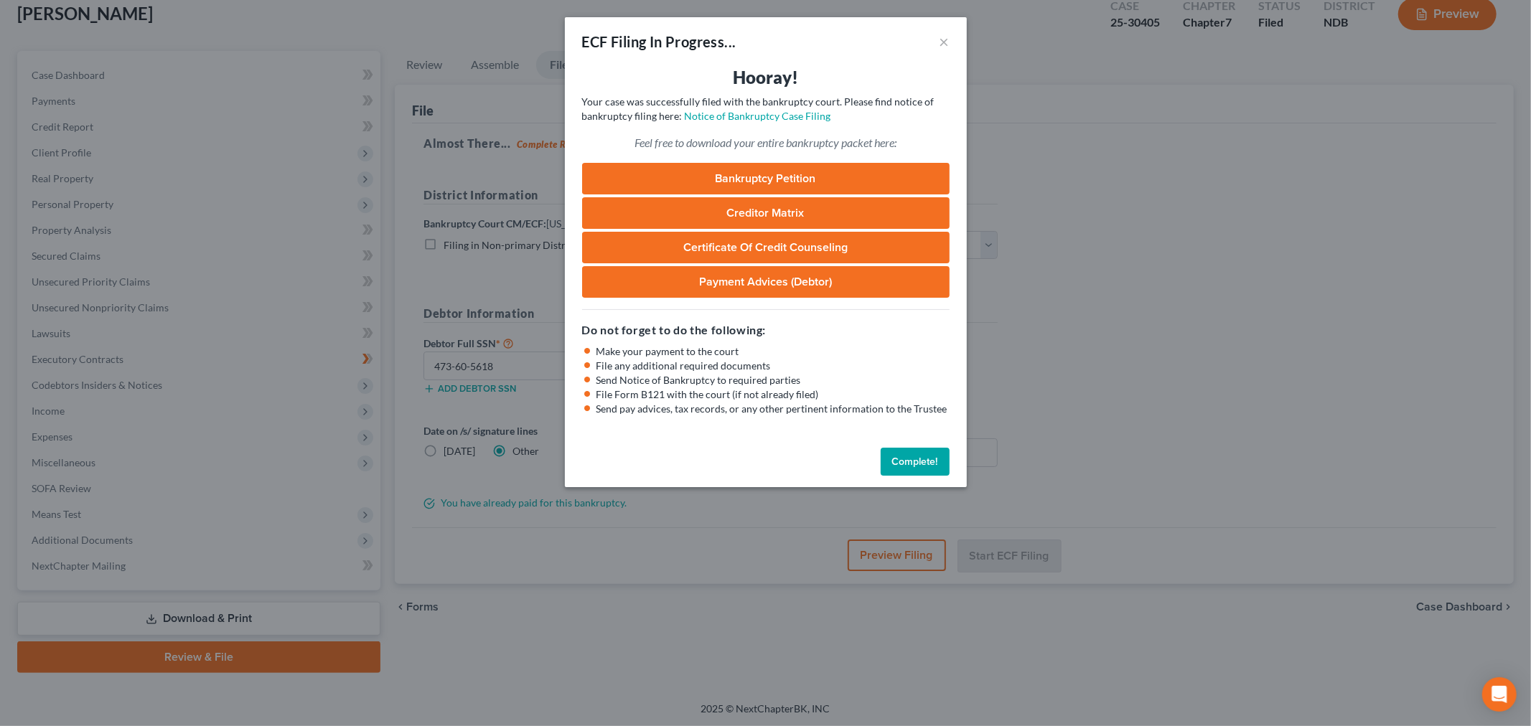
click at [917, 461] on button "Complete!" at bounding box center [915, 462] width 69 height 29
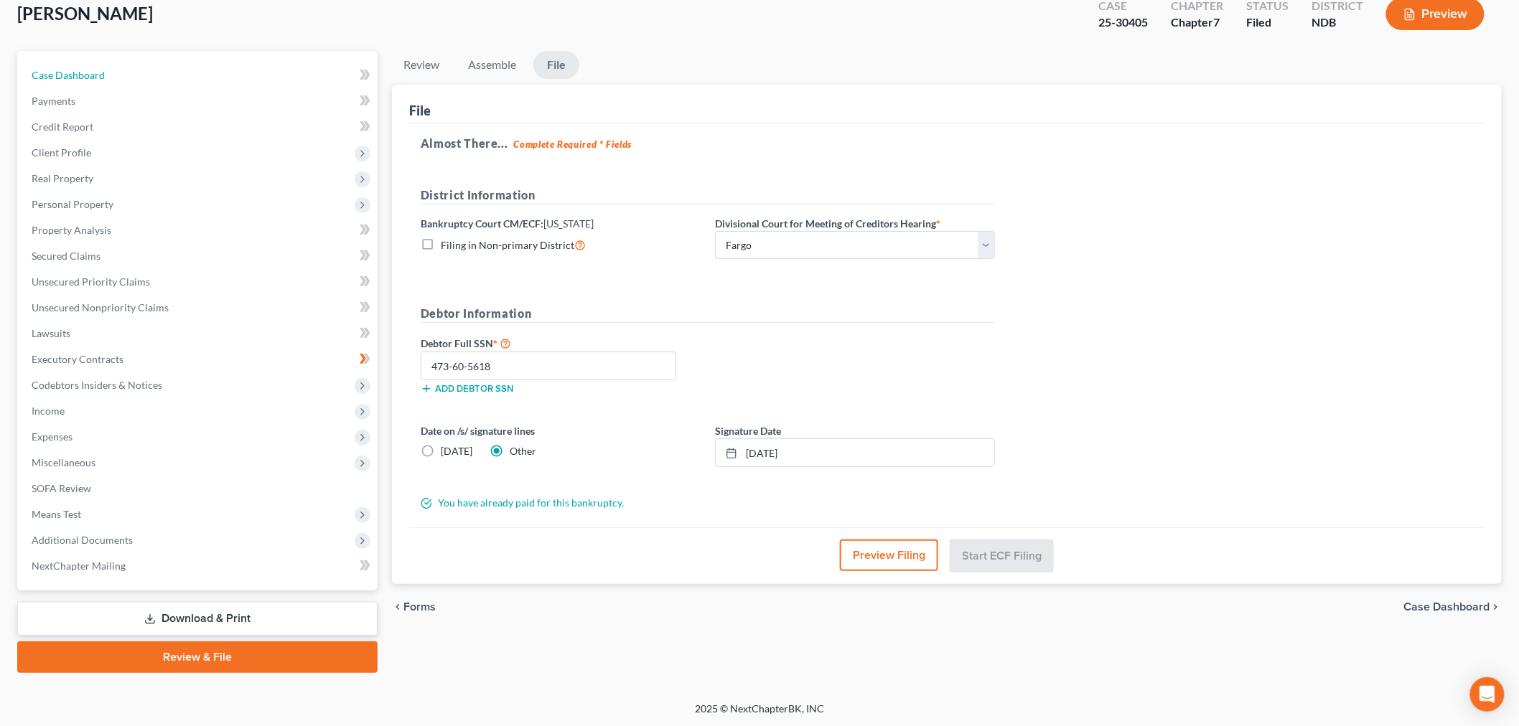
click at [61, 73] on span "Case Dashboard" at bounding box center [68, 75] width 73 height 12
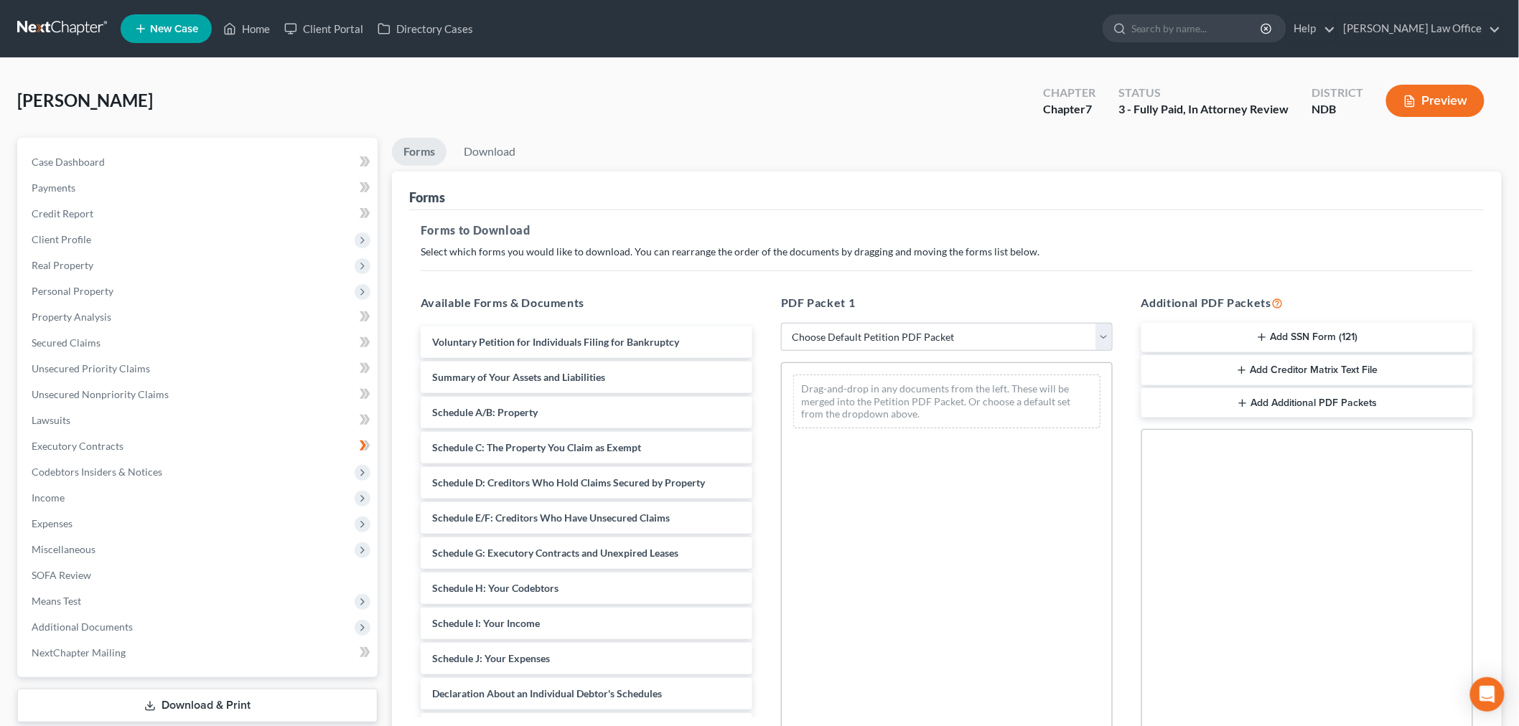
click at [65, 11] on nav "Home New Case Client Portal Directory Cases [PERSON_NAME] Law Office [PERSON_NA…" at bounding box center [759, 28] width 1519 height 57
click at [63, 23] on link at bounding box center [63, 29] width 92 height 26
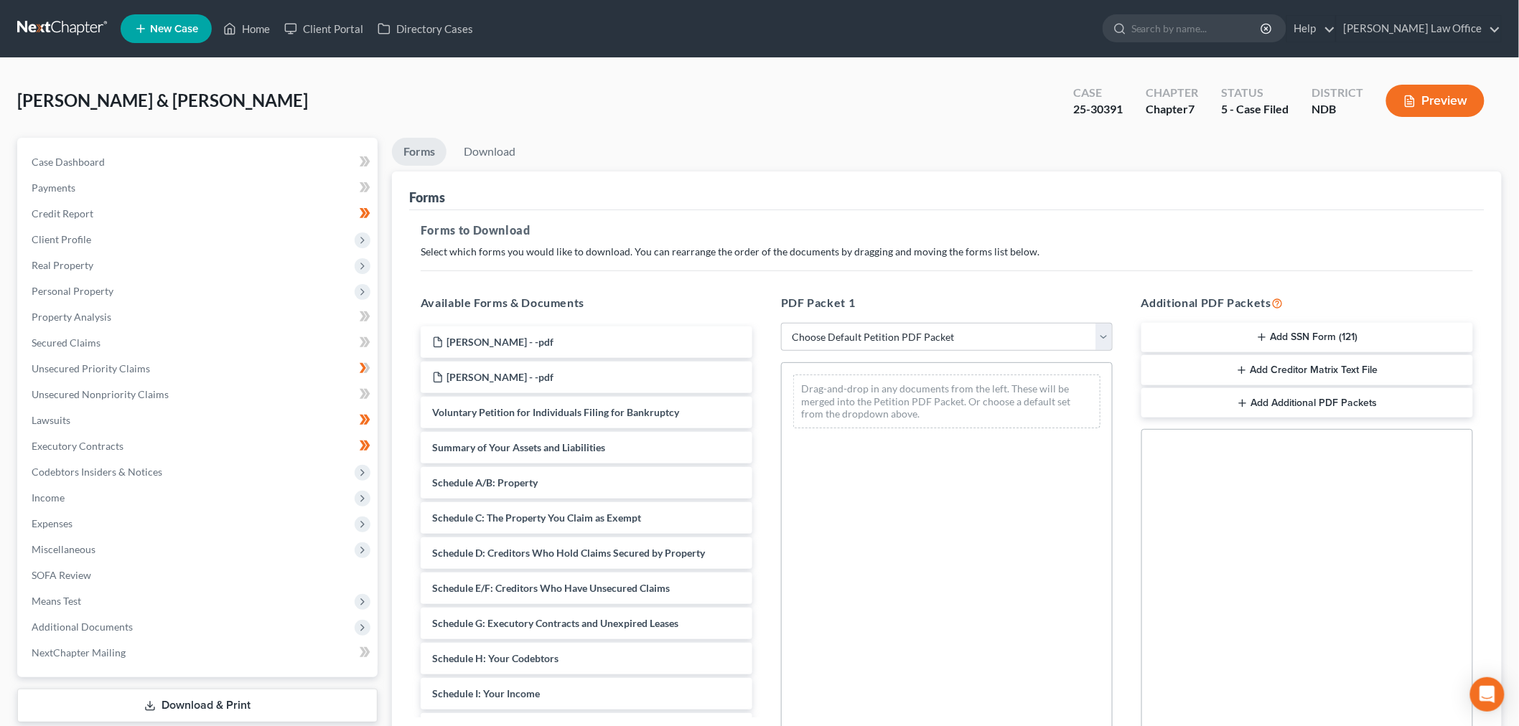
click at [1350, 367] on button "Add Creditor Matrix Text File" at bounding box center [1307, 370] width 332 height 30
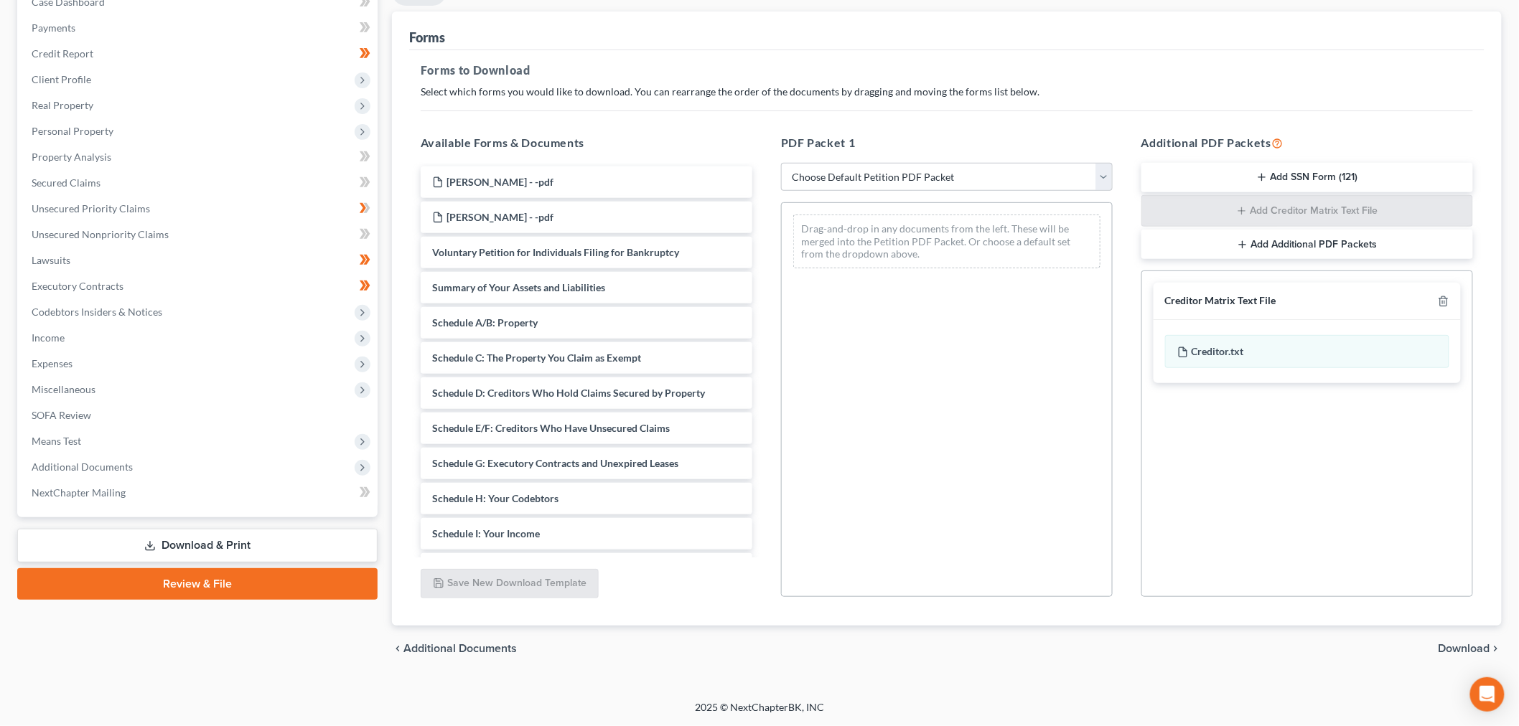
click at [1463, 650] on span "Download" at bounding box center [1464, 648] width 52 height 11
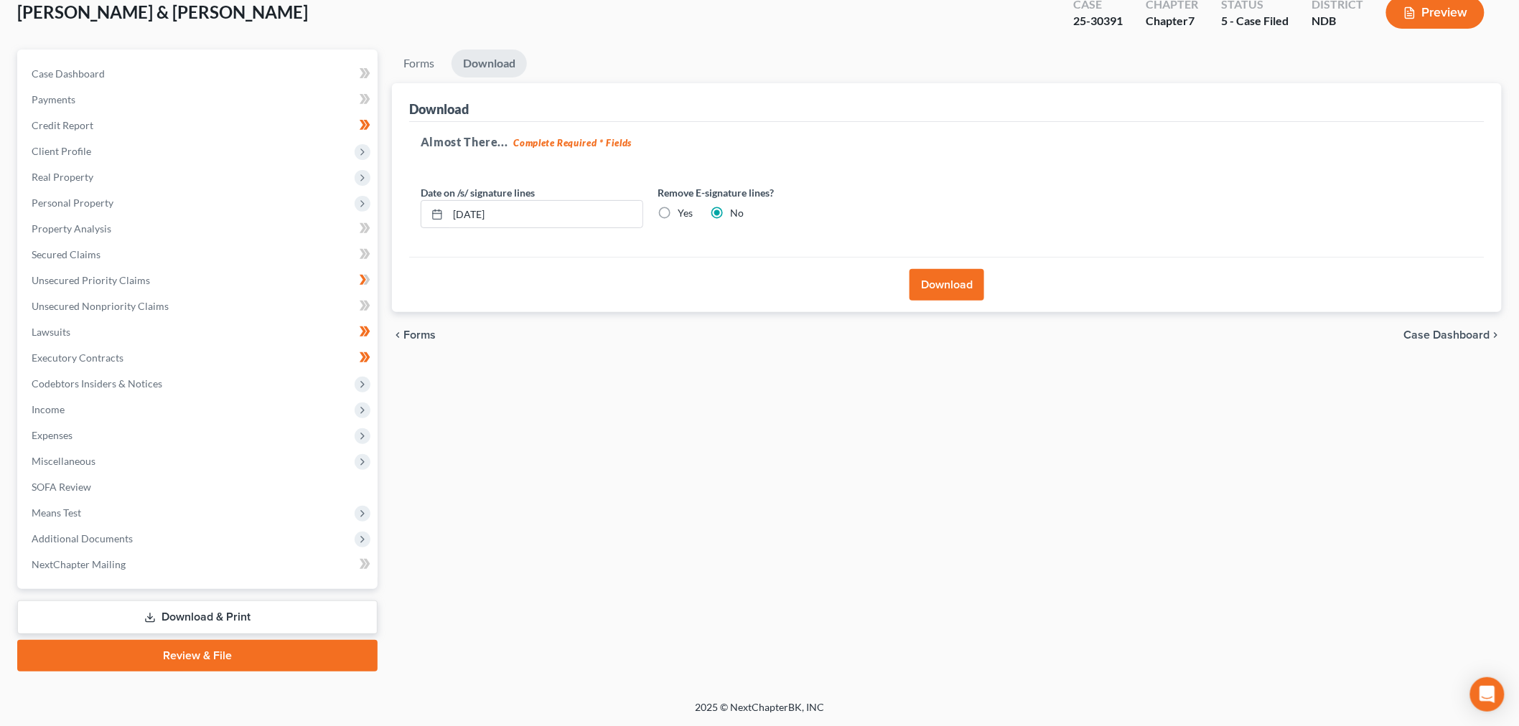
scroll to position [87, 0]
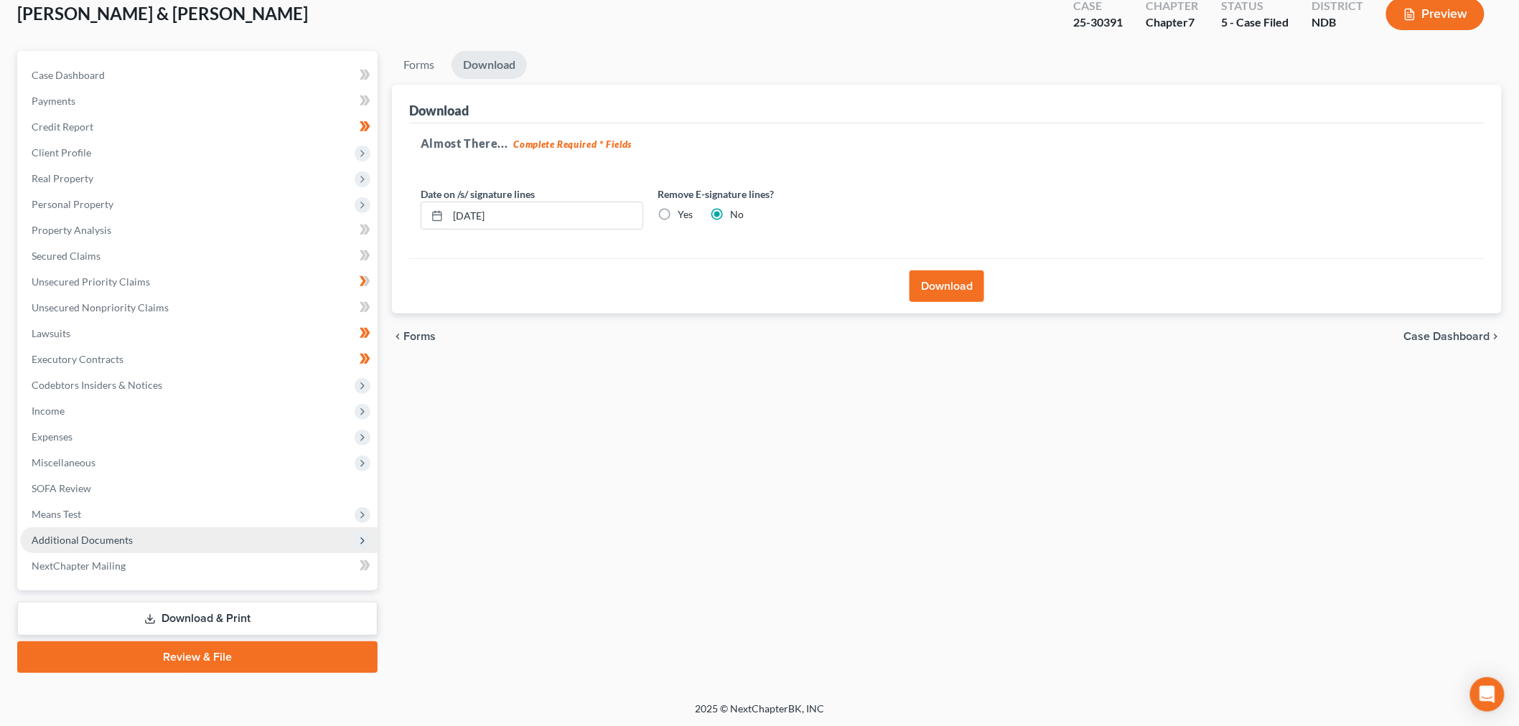
click at [90, 540] on span "Additional Documents" at bounding box center [82, 540] width 101 height 12
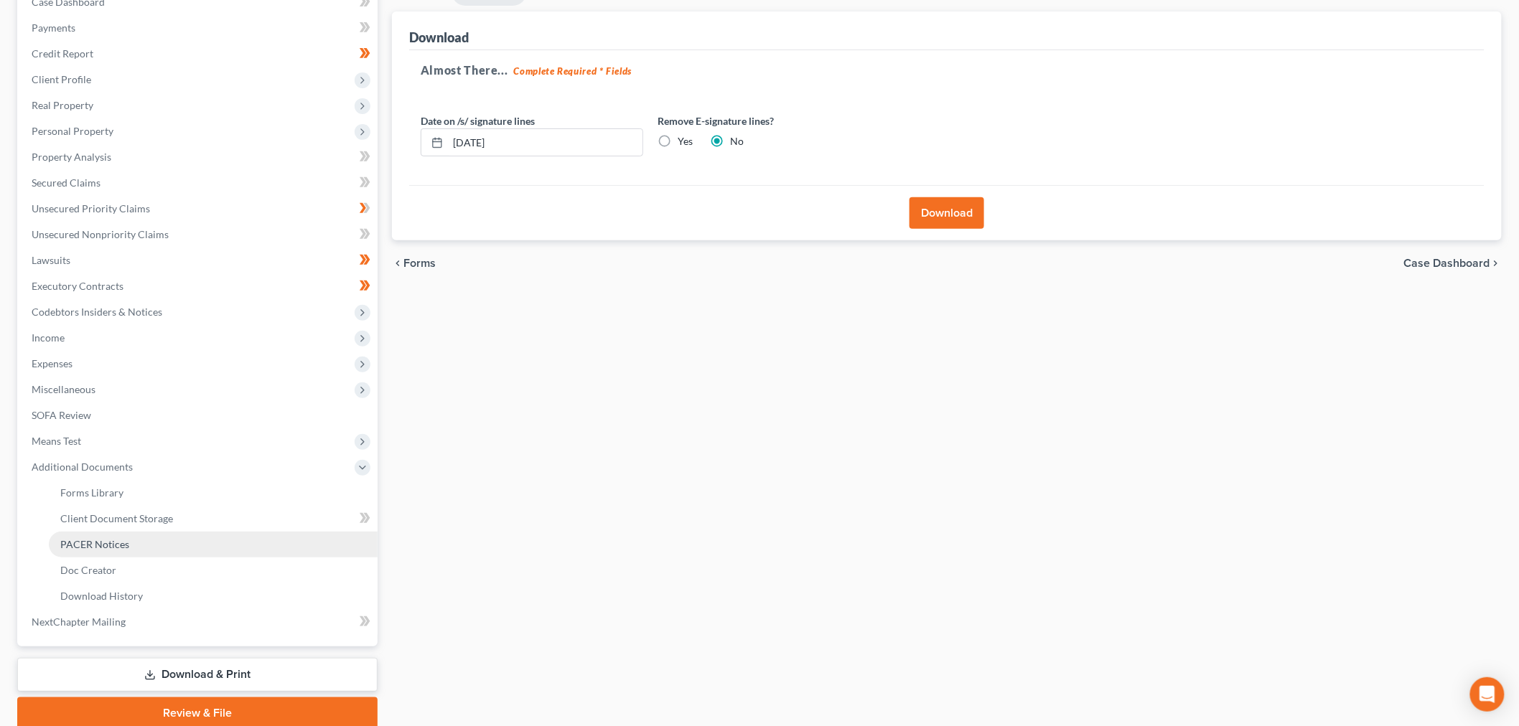
click at [131, 541] on link "PACER Notices" at bounding box center [213, 545] width 329 height 26
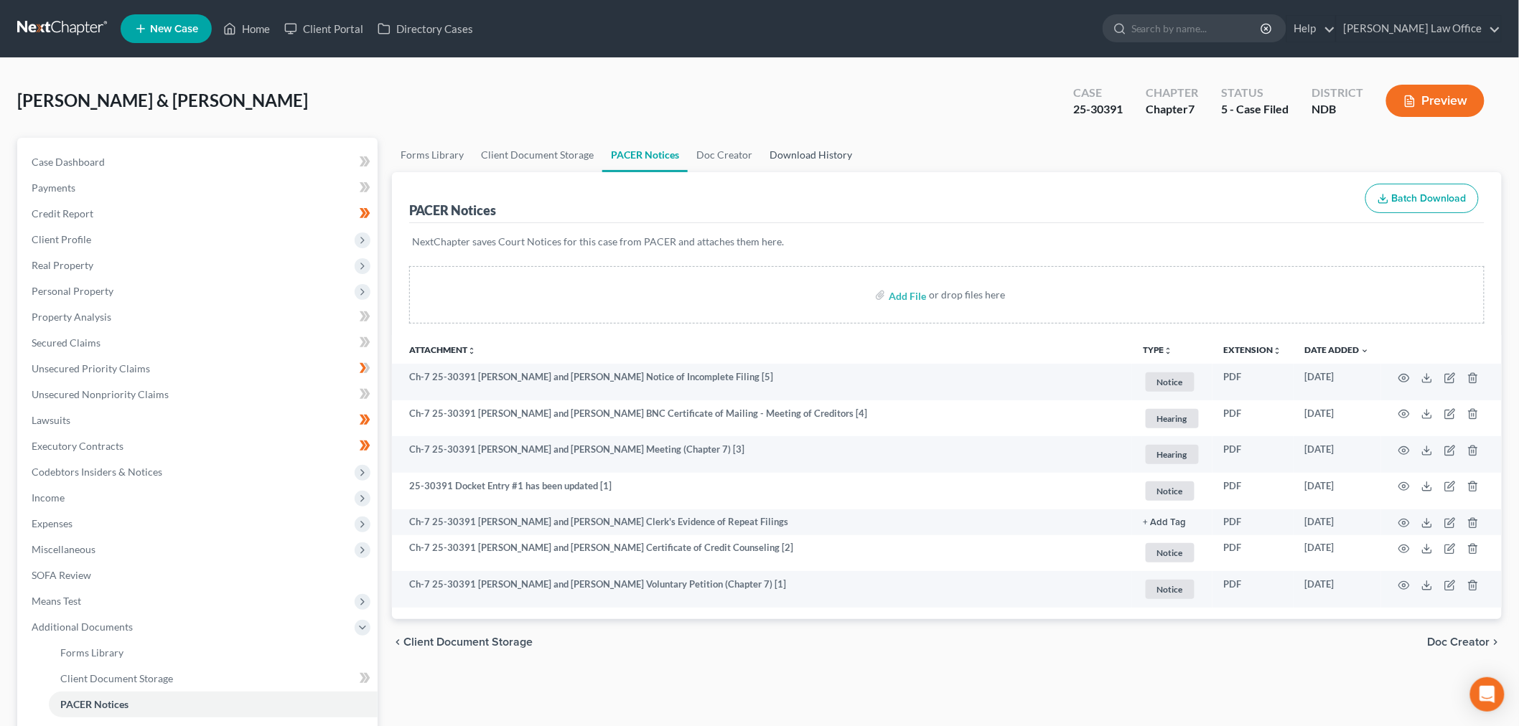
click at [802, 144] on link "Download History" at bounding box center [811, 155] width 100 height 34
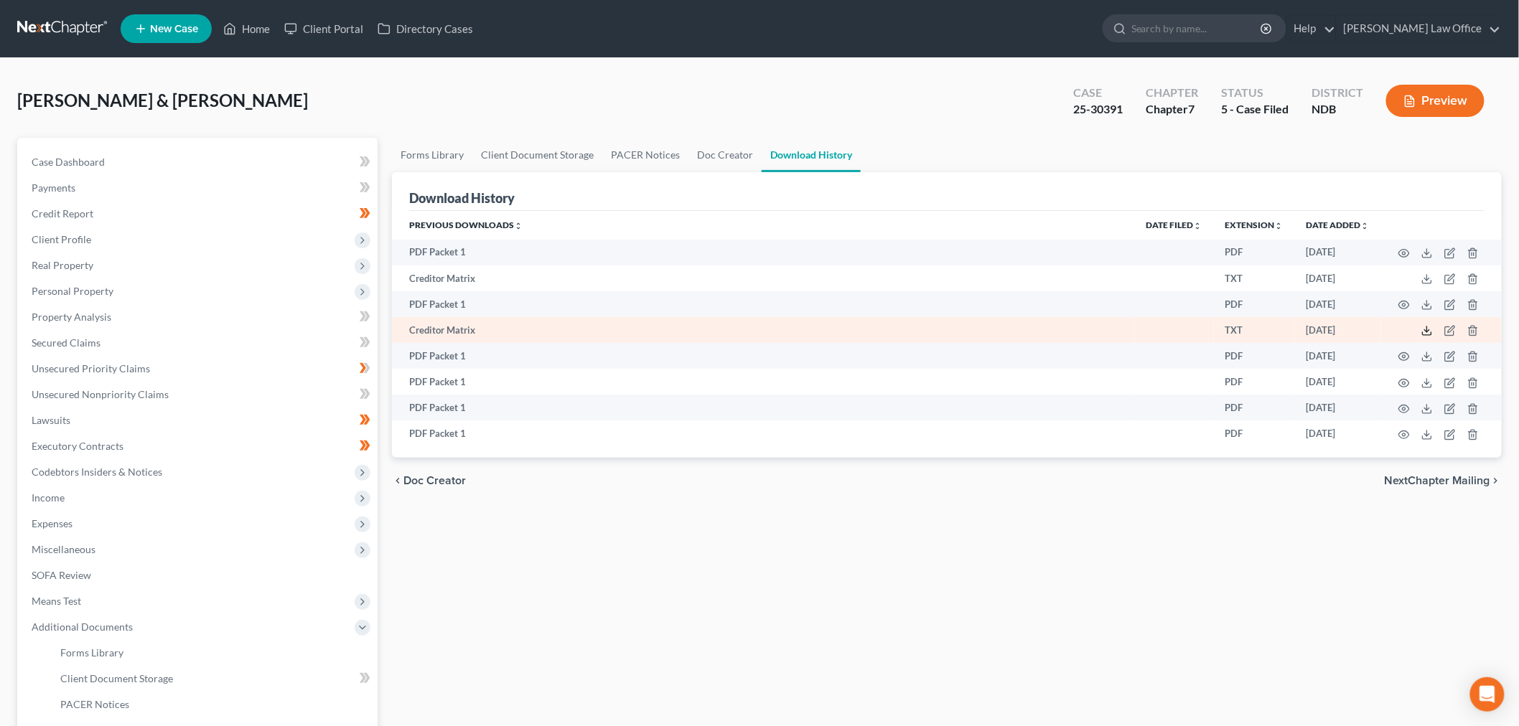
click at [1429, 331] on icon at bounding box center [1426, 330] width 11 height 11
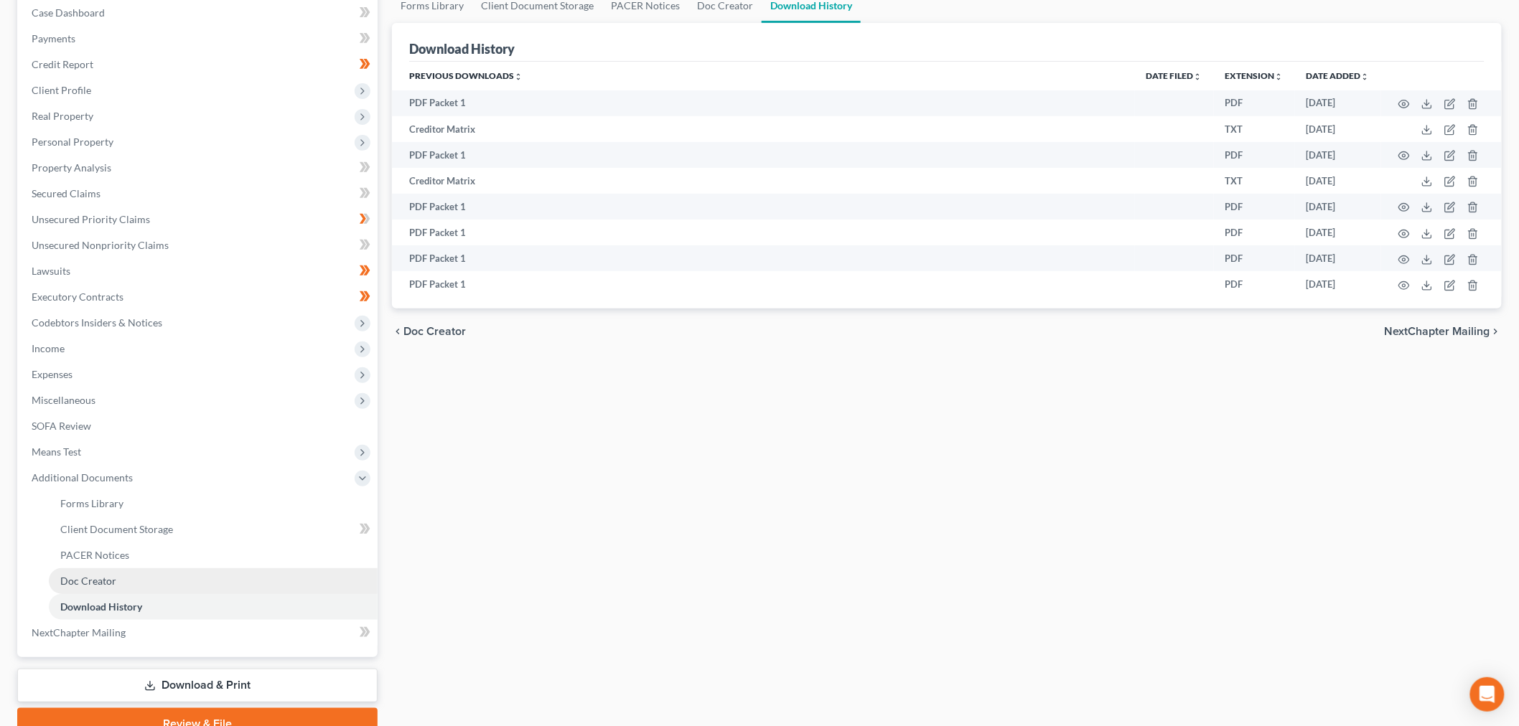
scroll to position [159, 0]
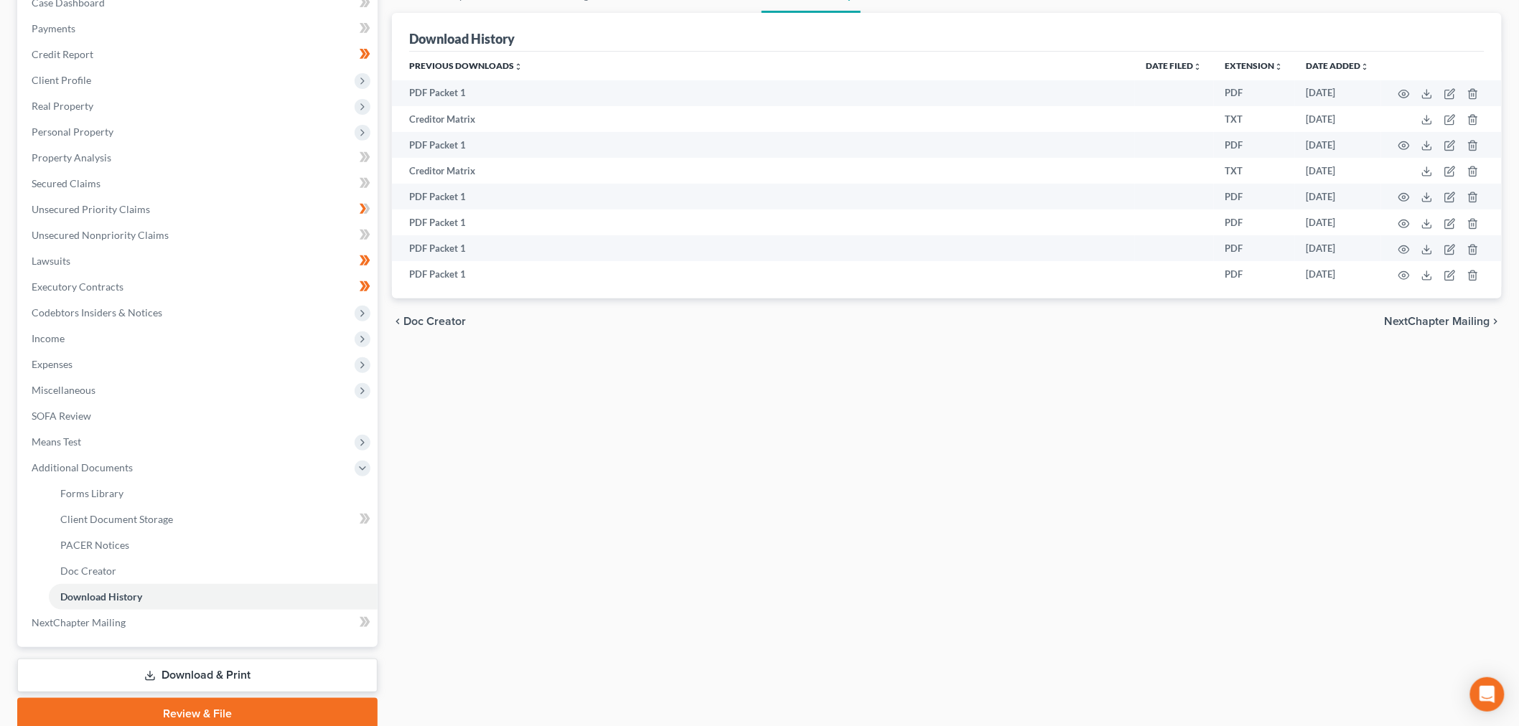
click at [263, 673] on link "Download & Print" at bounding box center [197, 676] width 360 height 34
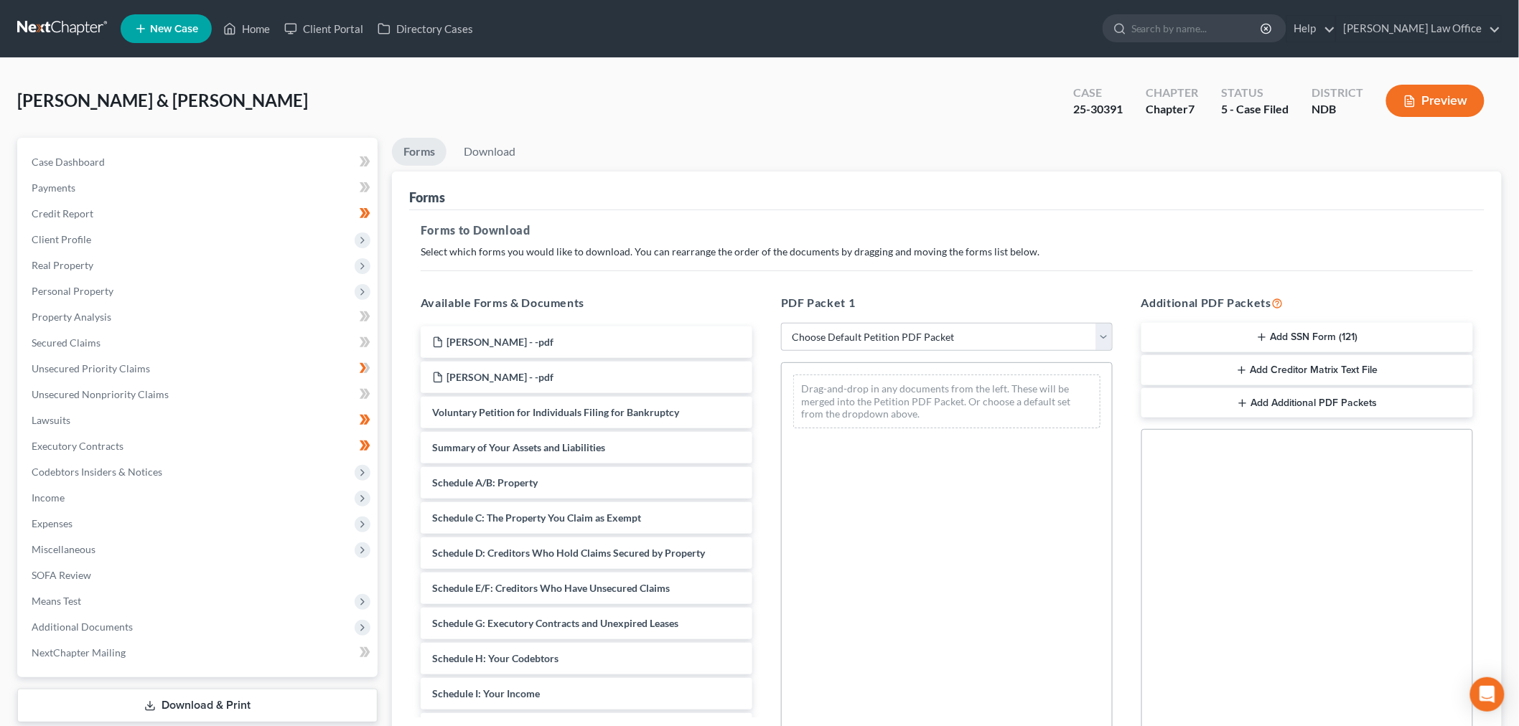
click at [1326, 375] on button "Add Creditor Matrix Text File" at bounding box center [1307, 370] width 332 height 30
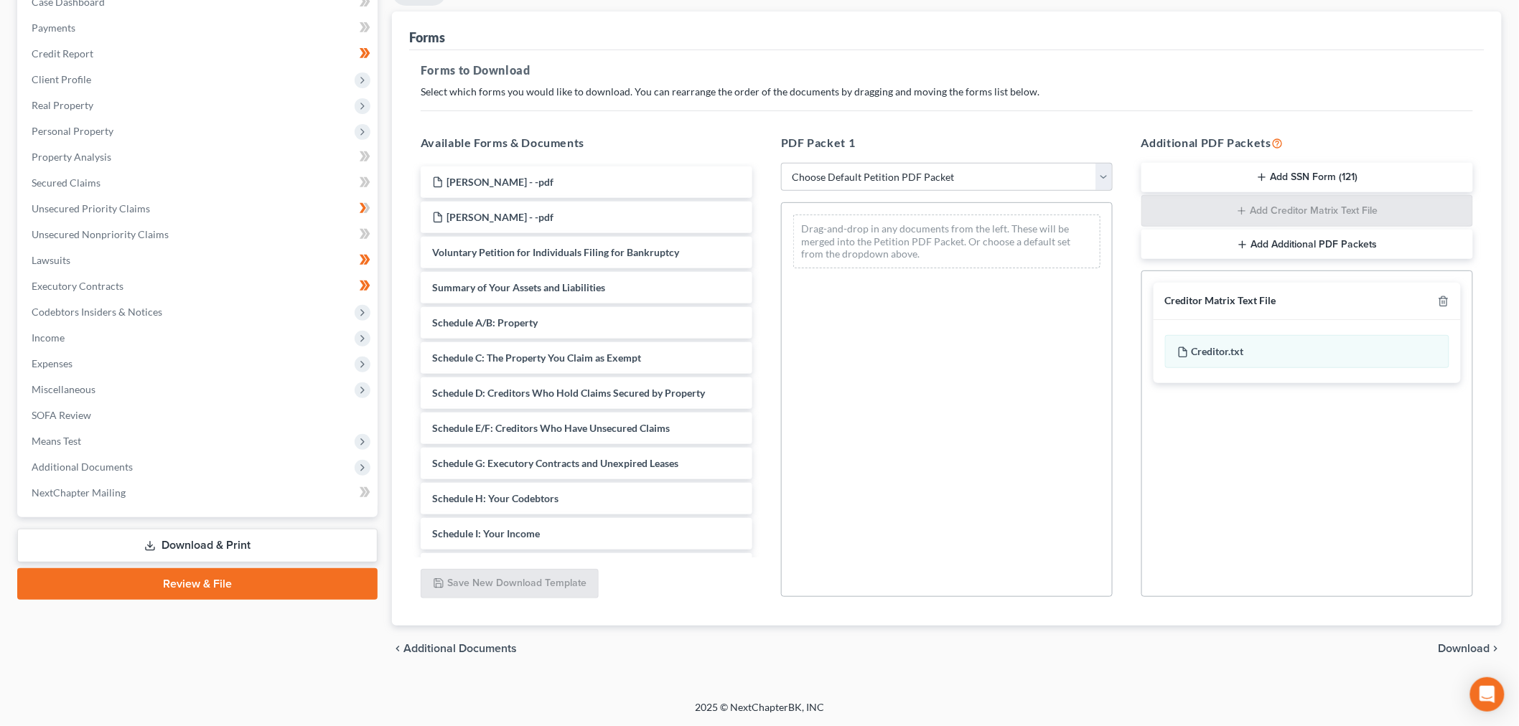
drag, startPoint x: 1459, startPoint y: 647, endPoint x: 1434, endPoint y: 668, distance: 33.1
click at [1459, 647] on span "Download" at bounding box center [1464, 648] width 52 height 11
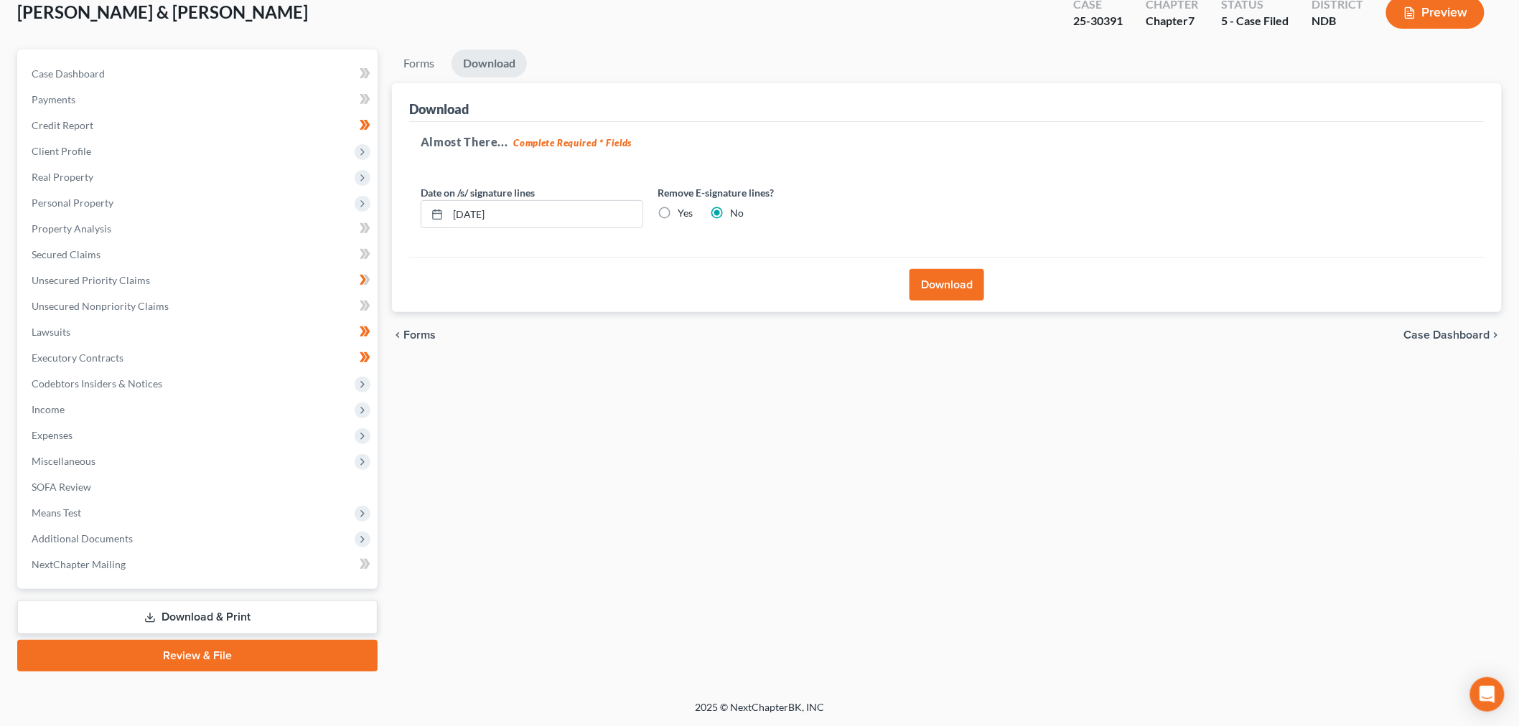
scroll to position [87, 0]
drag, startPoint x: 955, startPoint y: 294, endPoint x: 943, endPoint y: 302, distance: 14.5
click at [955, 293] on button "Download" at bounding box center [946, 287] width 75 height 32
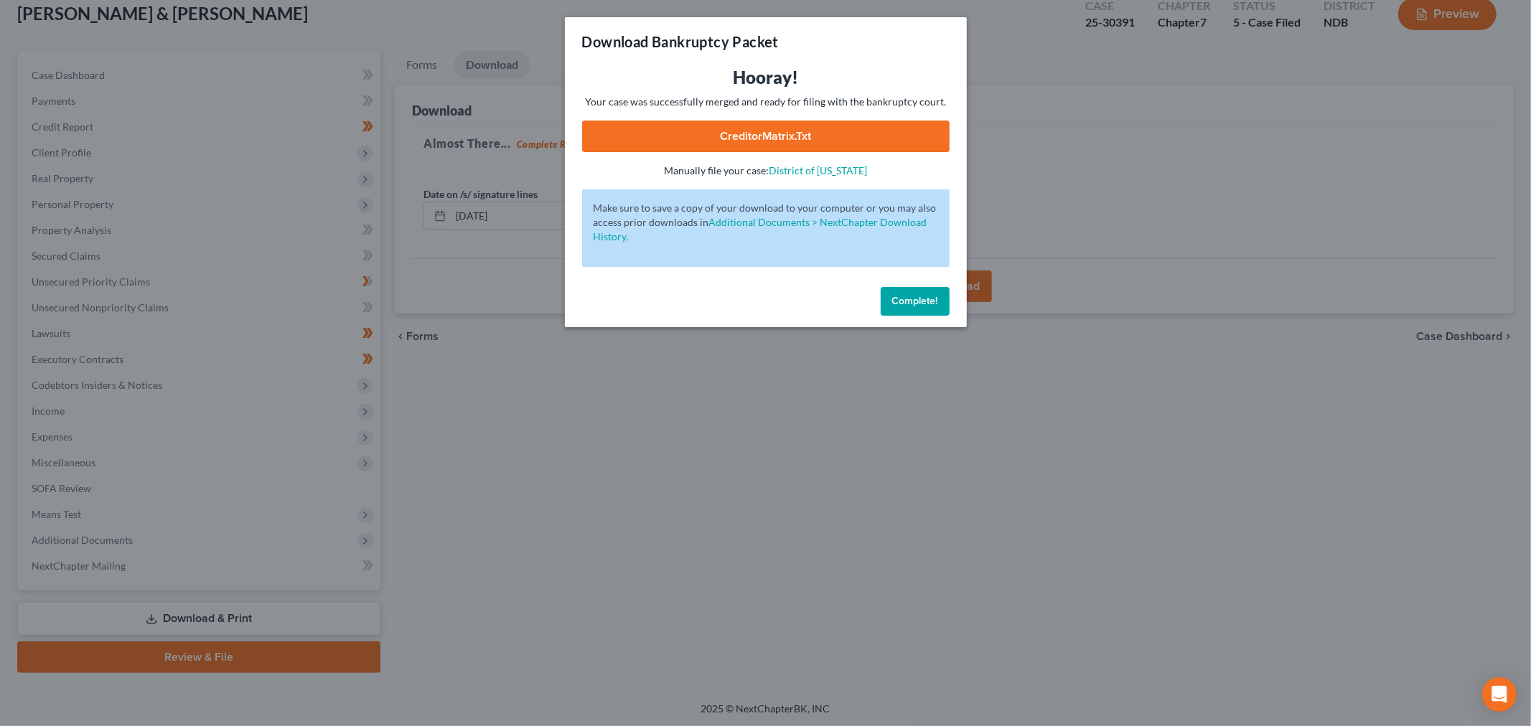
click at [819, 118] on div "Hooray! Your case was successfully merged and ready for filing with the bankrup…" at bounding box center [765, 122] width 367 height 112
click at [805, 124] on link "CreditorMatrix.txt" at bounding box center [765, 137] width 367 height 32
drag, startPoint x: 917, startPoint y: 299, endPoint x: 898, endPoint y: 293, distance: 20.4
click at [917, 299] on span "Complete!" at bounding box center [915, 301] width 46 height 12
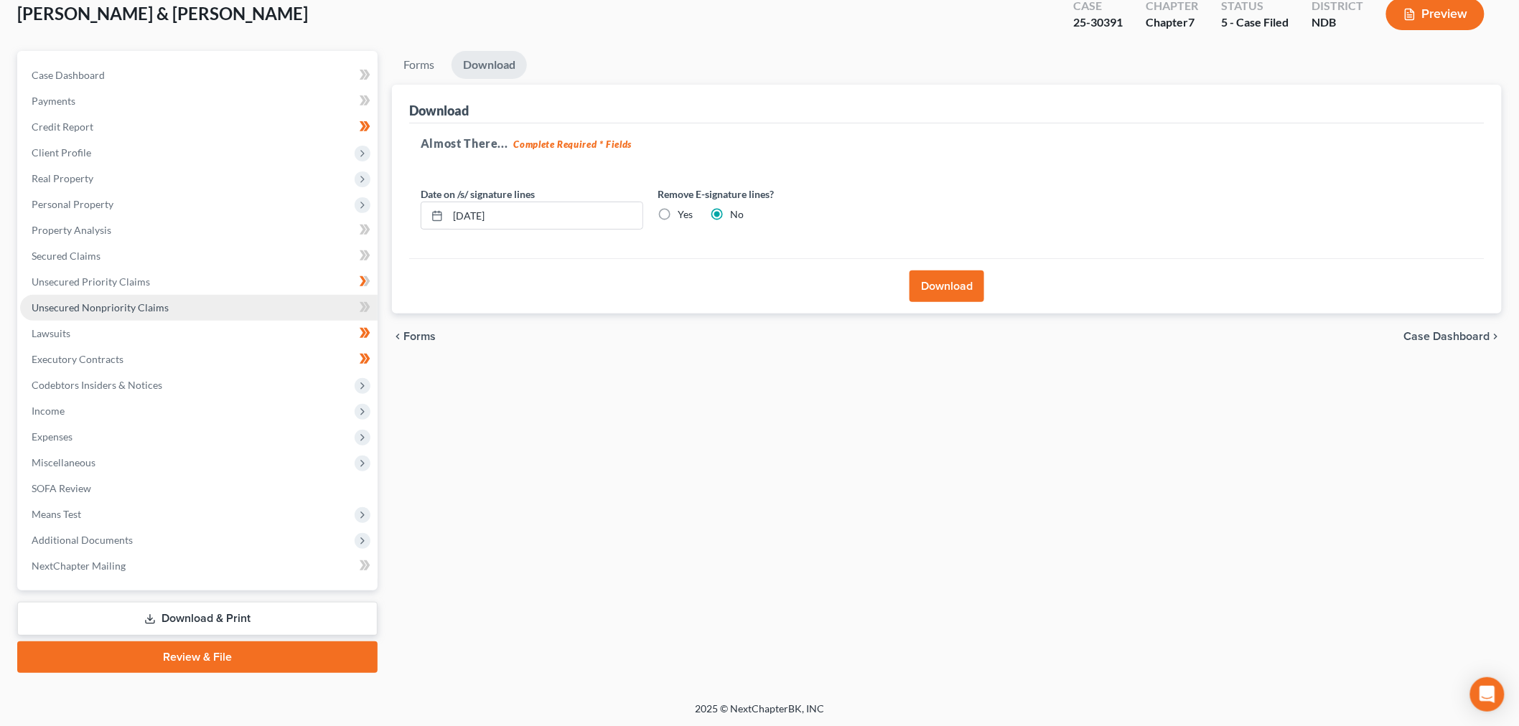
click at [216, 310] on link "Unsecured Nonpriority Claims" at bounding box center [198, 308] width 357 height 26
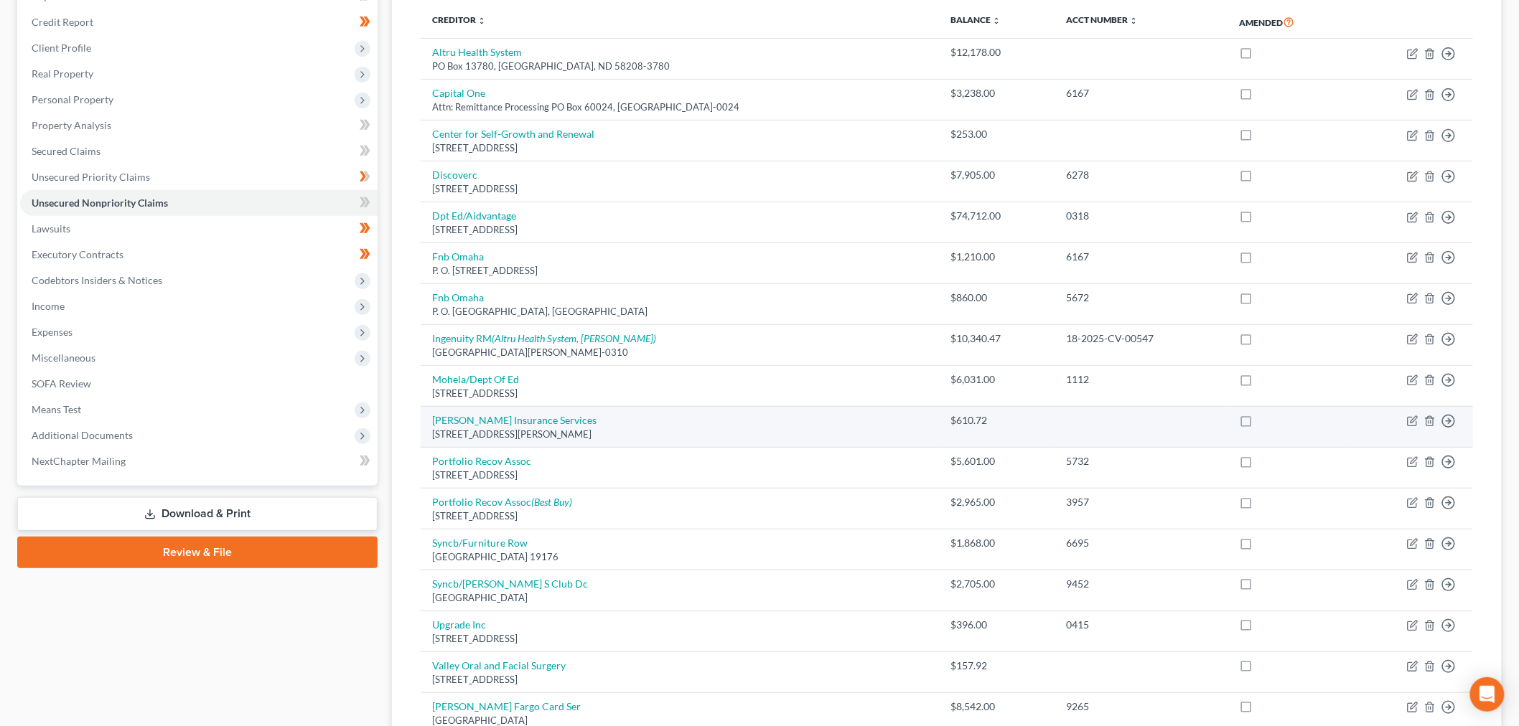
scroll to position [319, 0]
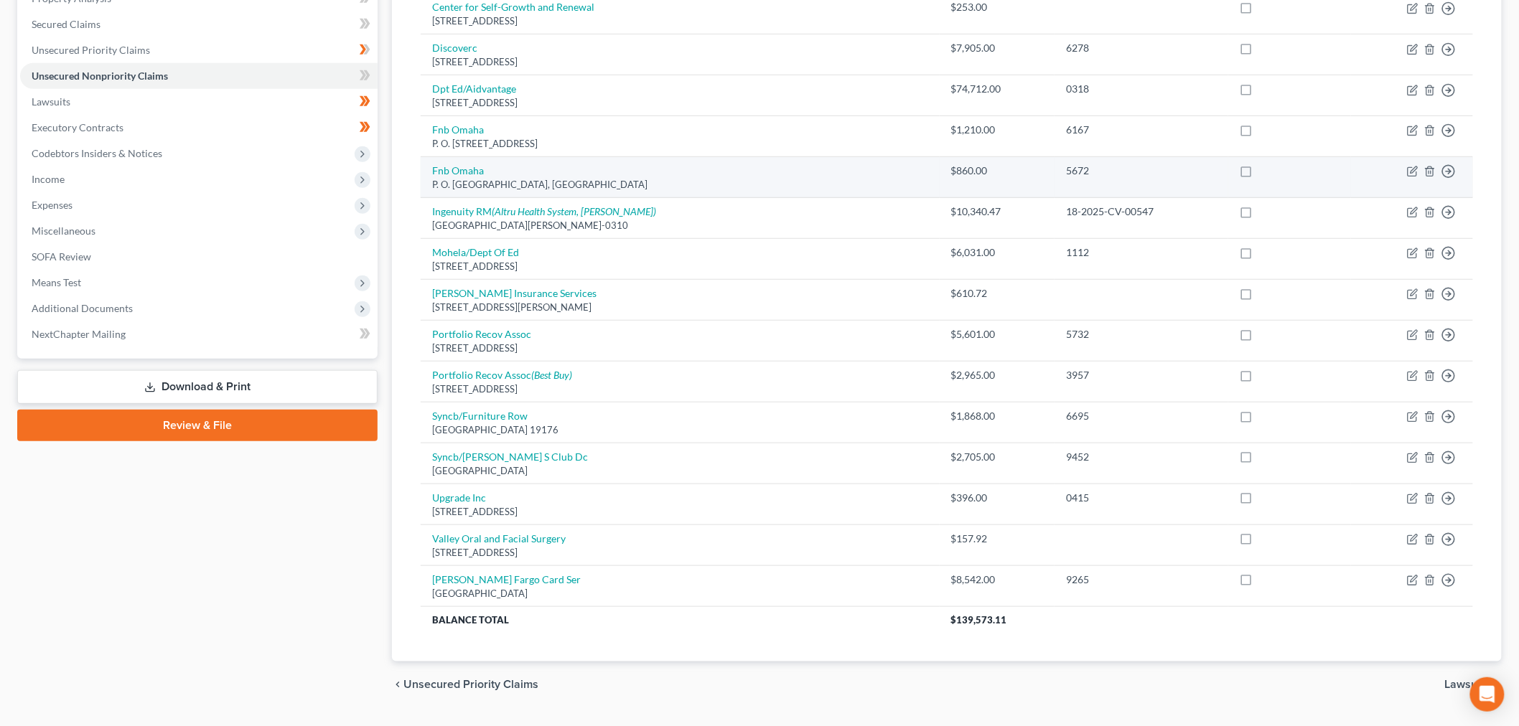
click at [461, 159] on td "Fnb Omaha P. O. Box 3437, Omaha, NE" at bounding box center [680, 177] width 519 height 41
click at [456, 172] on link "Fnb Omaha" at bounding box center [458, 170] width 52 height 12
select select "30"
select select "2"
select select "1"
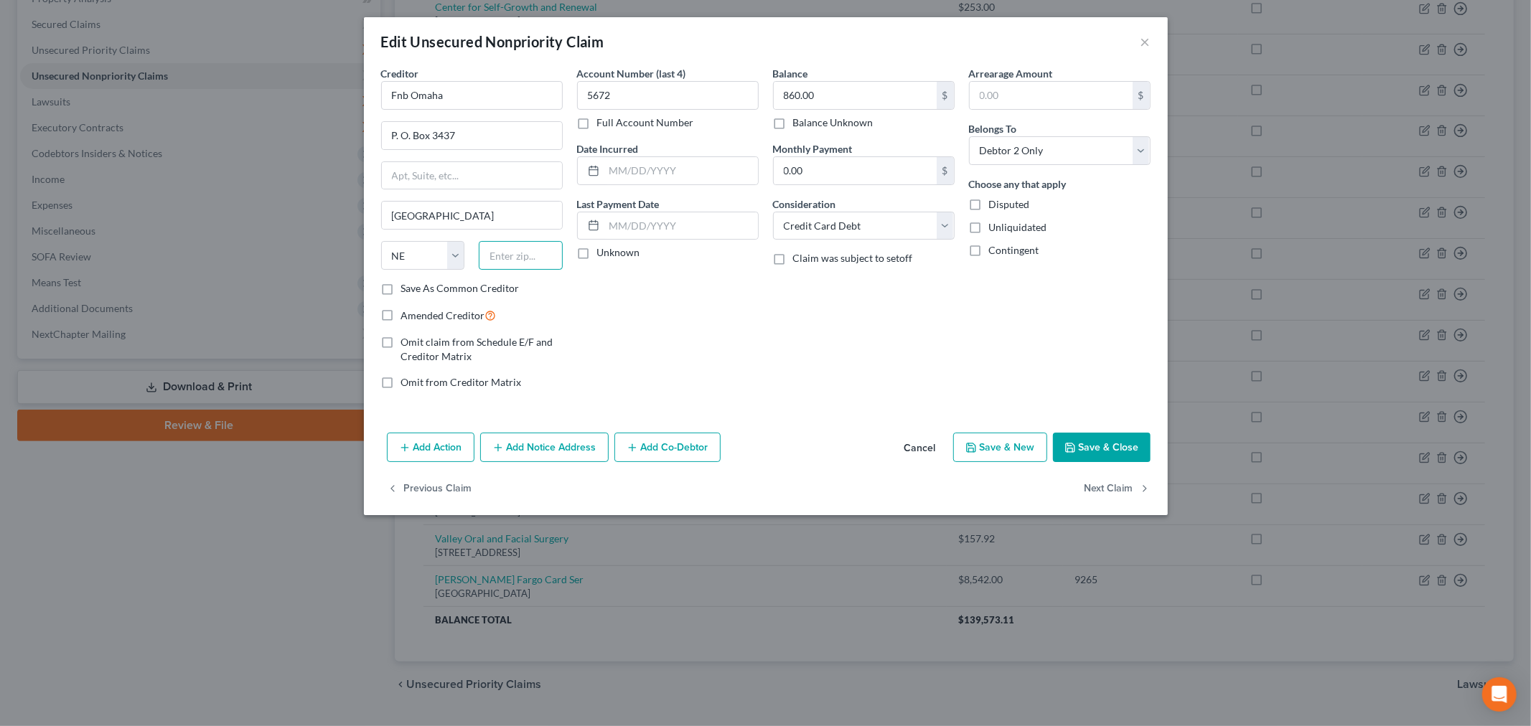
click at [529, 255] on input "text" at bounding box center [521, 255] width 84 height 29
type input "68103"
click at [1124, 435] on button "Save & Close" at bounding box center [1102, 448] width 98 height 30
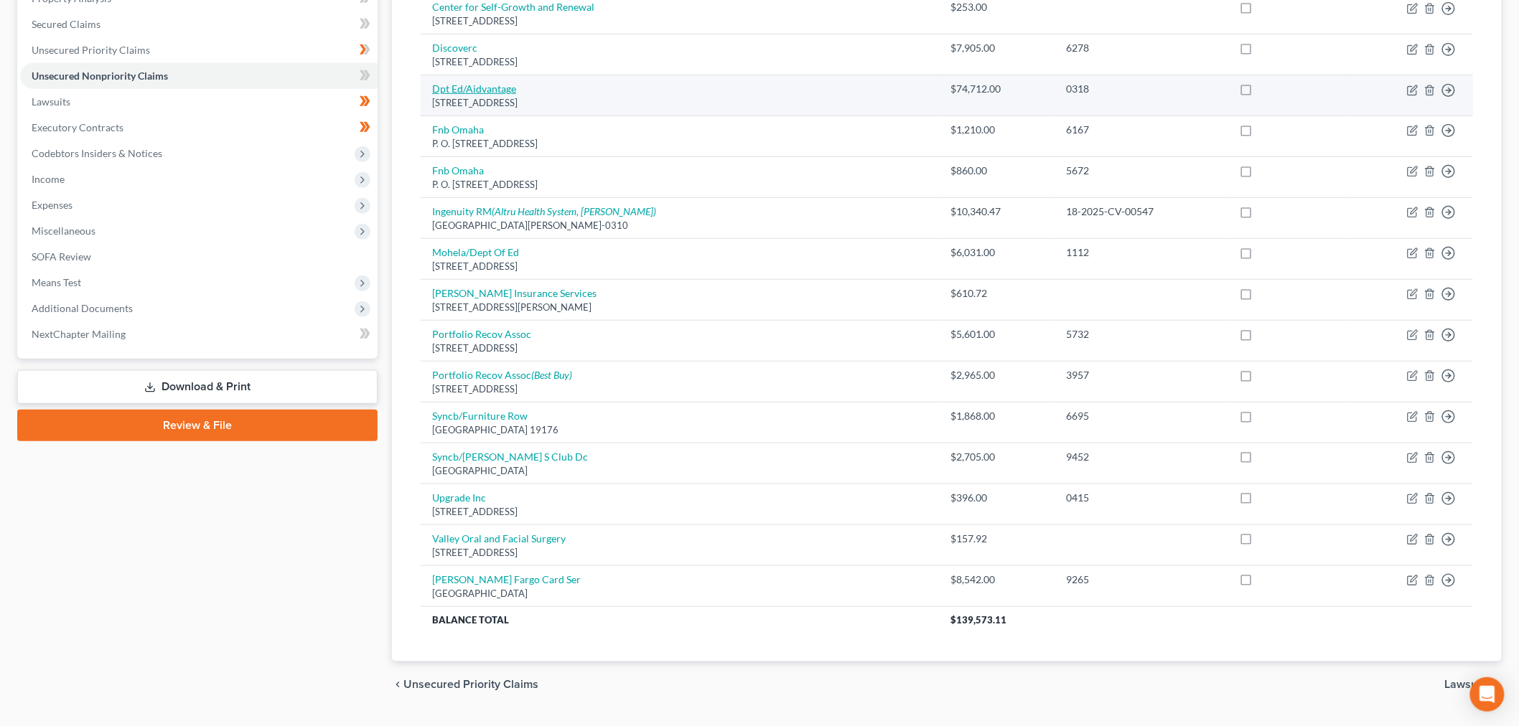
click at [492, 83] on link "Dpt Ed/Aidvantage" at bounding box center [474, 89] width 84 height 12
select select "45"
select select "17"
select select "0"
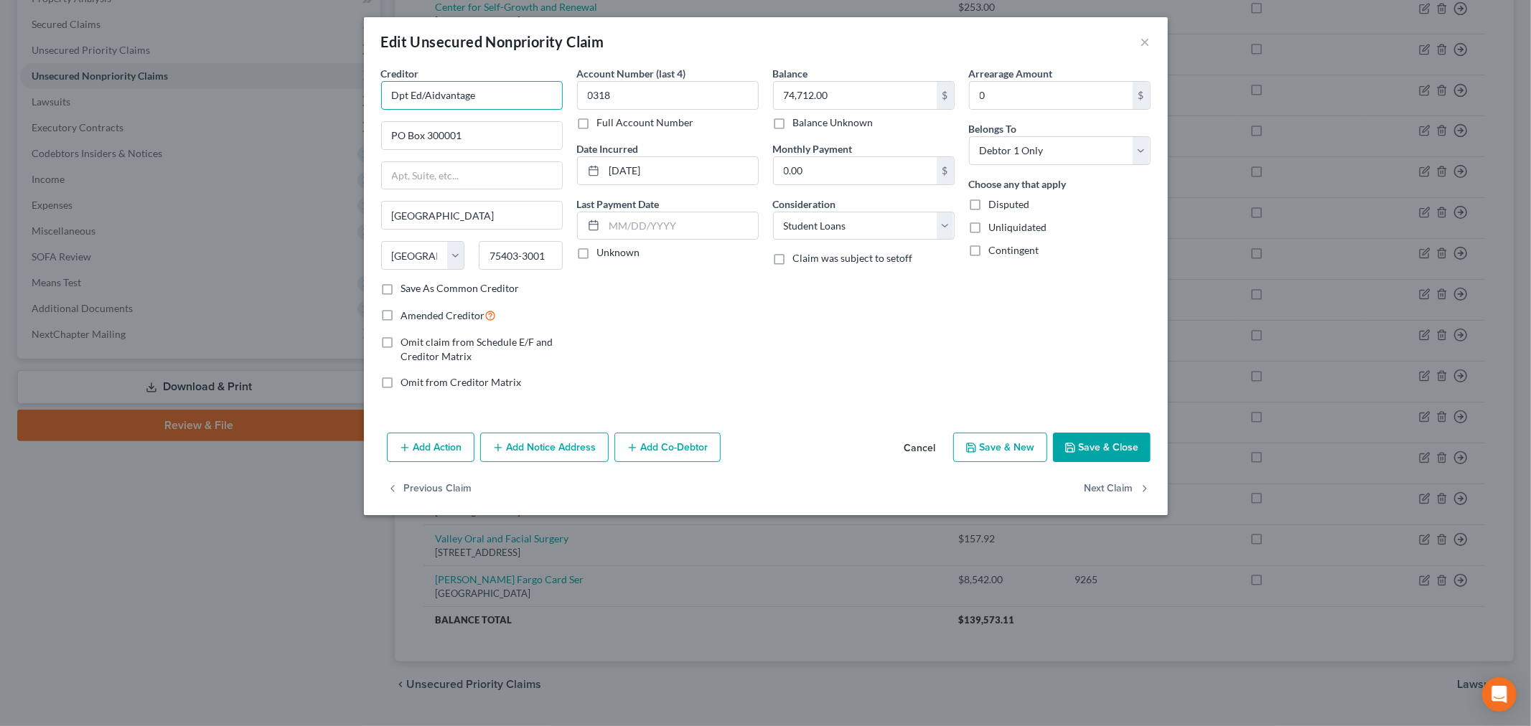
click at [487, 103] on input "Dpt Ed/Aidvantage" at bounding box center [472, 95] width 182 height 29
type input "Dpt Ed/Aidv"
click at [1081, 443] on button "Save & Close" at bounding box center [1102, 448] width 98 height 30
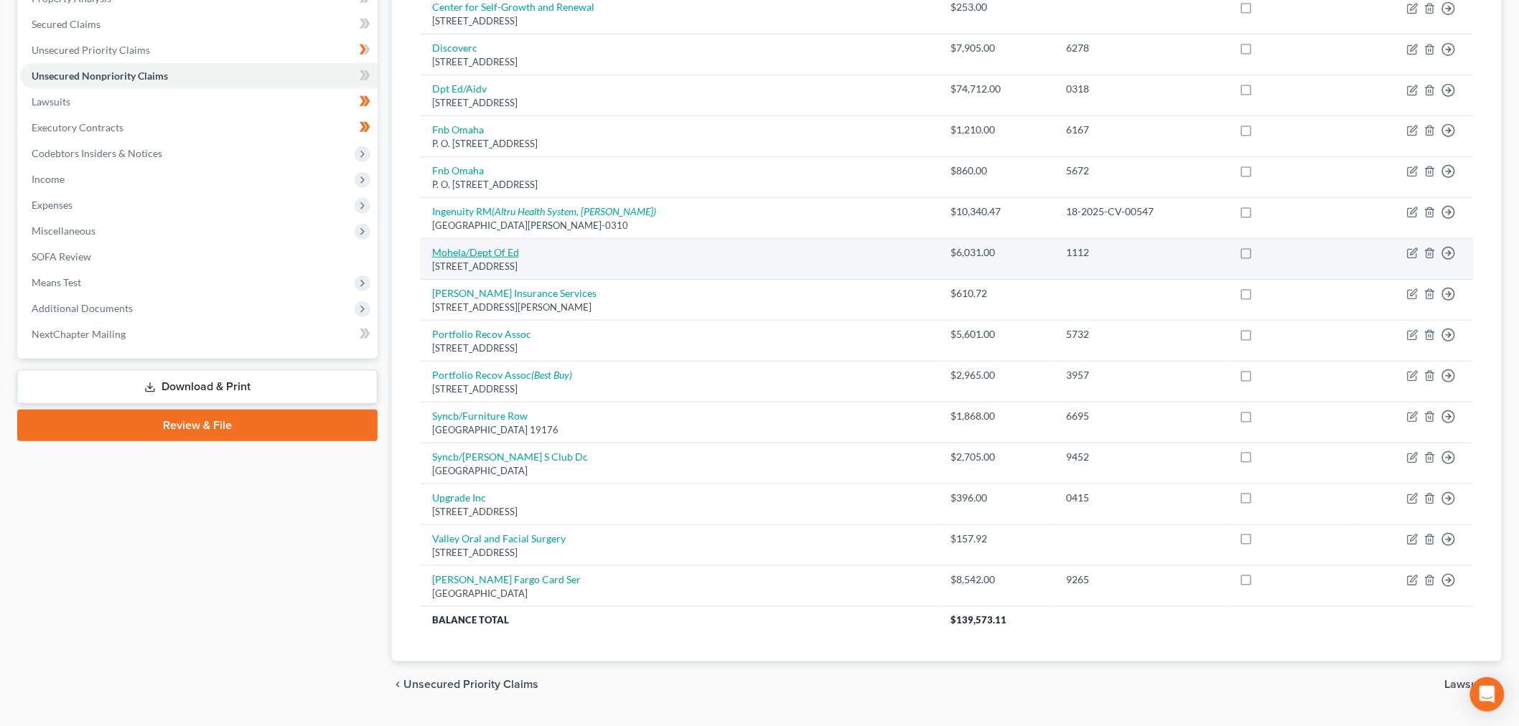
click at [477, 249] on link "Mohela/Dept Of Ed" at bounding box center [475, 252] width 87 height 12
select select "26"
select select "17"
select select "1"
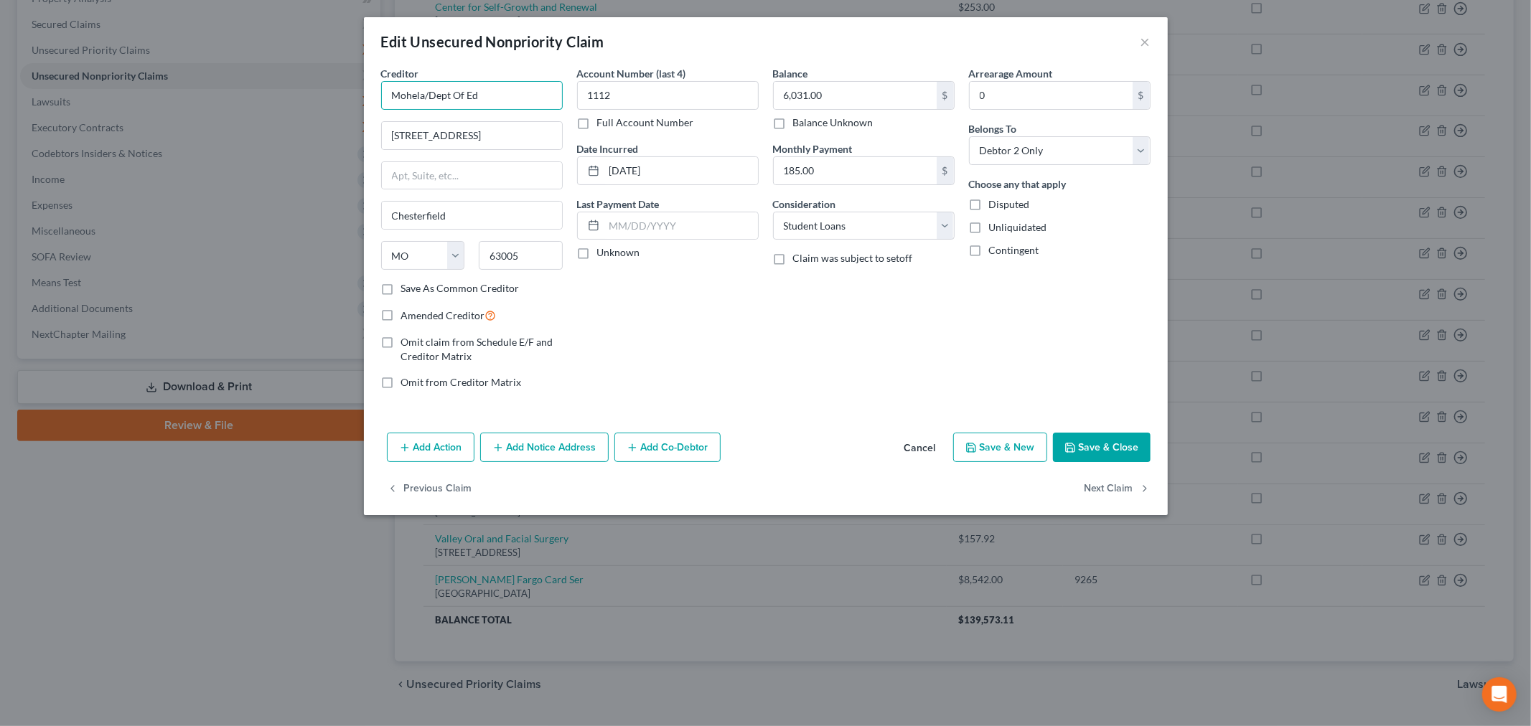
click at [535, 94] on input "Mohela/Dept Of Ed" at bounding box center [472, 95] width 182 height 29
type input "Mohelaservcn"
click at [1114, 453] on button "Save & Close" at bounding box center [1102, 448] width 98 height 30
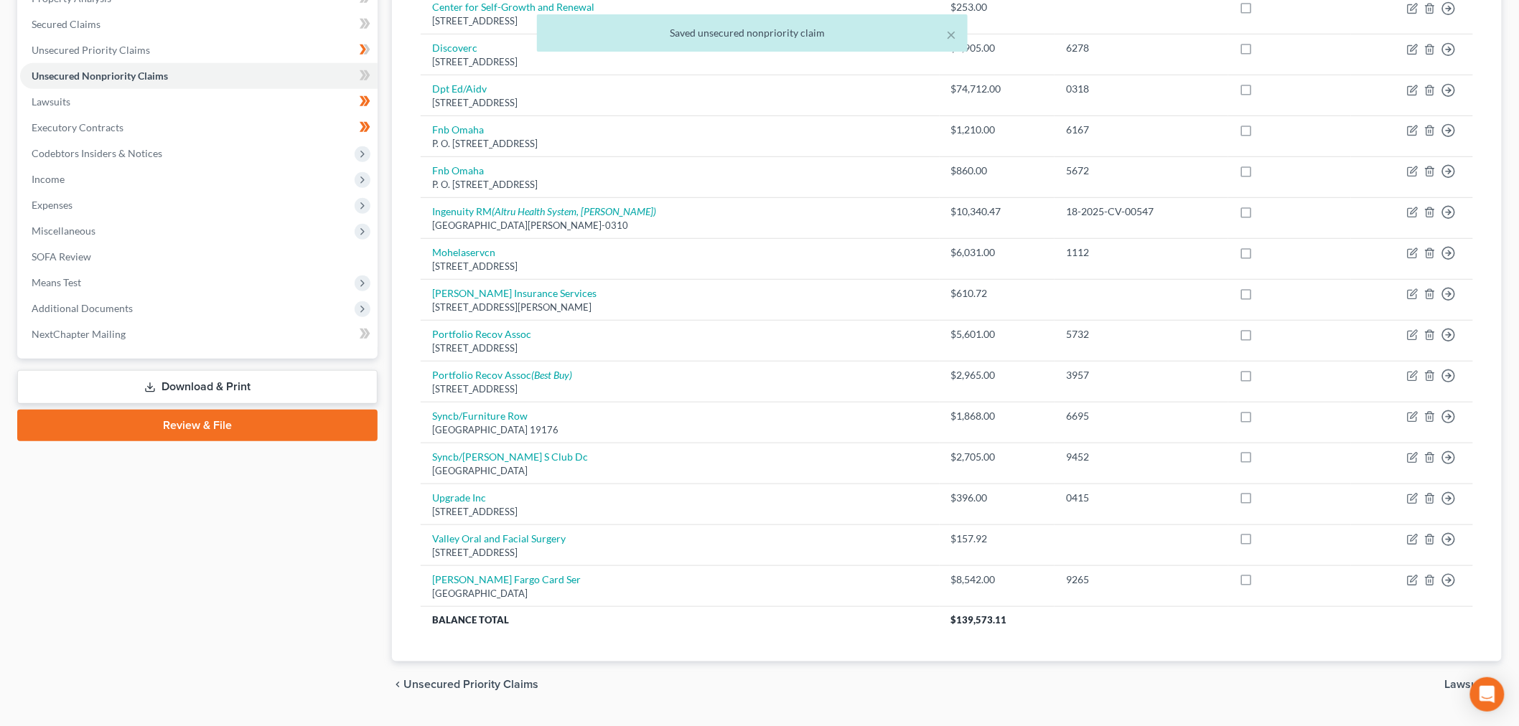
click at [79, 19] on div "× Saved unsecured nonpriority claim" at bounding box center [752, 36] width 1519 height 44
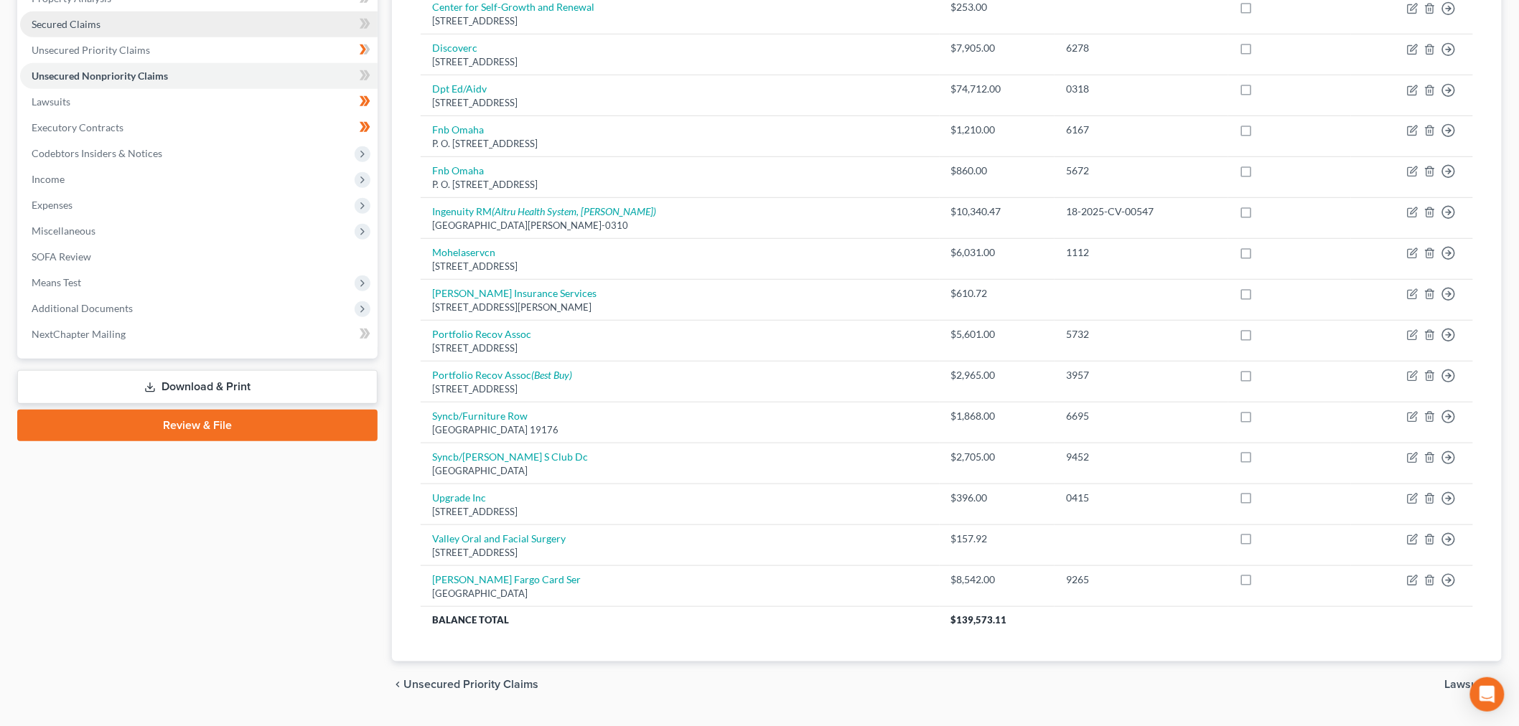
click at [93, 19] on span "Secured Claims" at bounding box center [66, 24] width 69 height 12
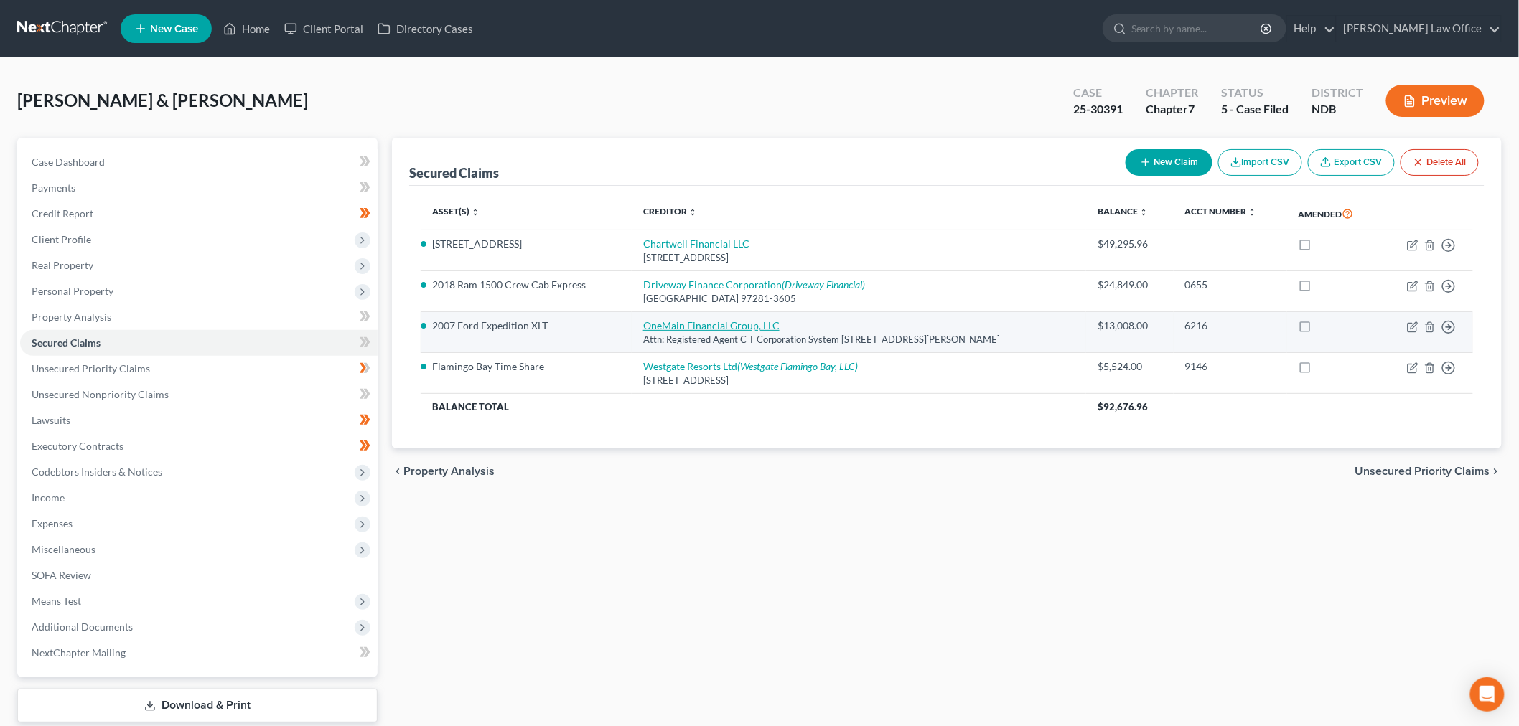
click at [736, 322] on link "OneMain Financial Group, LLC" at bounding box center [711, 325] width 136 height 12
select select "29"
select select "0"
select select "2"
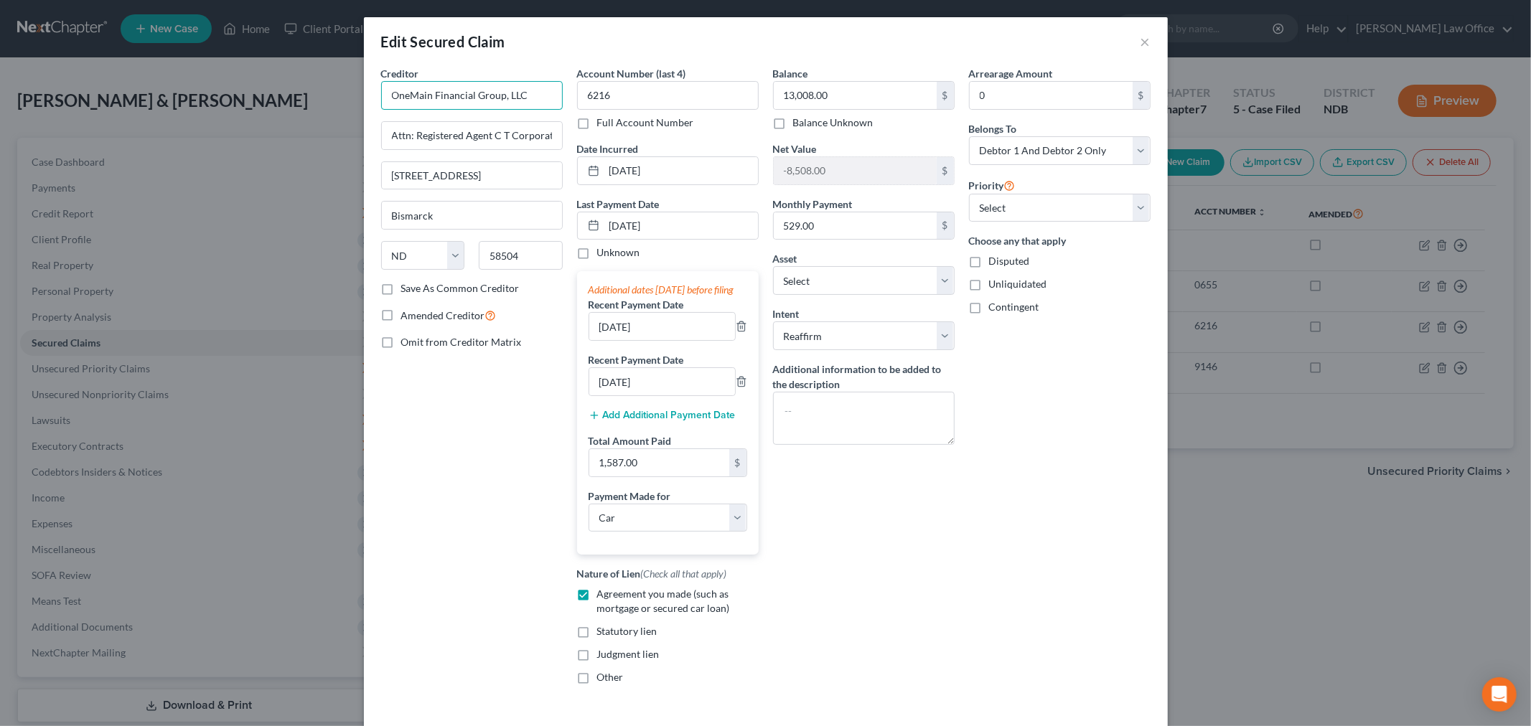
click at [554, 97] on input "OneMain Financial Group, LLC" at bounding box center [472, 95] width 182 height 29
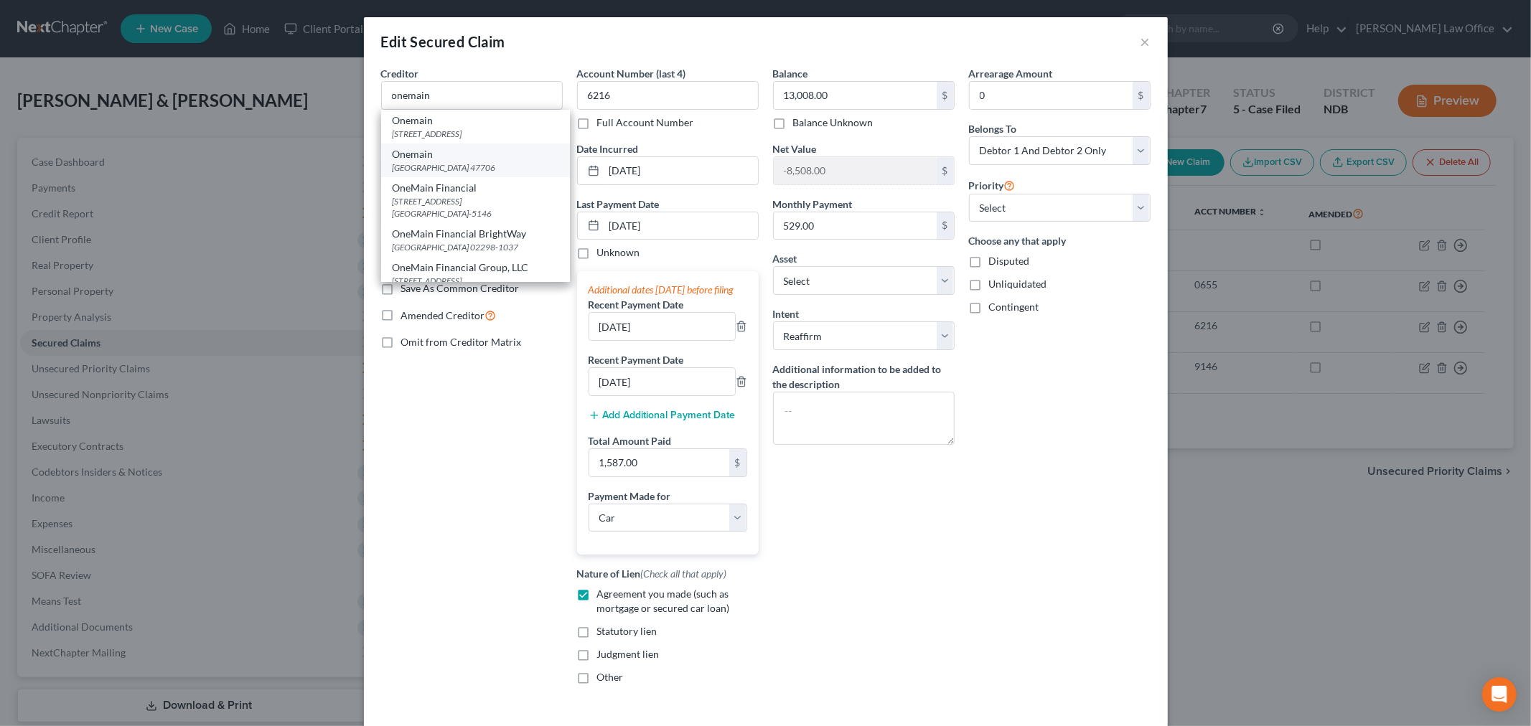
click at [499, 166] on div "Po Box 1010, Evansville, IN 47706" at bounding box center [476, 167] width 166 height 12
type input "Onemain"
type input "Po Box 1010"
type input "Evansville"
select select "15"
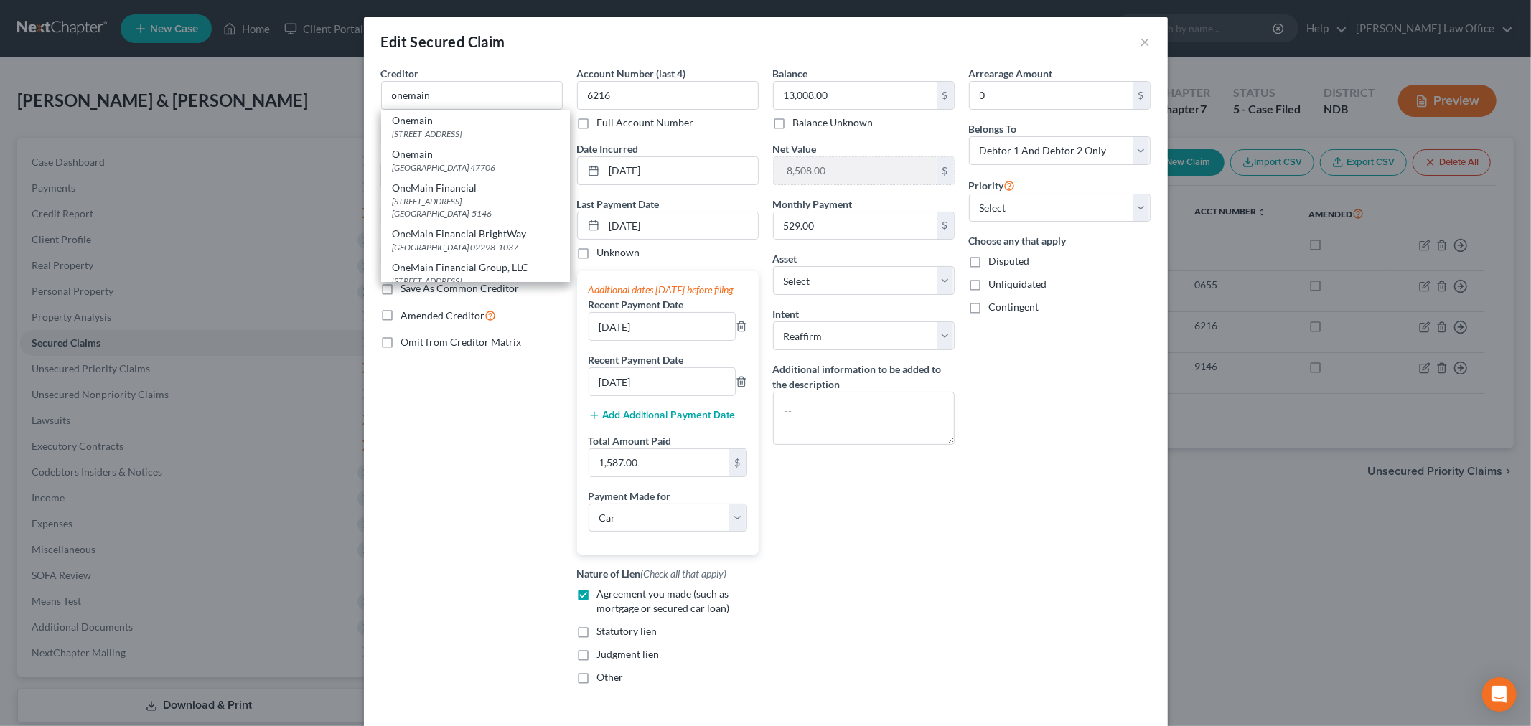
type input "47706"
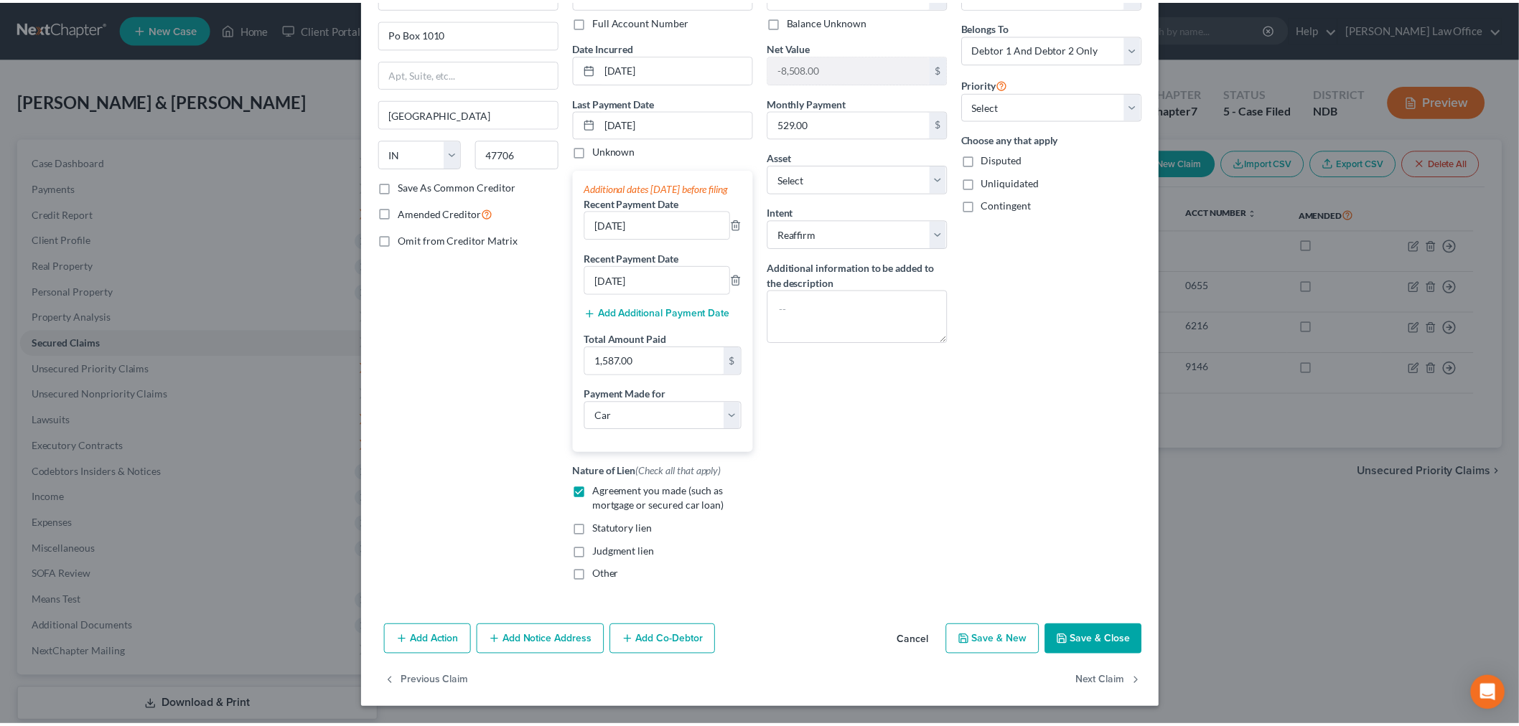
scroll to position [116, 0]
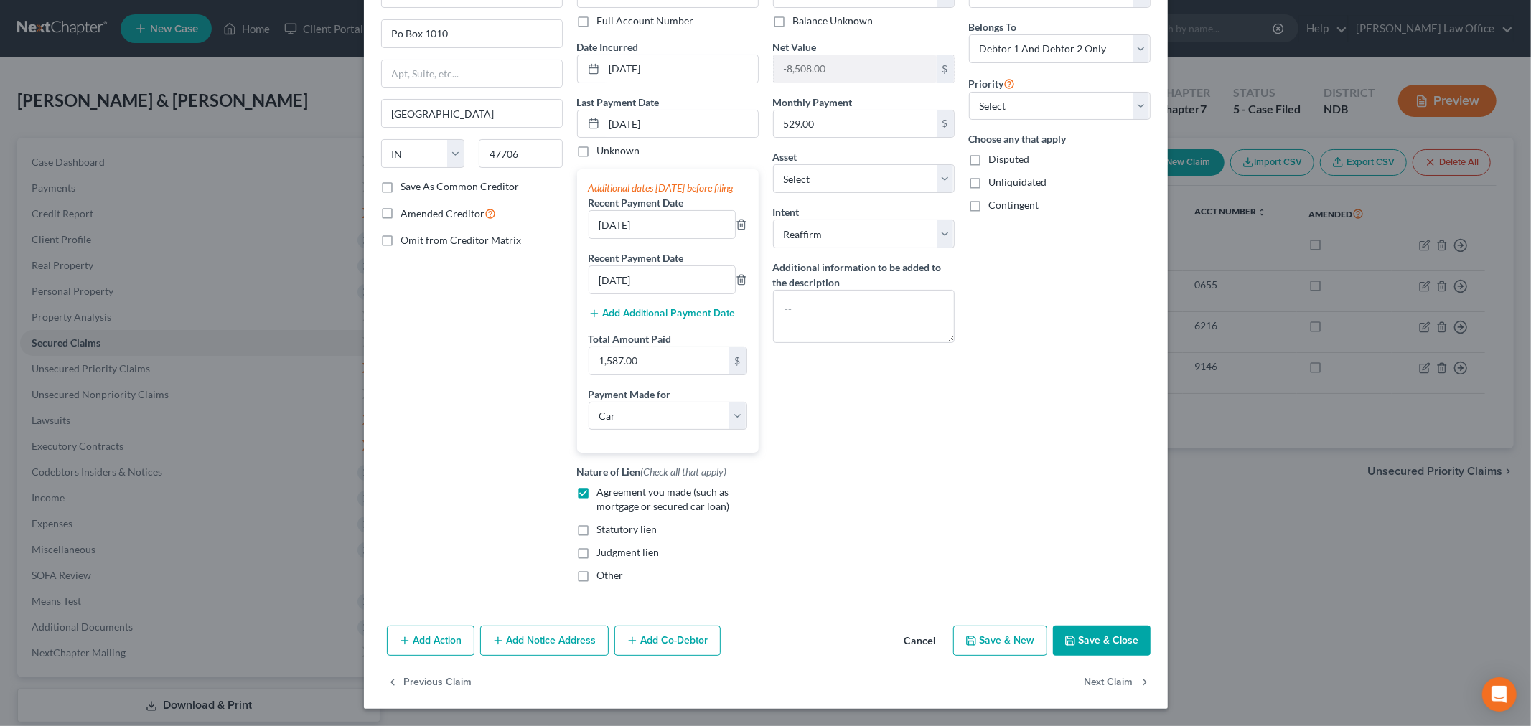
click at [1085, 649] on button "Save & Close" at bounding box center [1102, 641] width 98 height 30
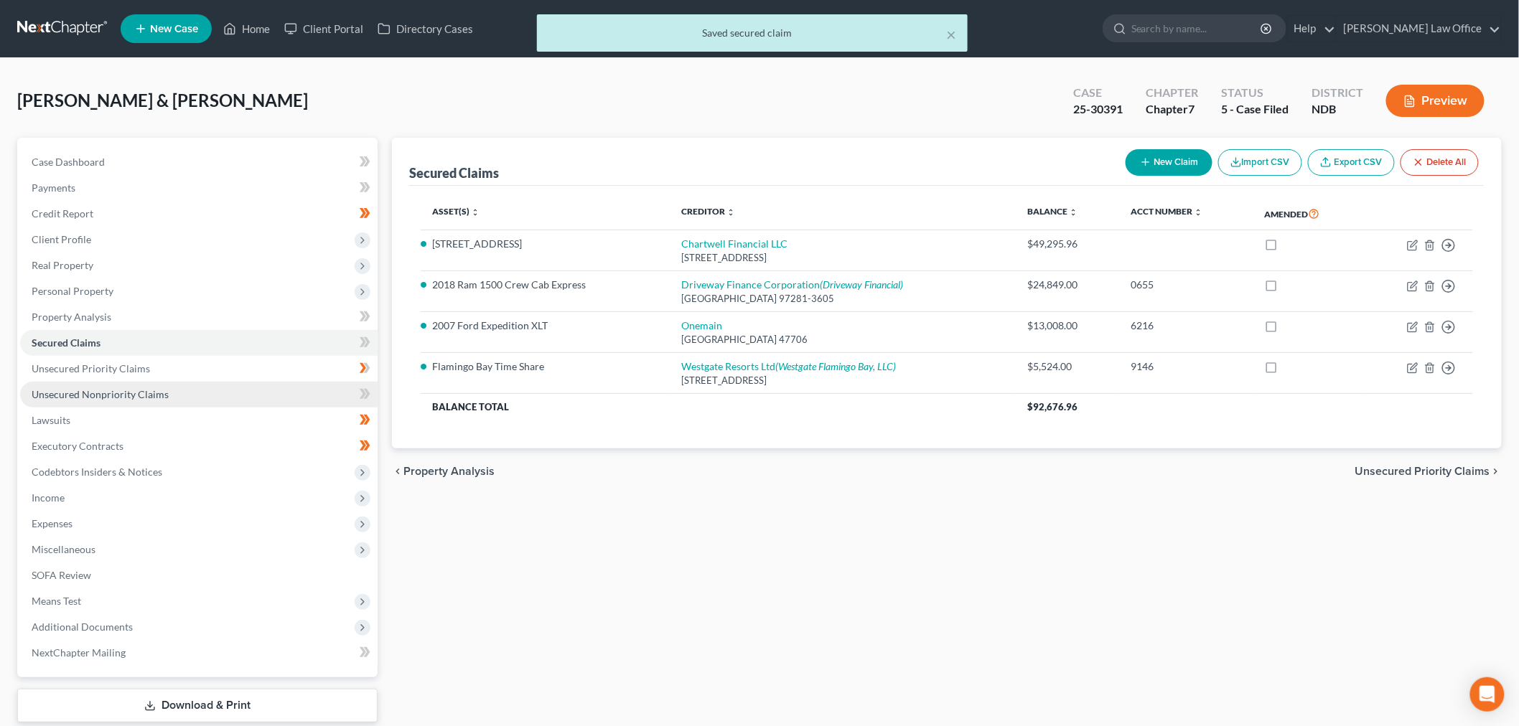
click at [151, 384] on link "Unsecured Nonpriority Claims" at bounding box center [198, 395] width 357 height 26
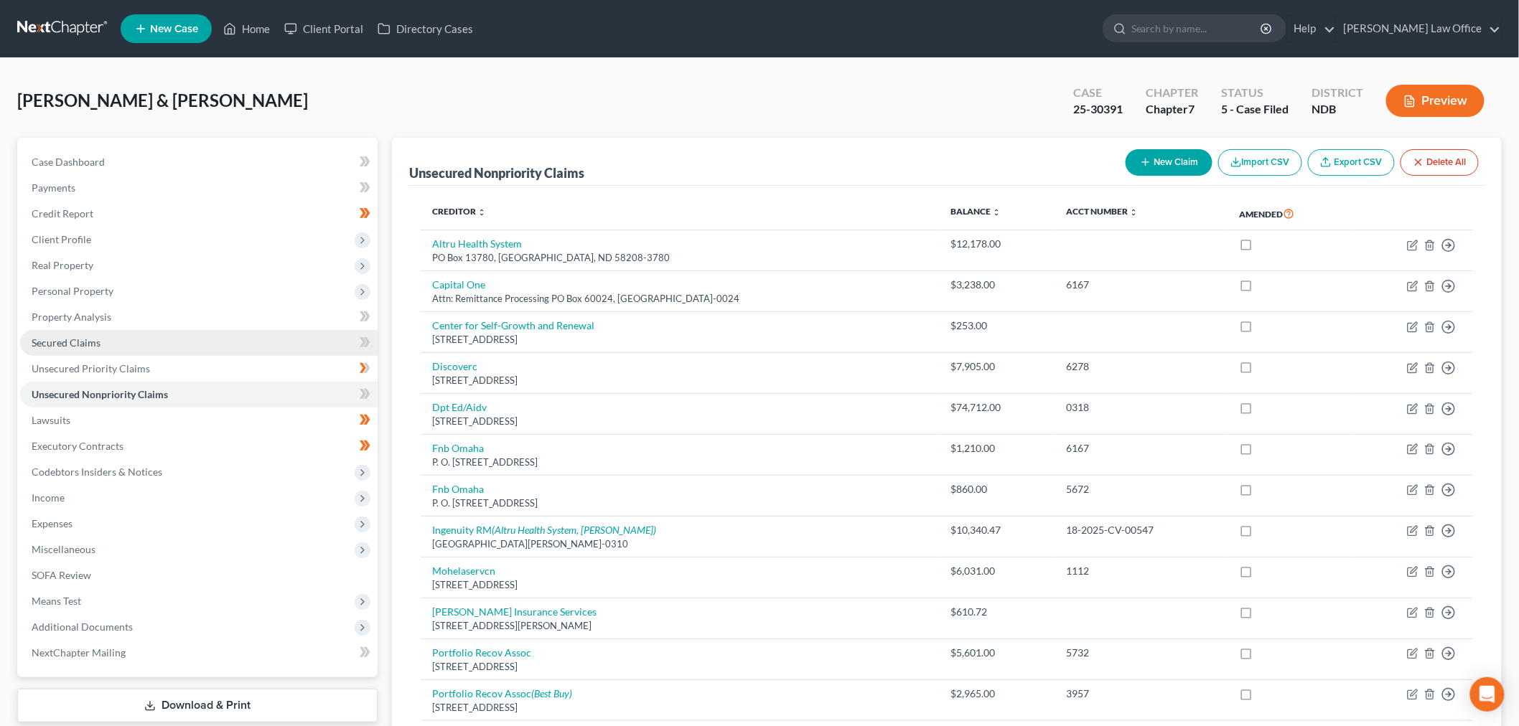
click at [85, 340] on span "Secured Claims" at bounding box center [66, 343] width 69 height 12
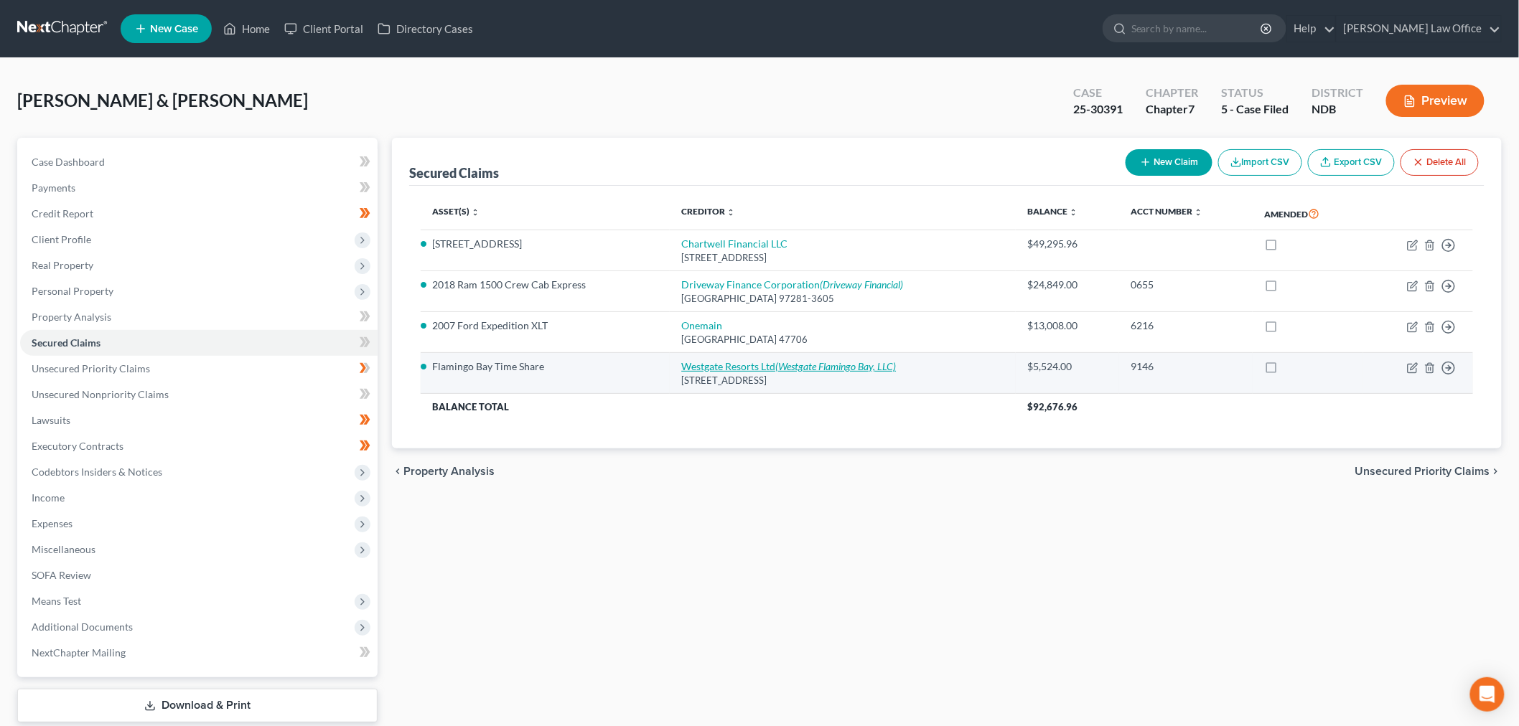
click at [780, 367] on icon "(Westgate Flamingo Bay, LLC)" at bounding box center [835, 366] width 121 height 12
select select "9"
select select "0"
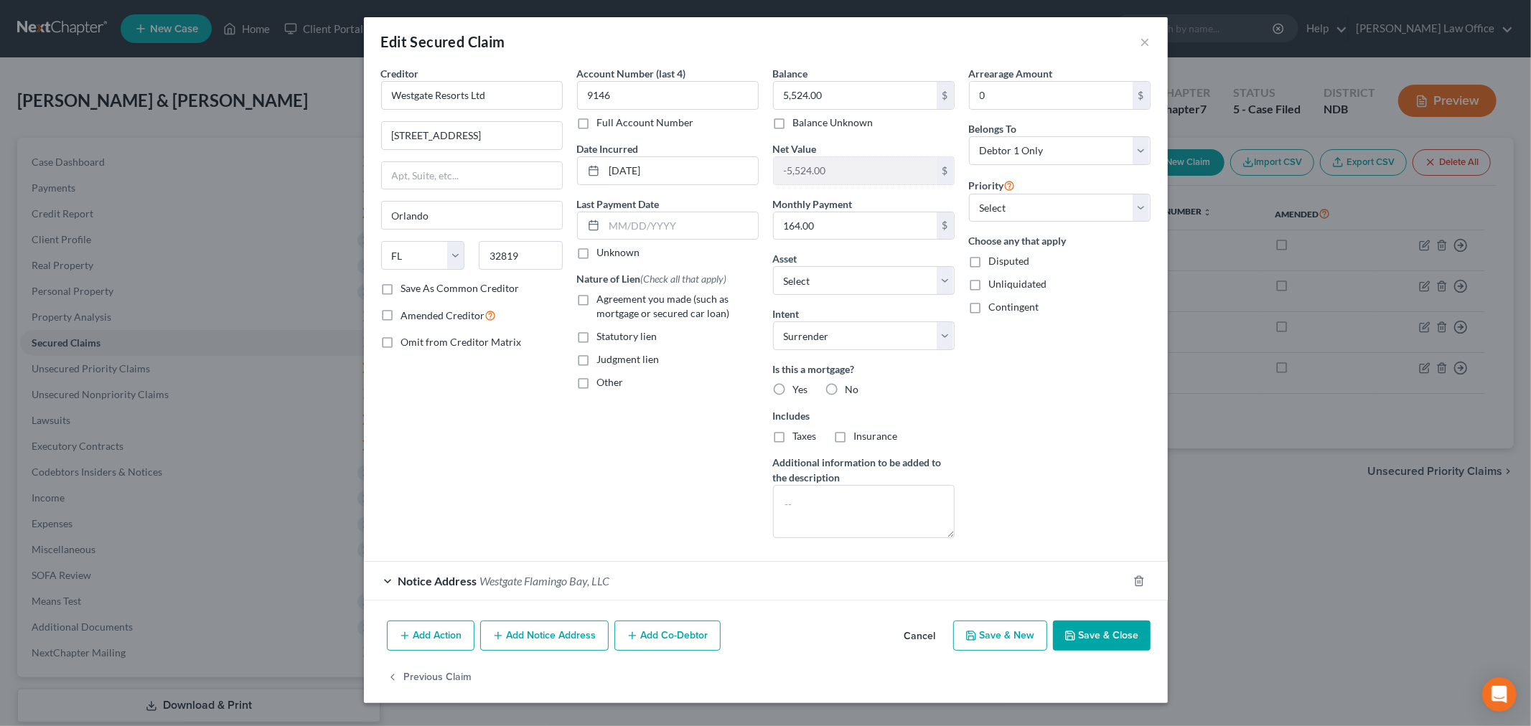
drag, startPoint x: 1130, startPoint y: 633, endPoint x: 1043, endPoint y: 634, distance: 86.8
click at [1129, 633] on button "Save & Close" at bounding box center [1102, 636] width 98 height 30
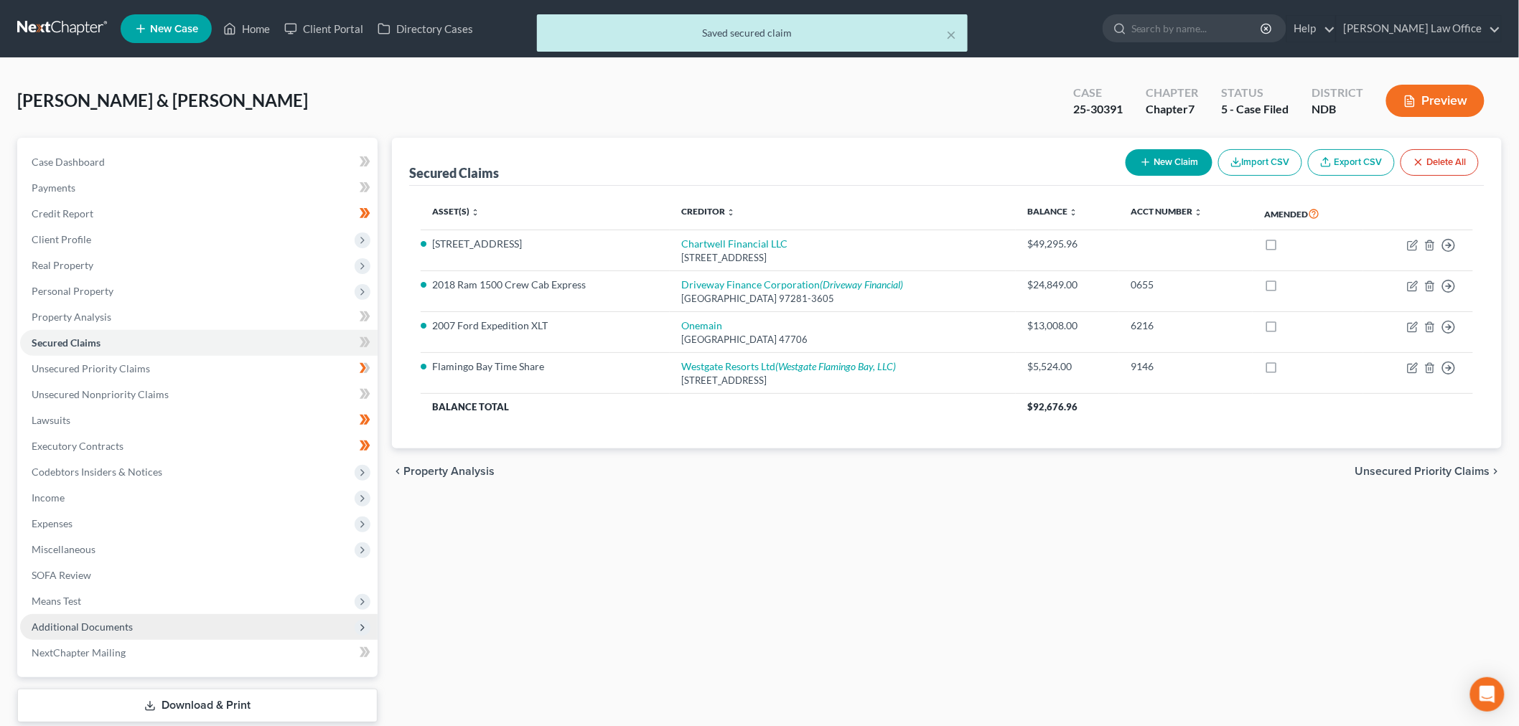
click at [108, 625] on span "Additional Documents" at bounding box center [82, 627] width 101 height 12
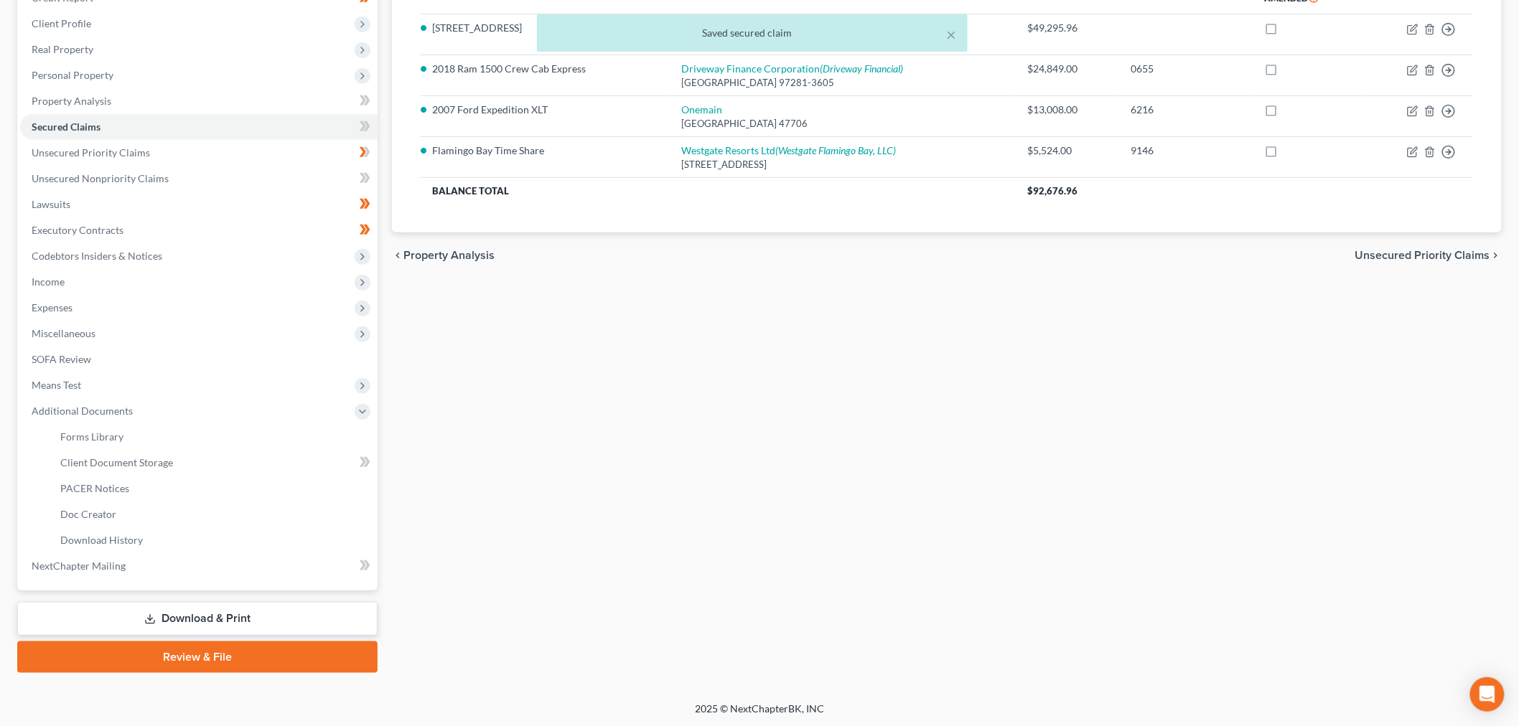
click at [238, 618] on link "Download & Print" at bounding box center [197, 619] width 360 height 34
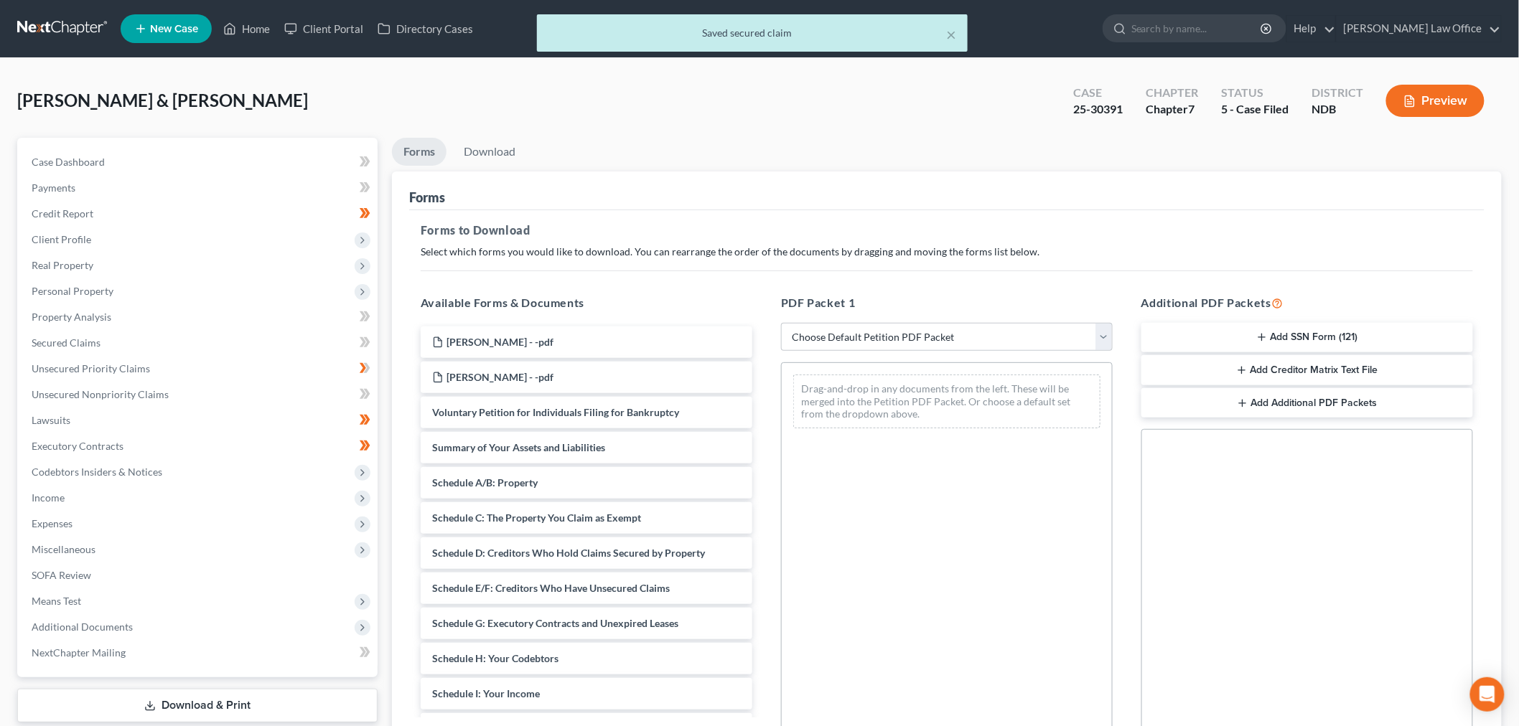
click at [1329, 370] on button "Add Creditor Matrix Text File" at bounding box center [1307, 370] width 332 height 30
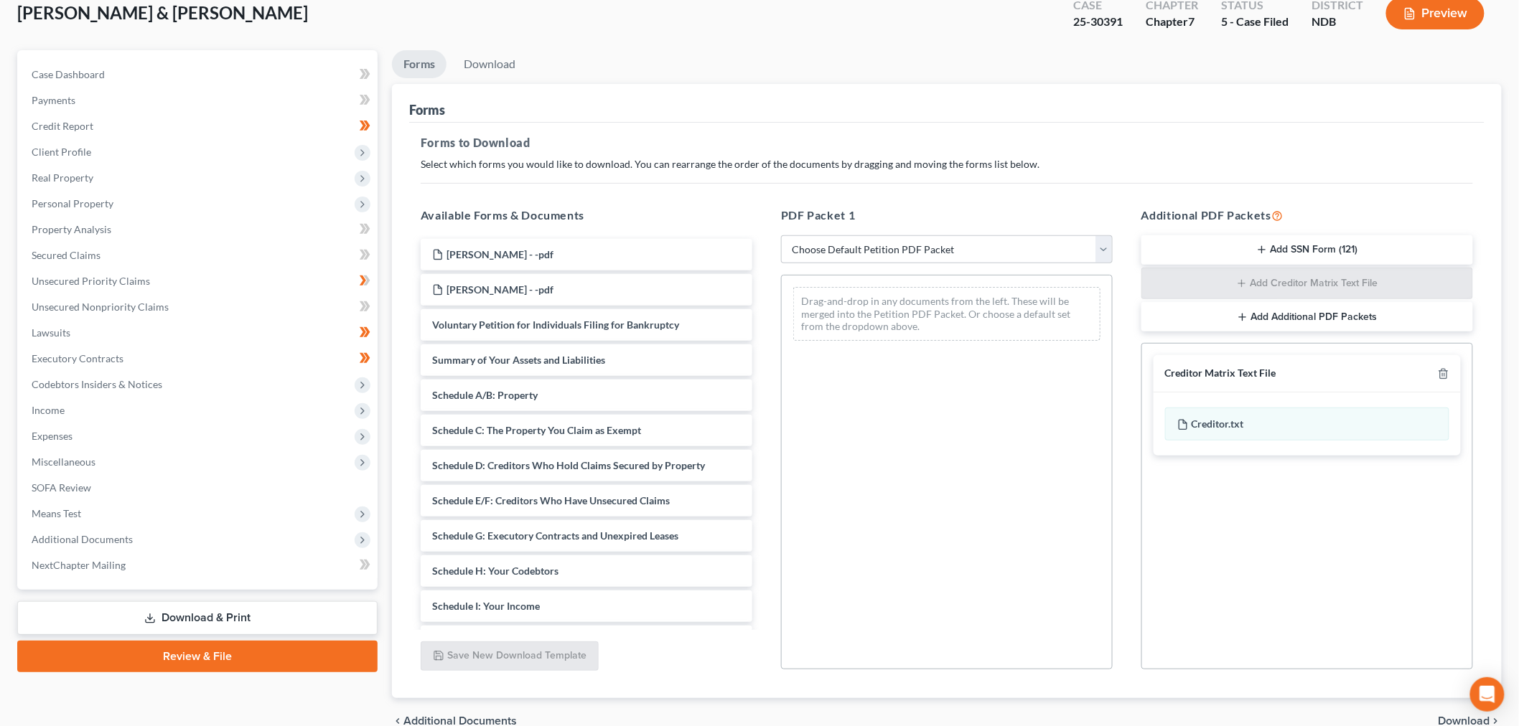
scroll to position [160, 0]
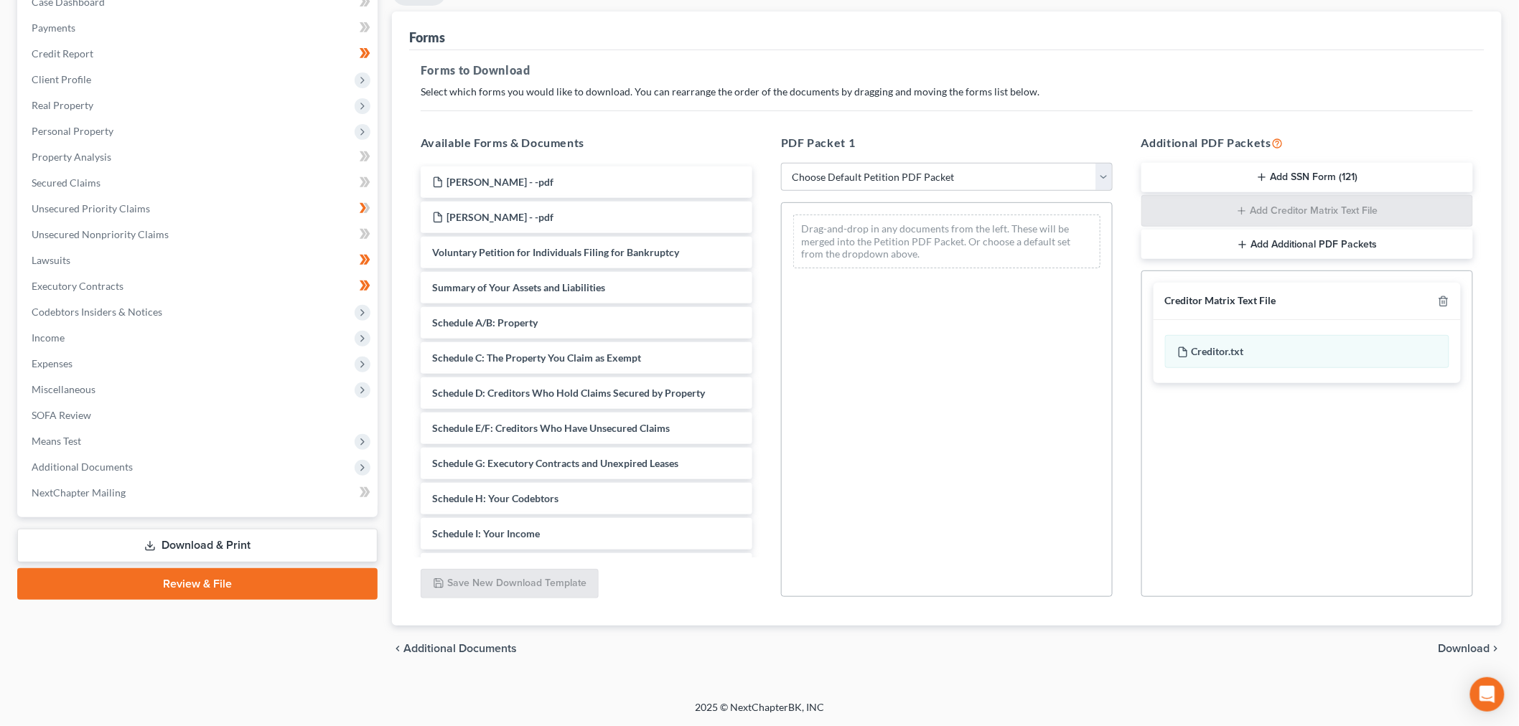
click at [1455, 639] on div "chevron_left Additional Documents Download chevron_right" at bounding box center [947, 649] width 1110 height 46
click at [1454, 646] on span "Download" at bounding box center [1464, 648] width 52 height 11
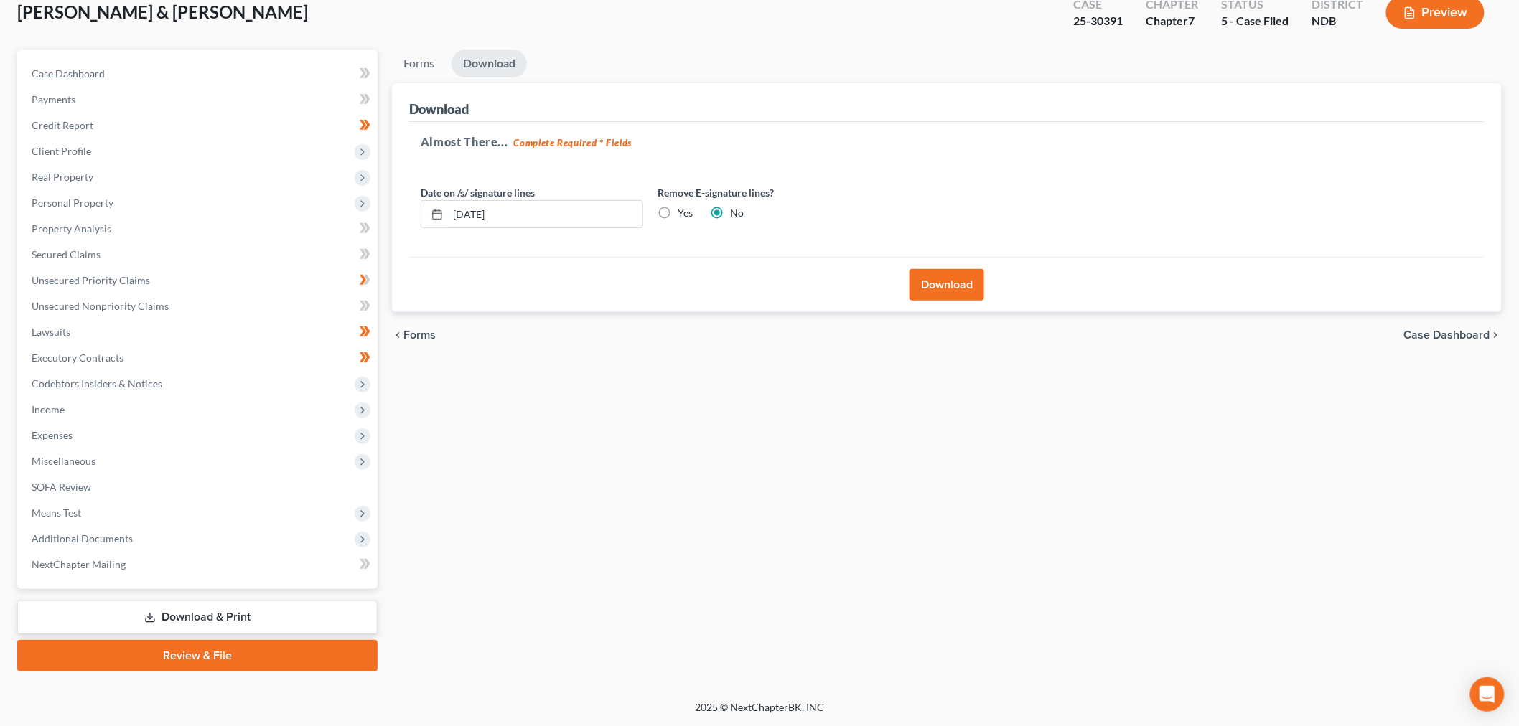
scroll to position [87, 0]
drag, startPoint x: 948, startPoint y: 278, endPoint x: 880, endPoint y: 306, distance: 73.7
click at [949, 278] on button "Download" at bounding box center [946, 287] width 75 height 32
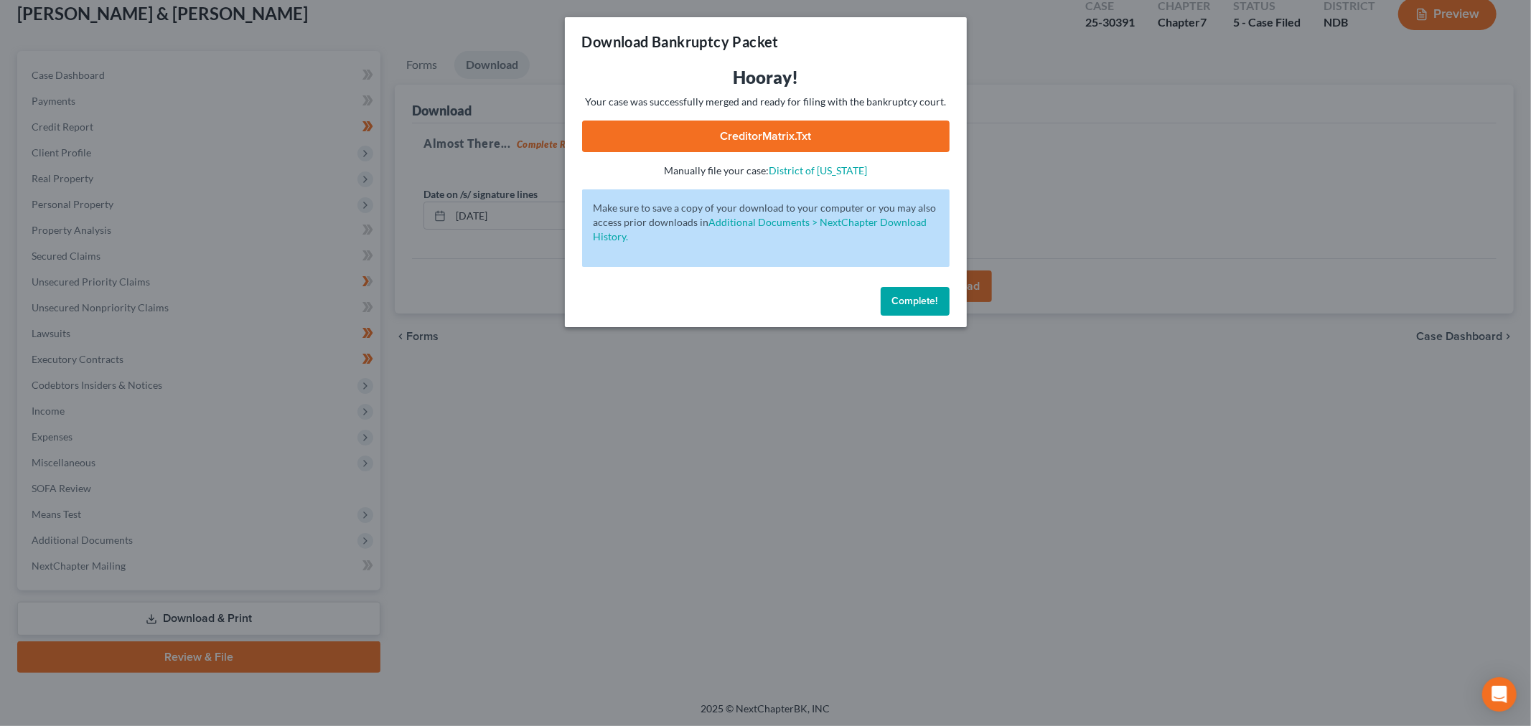
click at [747, 140] on link "CreditorMatrix.txt" at bounding box center [765, 137] width 367 height 32
click at [899, 303] on span "Complete!" at bounding box center [915, 301] width 46 height 12
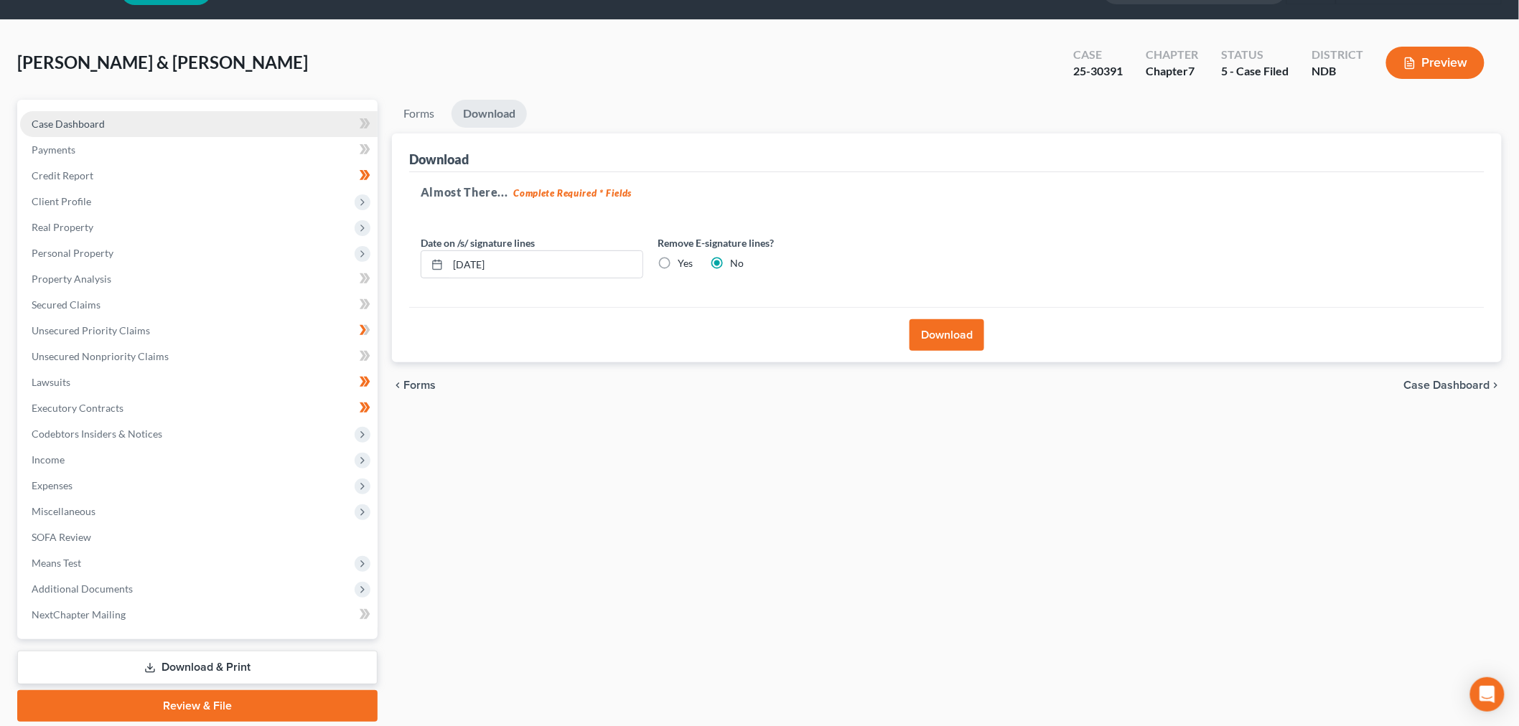
scroll to position [0, 0]
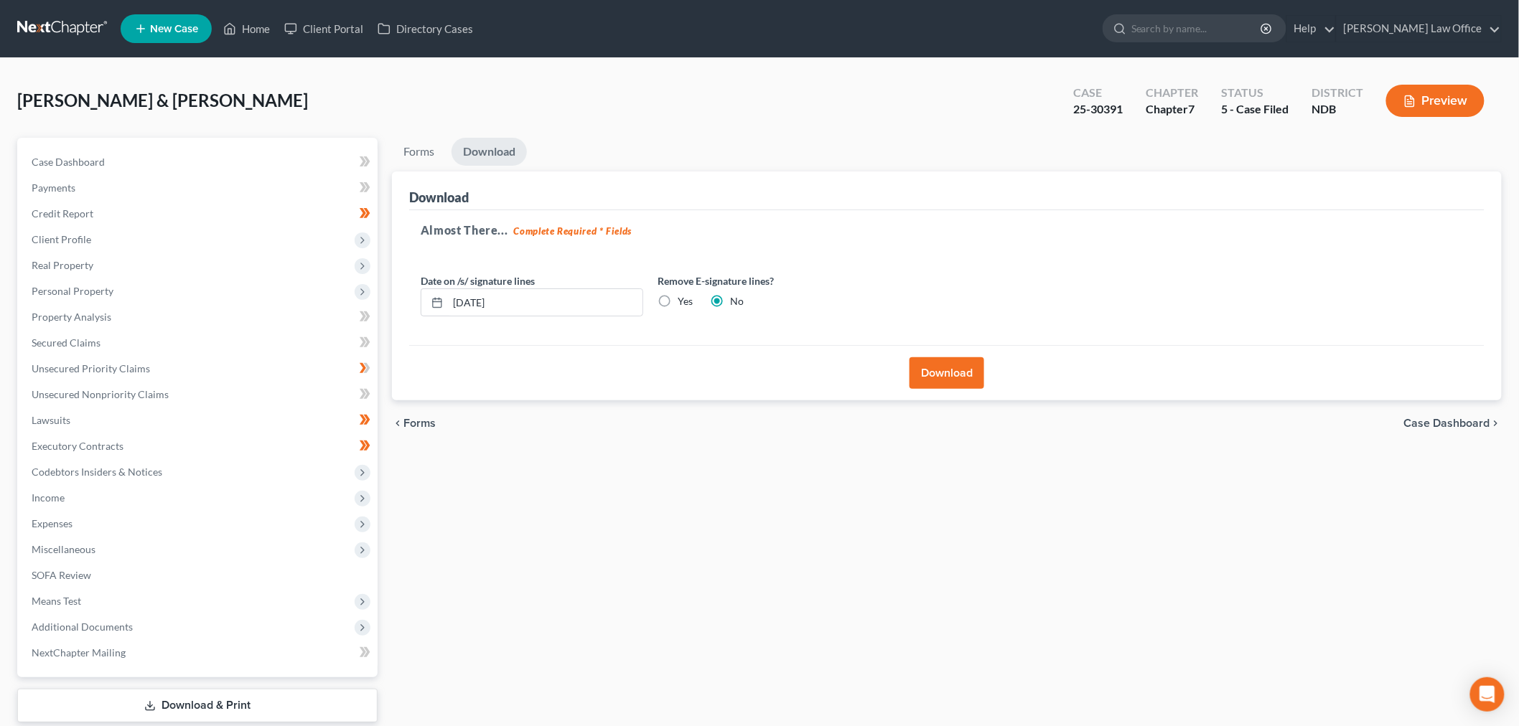
click at [84, 19] on link at bounding box center [63, 29] width 92 height 26
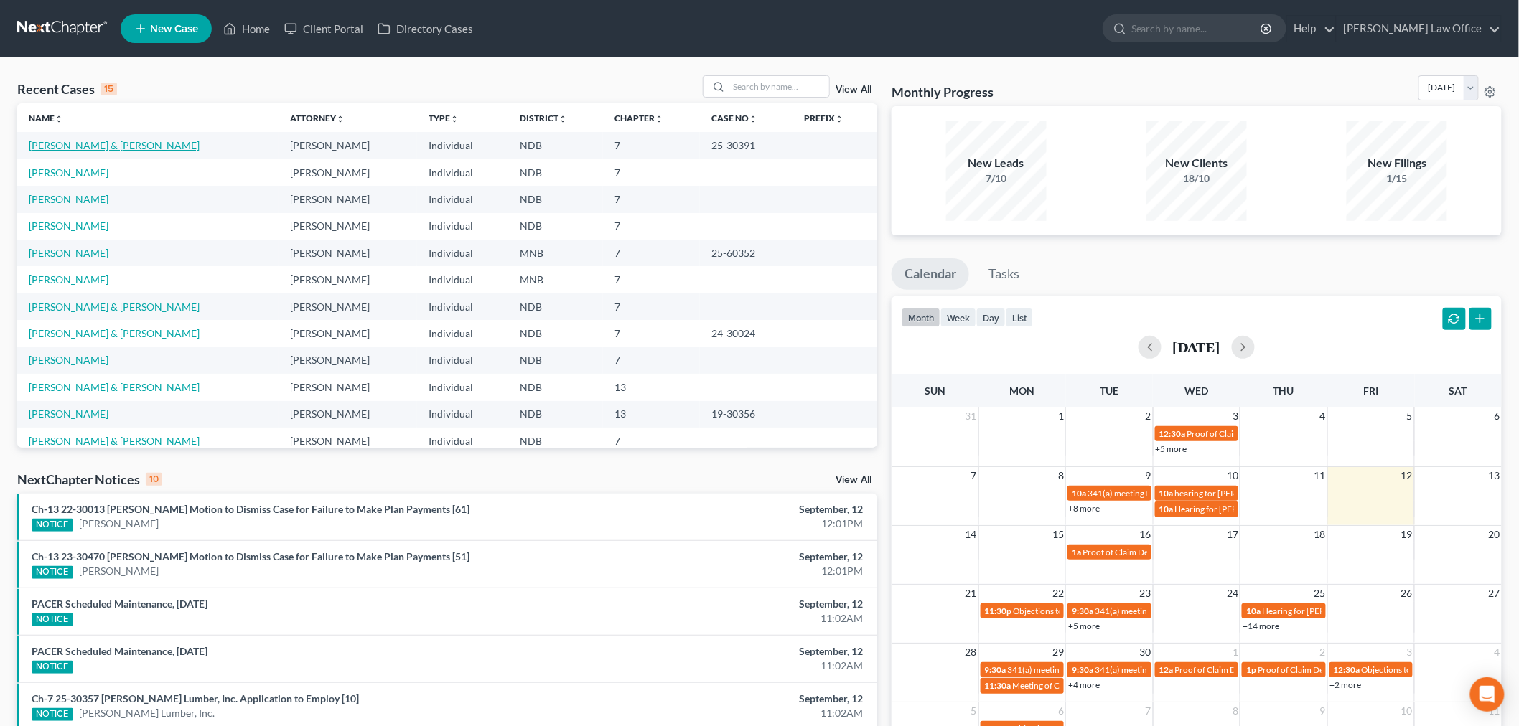
drag, startPoint x: 95, startPoint y: 140, endPoint x: 52, endPoint y: 141, distance: 43.8
click at [95, 140] on link "[PERSON_NAME] & [PERSON_NAME]" at bounding box center [114, 145] width 171 height 12
select select "0"
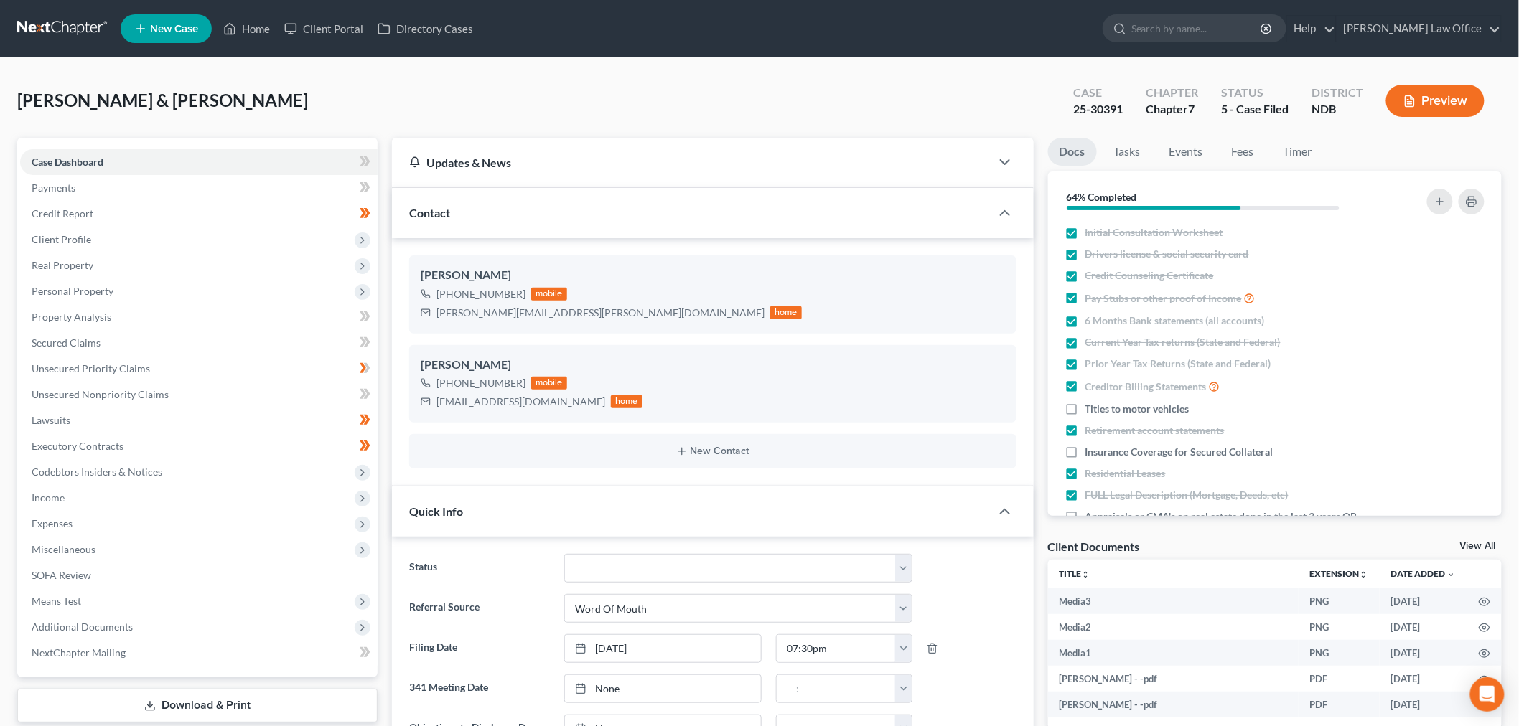
scroll to position [817, 0]
drag, startPoint x: 60, startPoint y: 85, endPoint x: 117, endPoint y: 50, distance: 67.0
click at [60, 85] on div "[PERSON_NAME] & [PERSON_NAME] Upgraded Case 25-30391 Chapter Chapter 7 Status 5…" at bounding box center [759, 106] width 1484 height 62
click at [52, 317] on span "Property Analysis" at bounding box center [72, 317] width 80 height 12
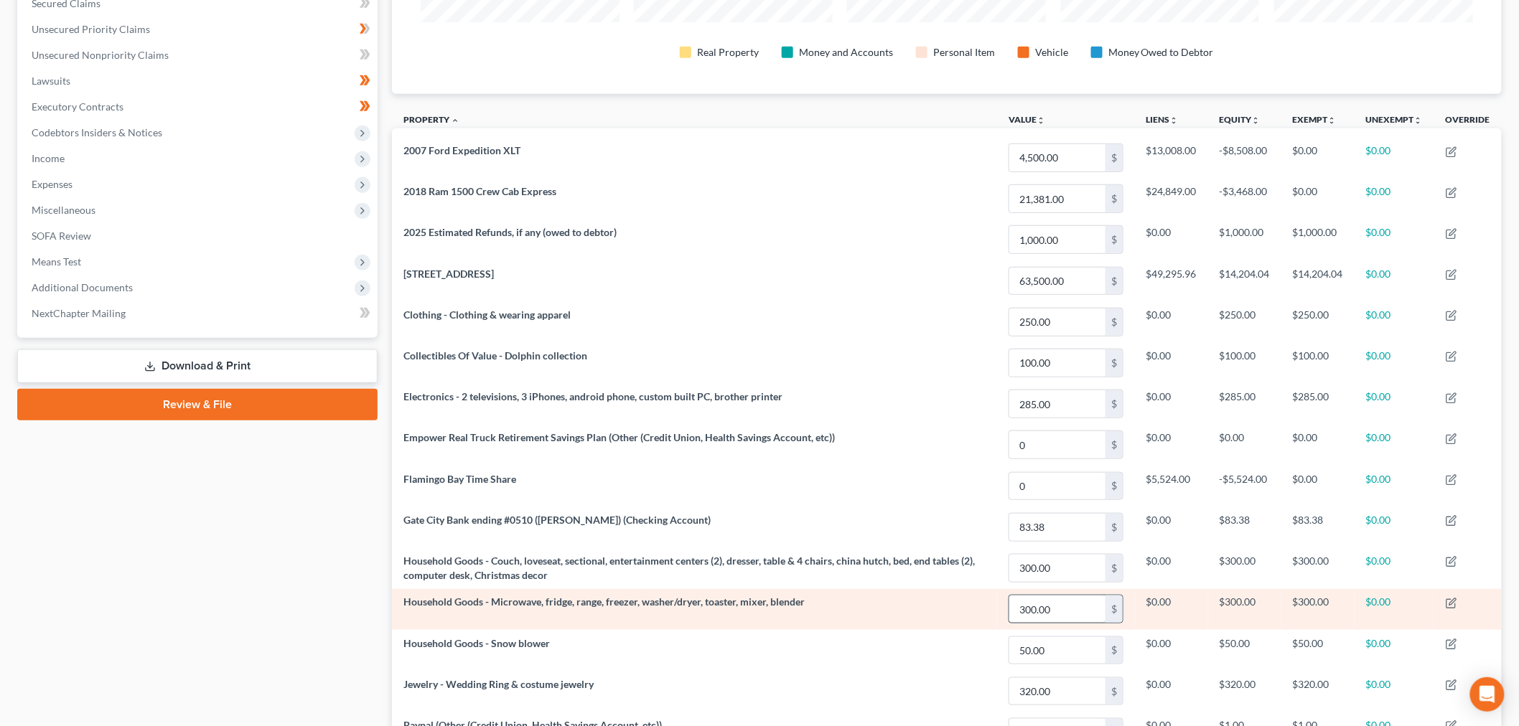
scroll to position [549, 0]
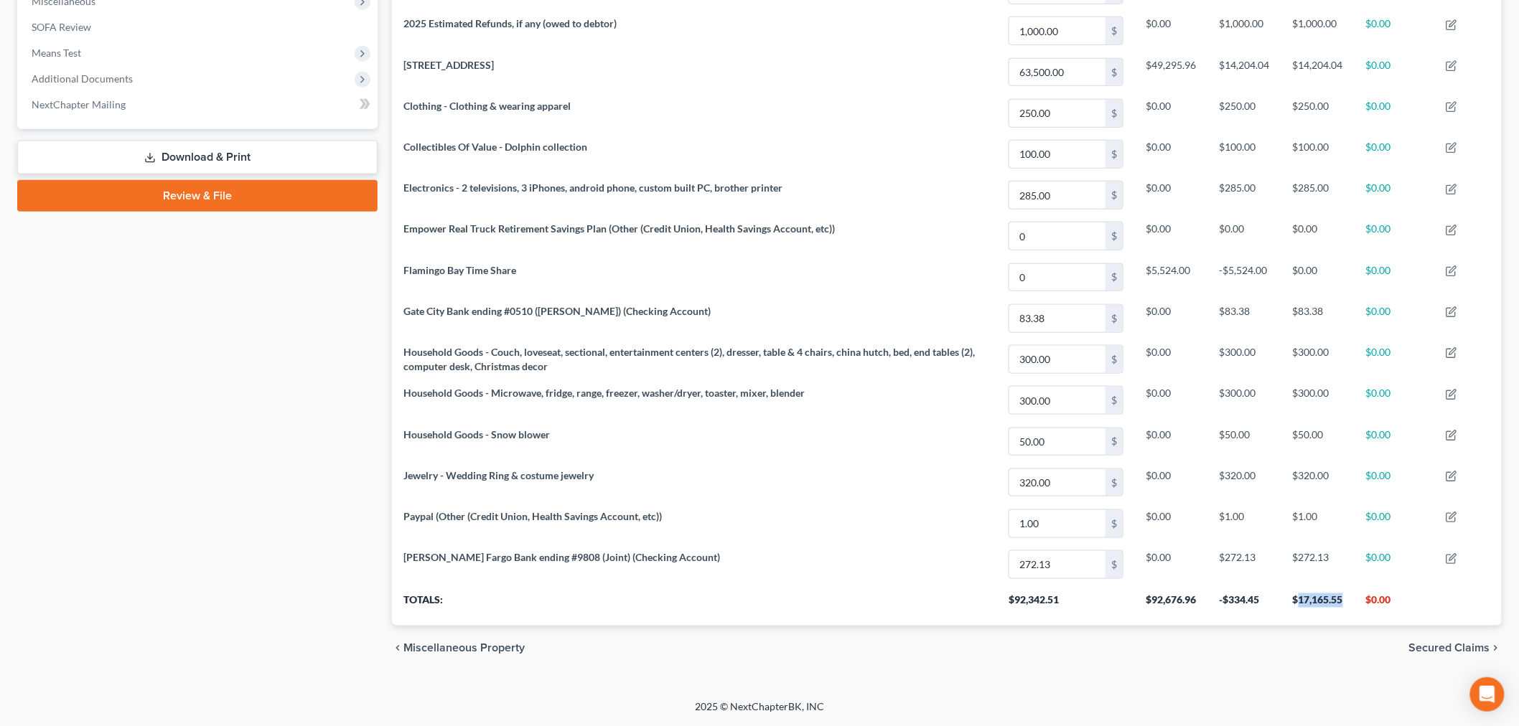
drag, startPoint x: 1348, startPoint y: 601, endPoint x: 1300, endPoint y: 598, distance: 48.2
click at [1300, 598] on th "$17,165.55" at bounding box center [1317, 606] width 73 height 40
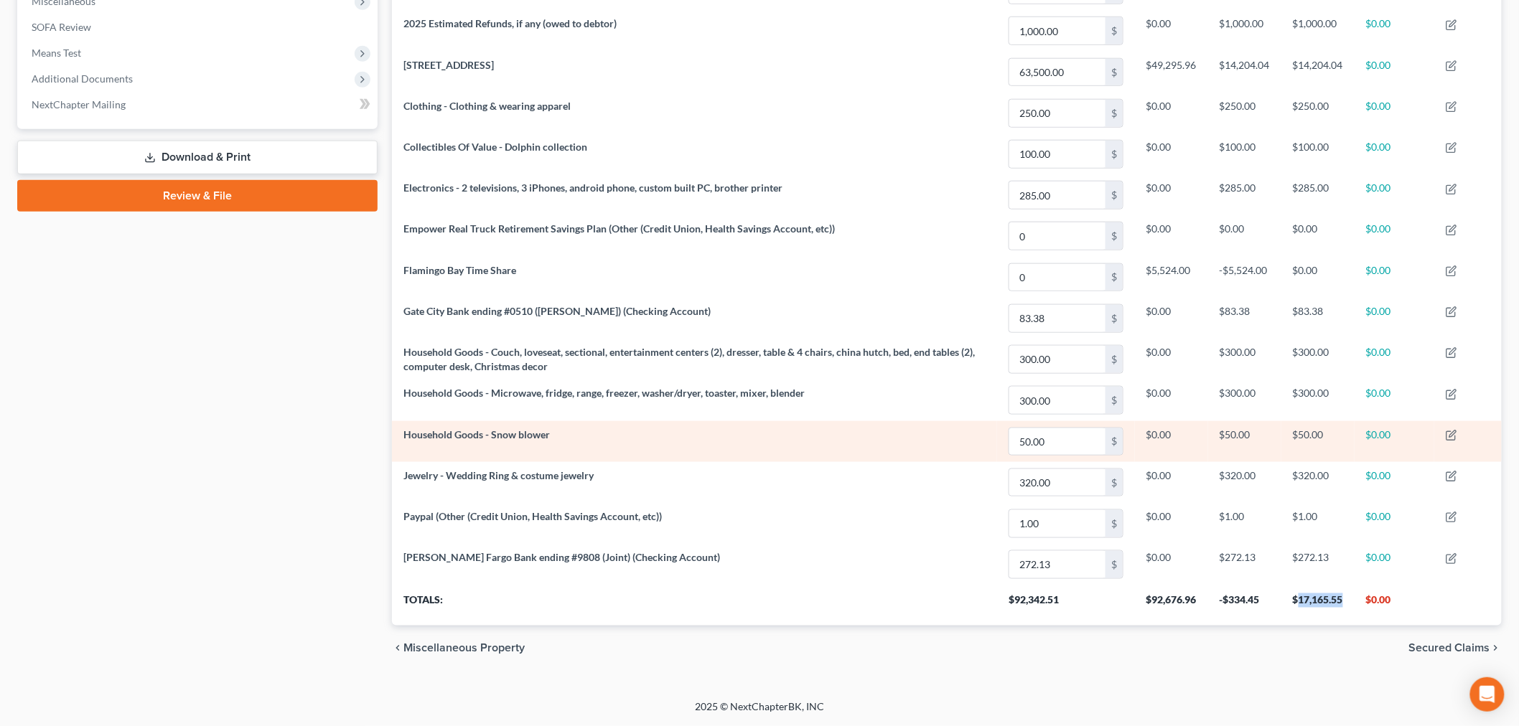
copy th "17,165.55"
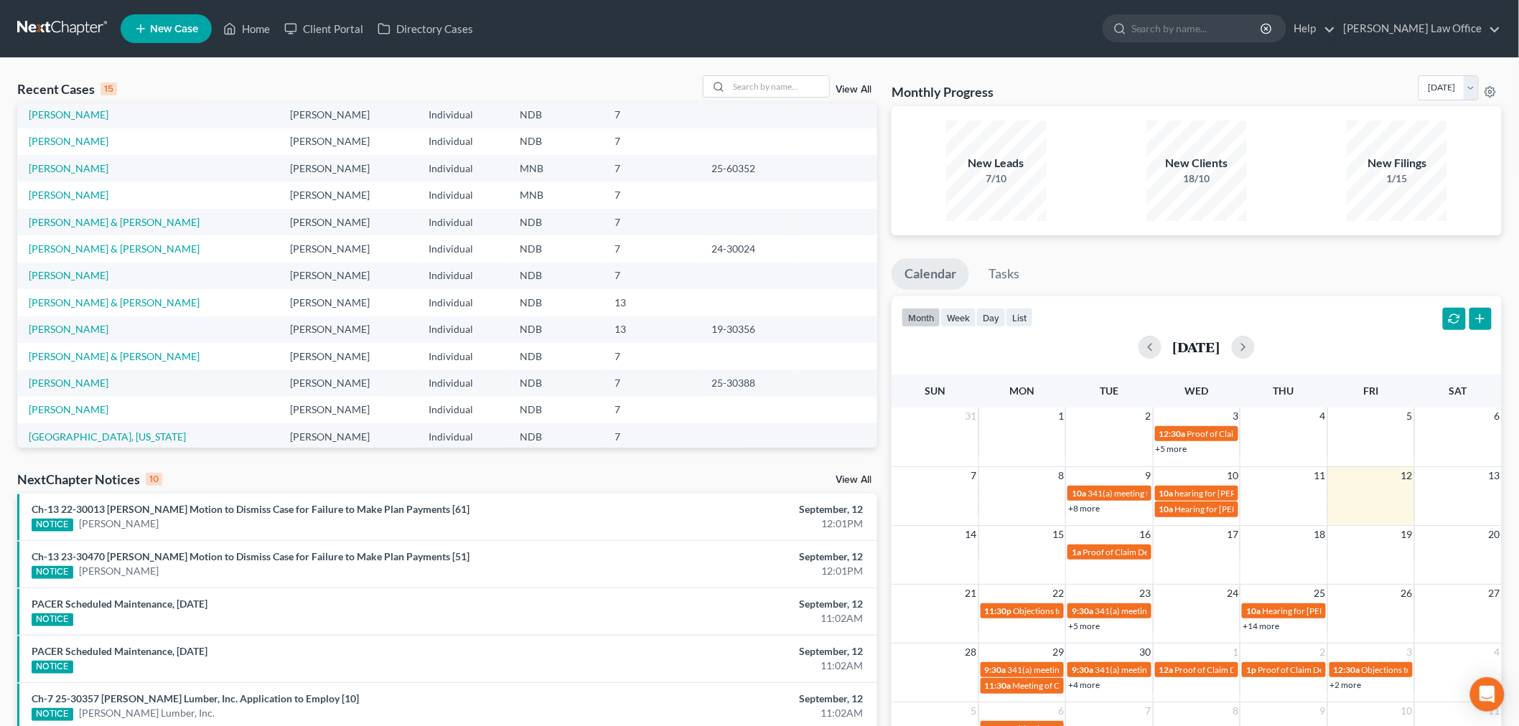
scroll to position [98, 0]
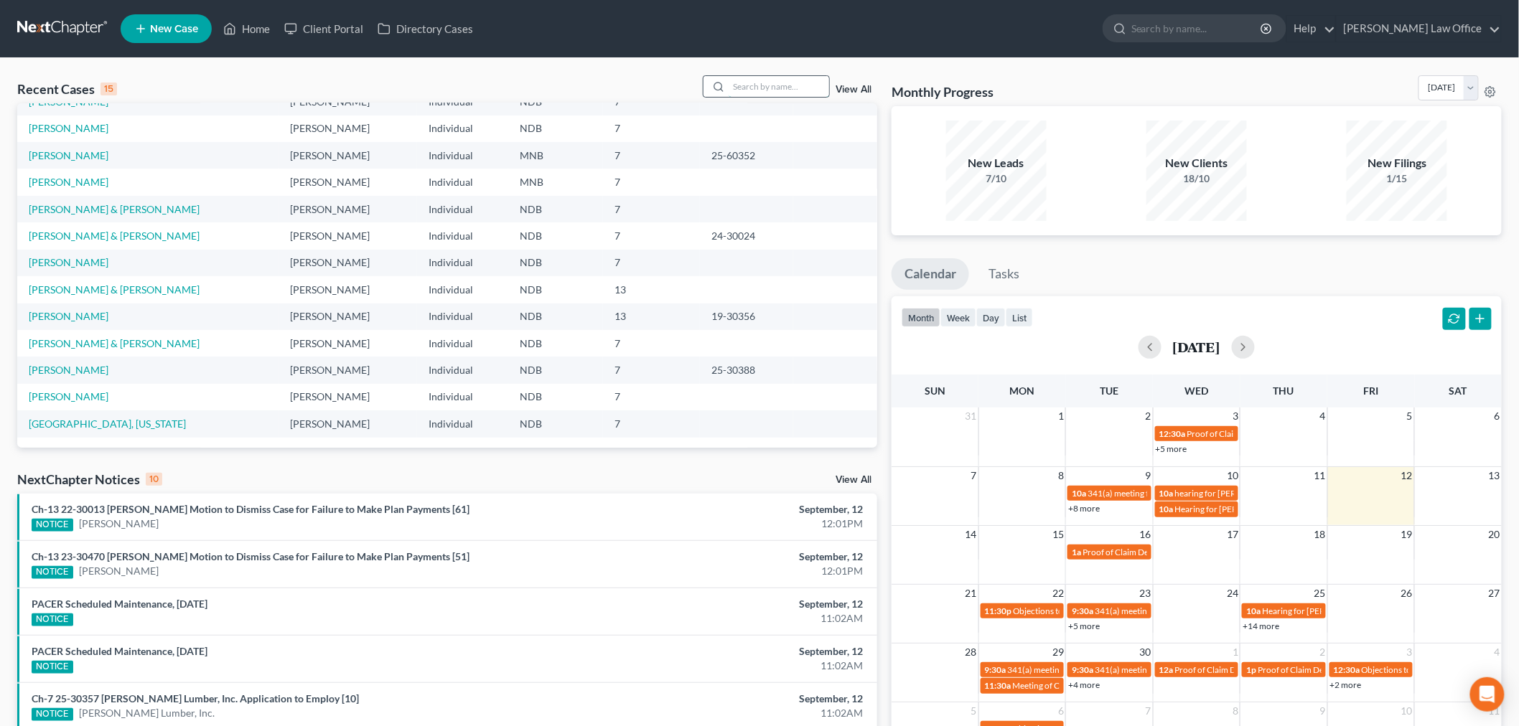
click at [740, 92] on input "search" at bounding box center [778, 86] width 100 height 21
type input "[PERSON_NAME]"
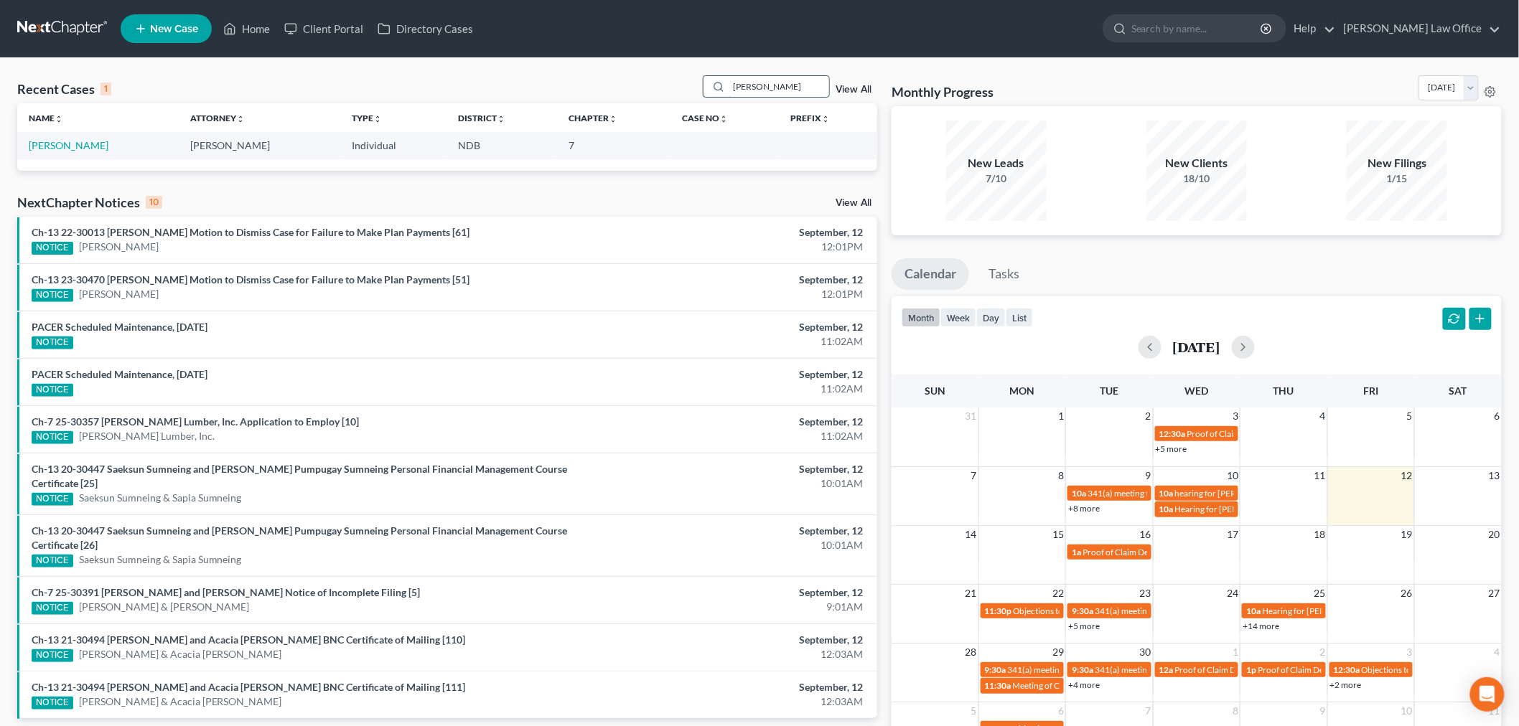
scroll to position [0, 0]
click at [80, 146] on link "[PERSON_NAME]" at bounding box center [69, 145] width 80 height 12
